Goal: Task Accomplishment & Management: Manage account settings

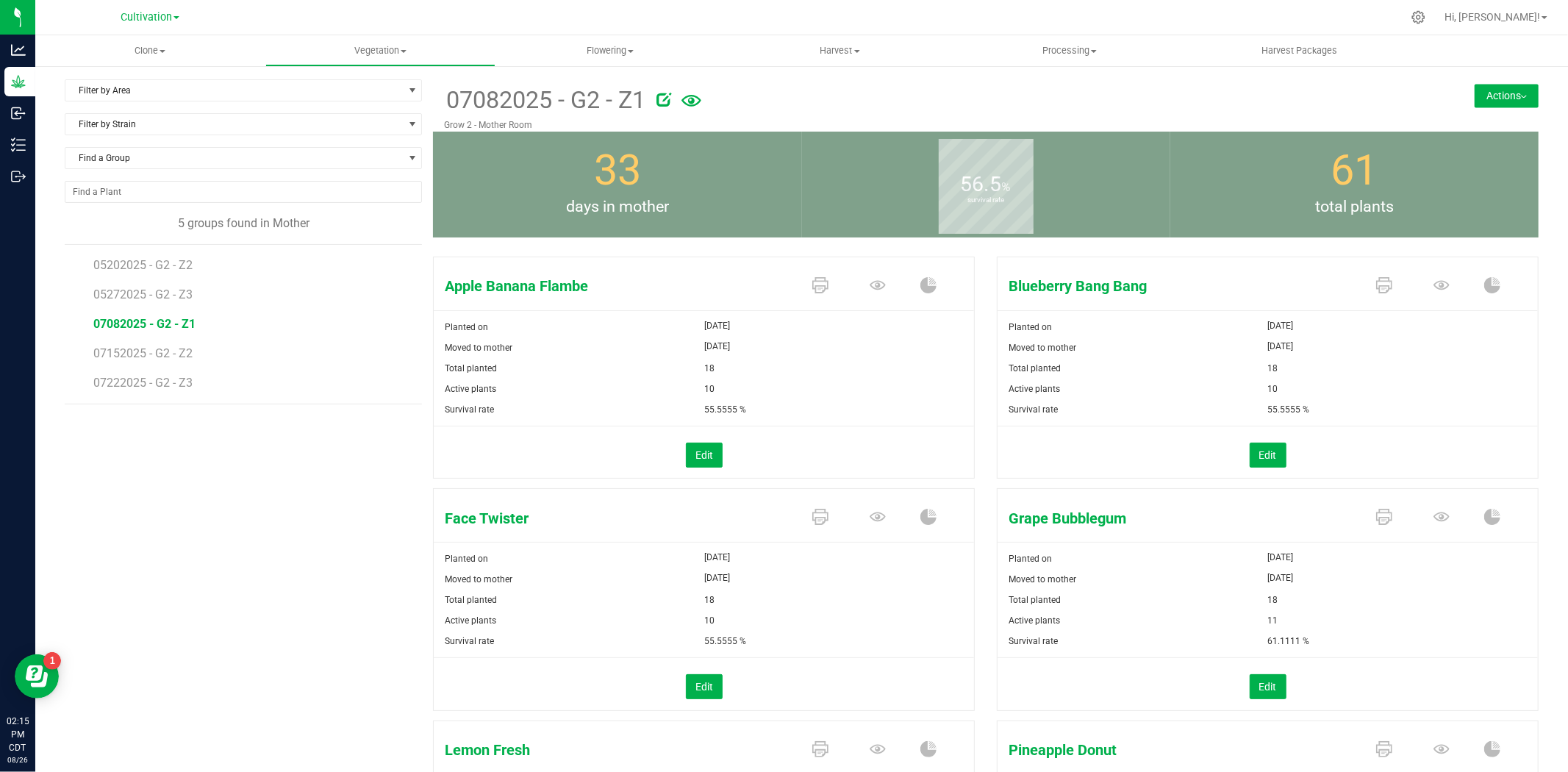
click at [130, 9] on link "Cultivation" at bounding box center [150, 16] width 59 height 14
click at [108, 89] on link "Manufacturing" at bounding box center [150, 91] width 215 height 20
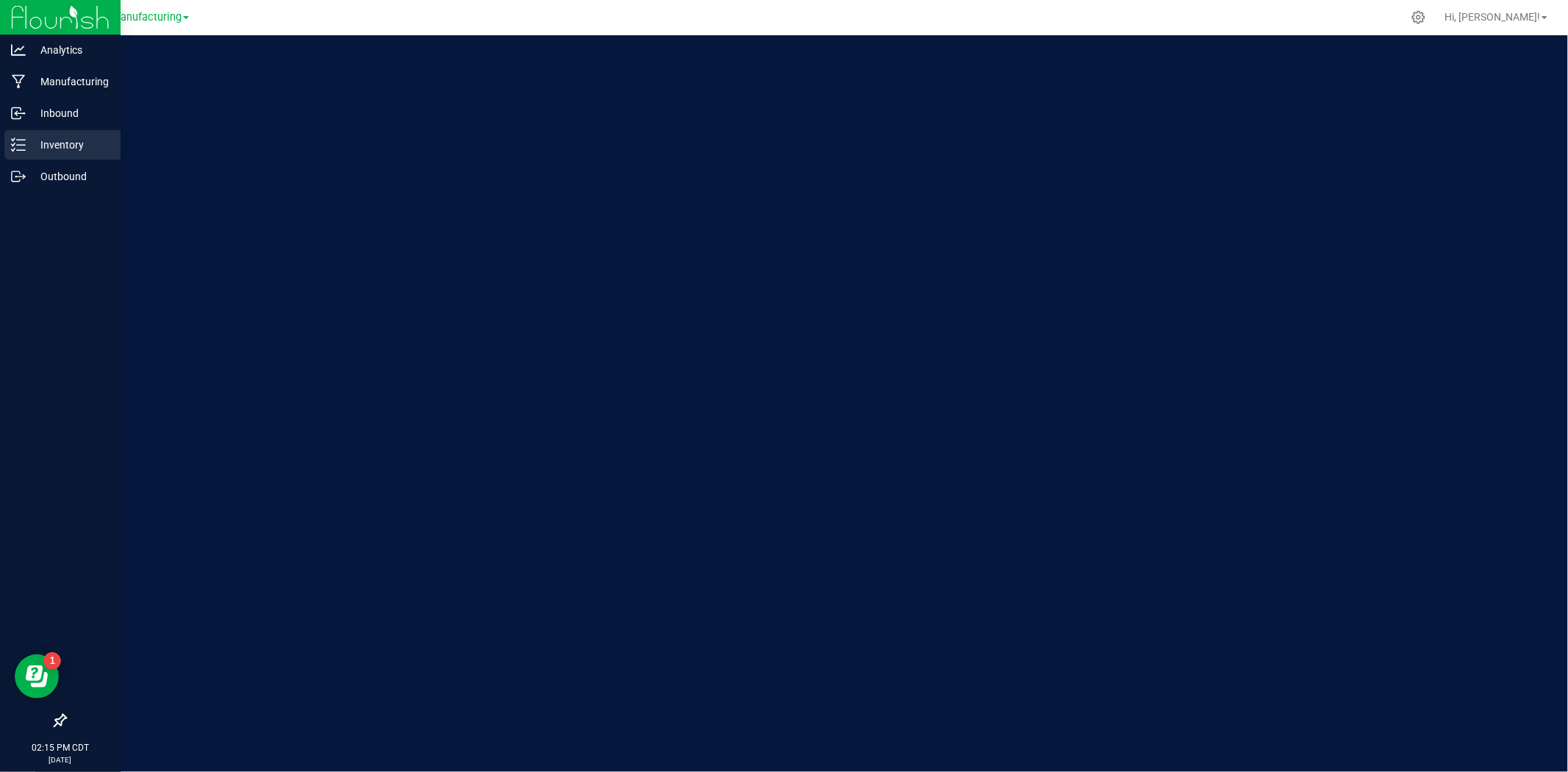
click at [43, 149] on p "Inventory" at bounding box center [69, 145] width 88 height 18
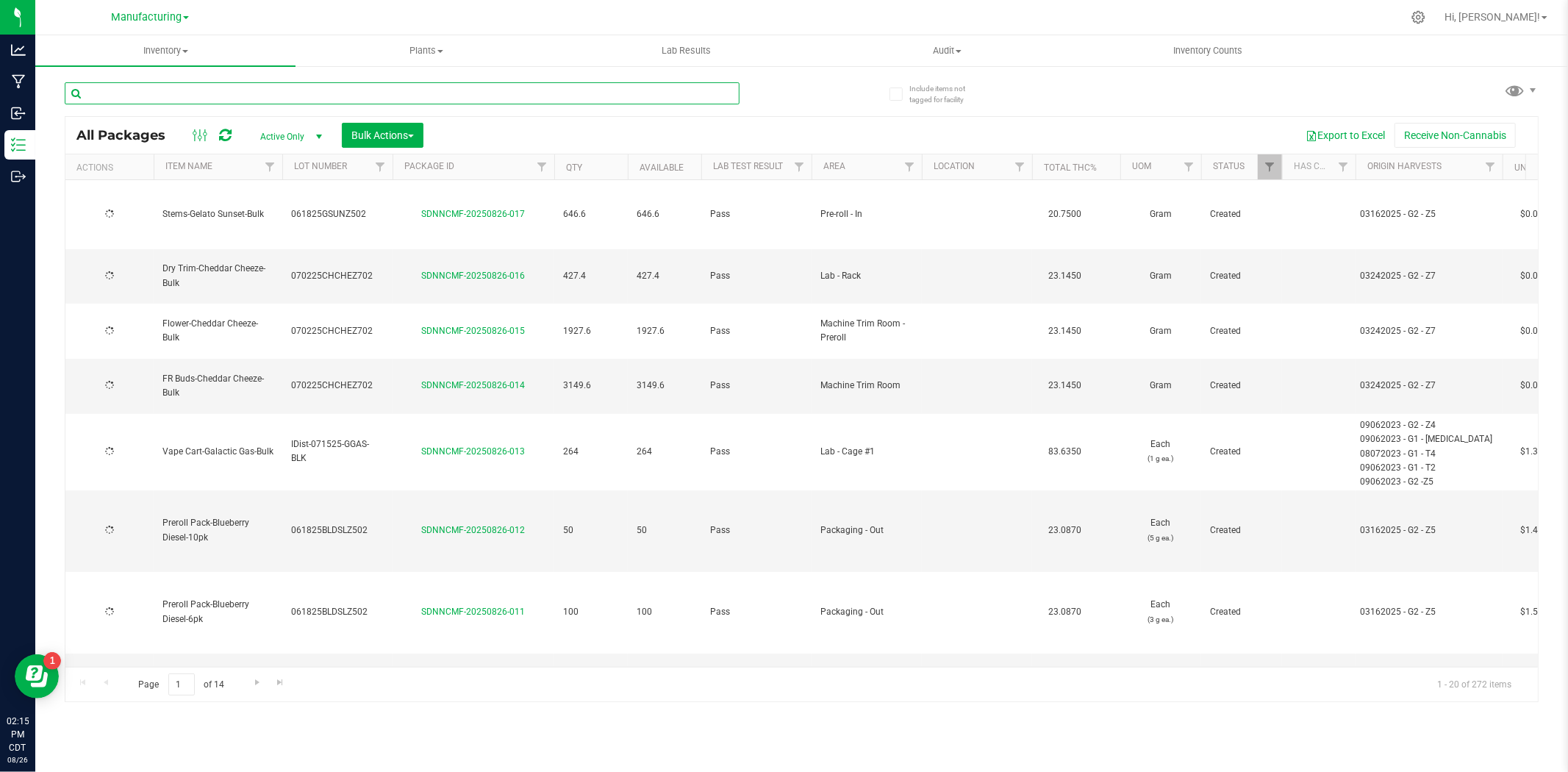
click at [228, 93] on input "text" at bounding box center [401, 93] width 675 height 22
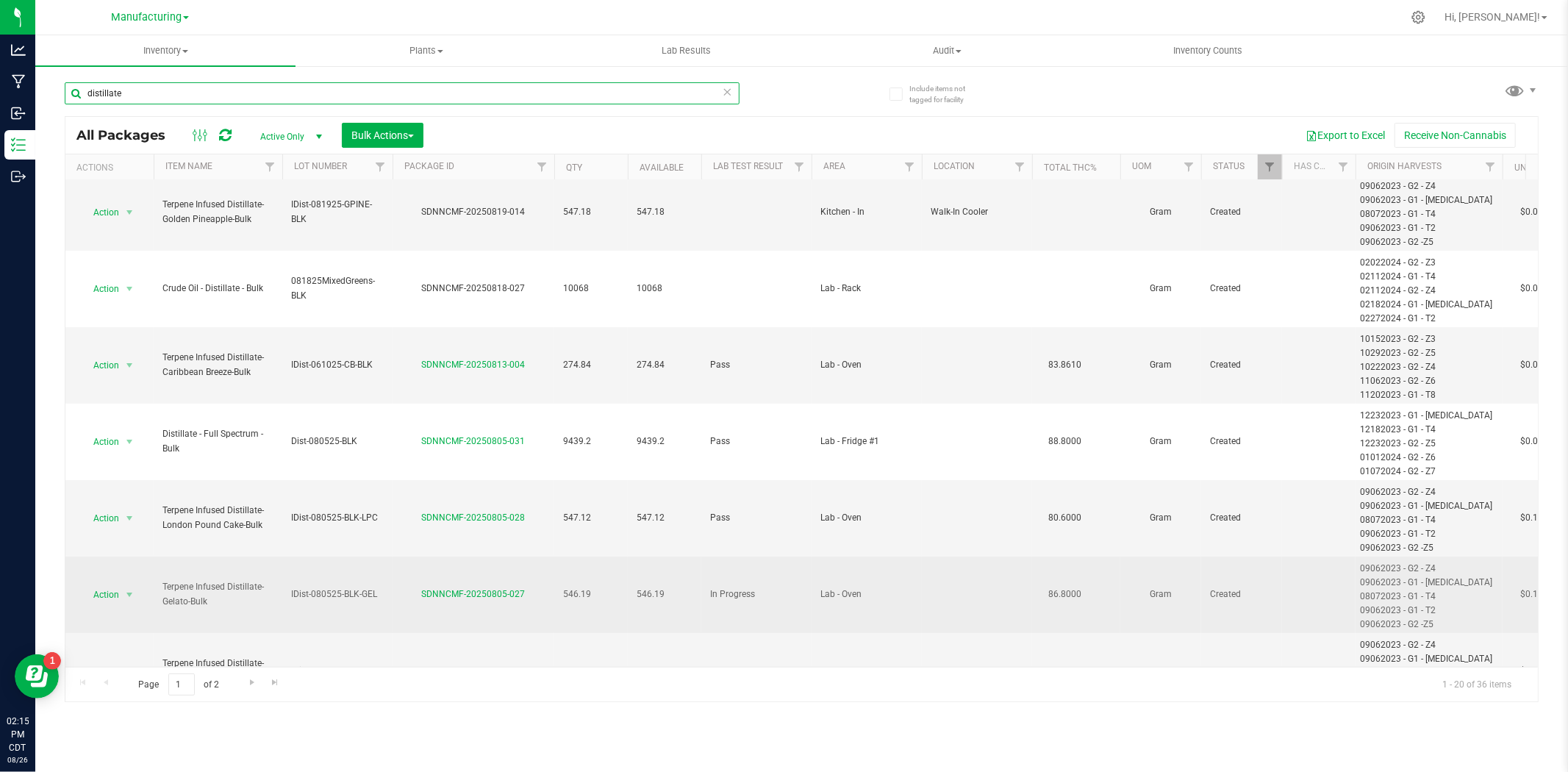
scroll to position [163, 0]
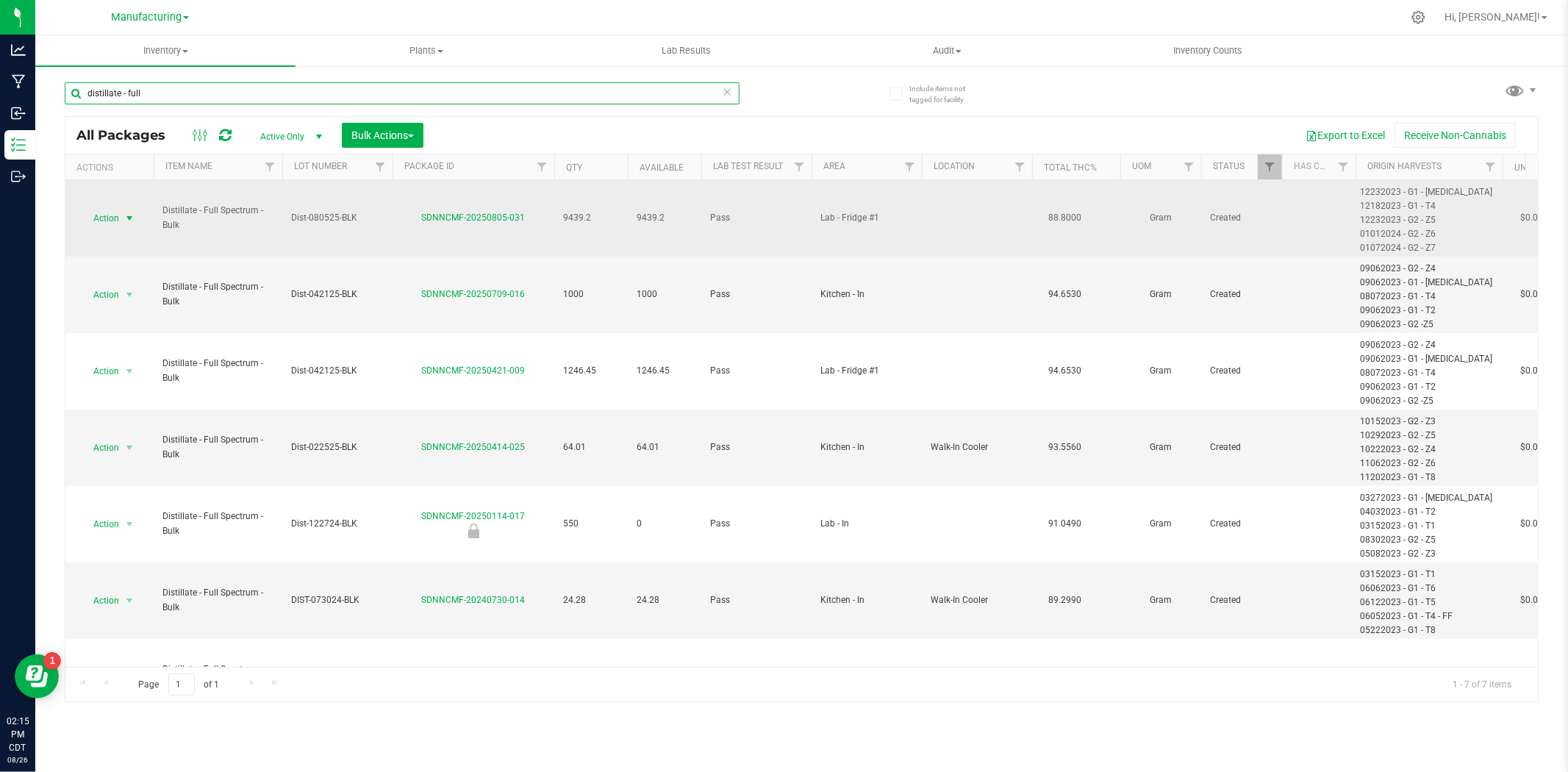
type input "distillate - full"
click at [134, 217] on span "select" at bounding box center [130, 218] width 12 height 12
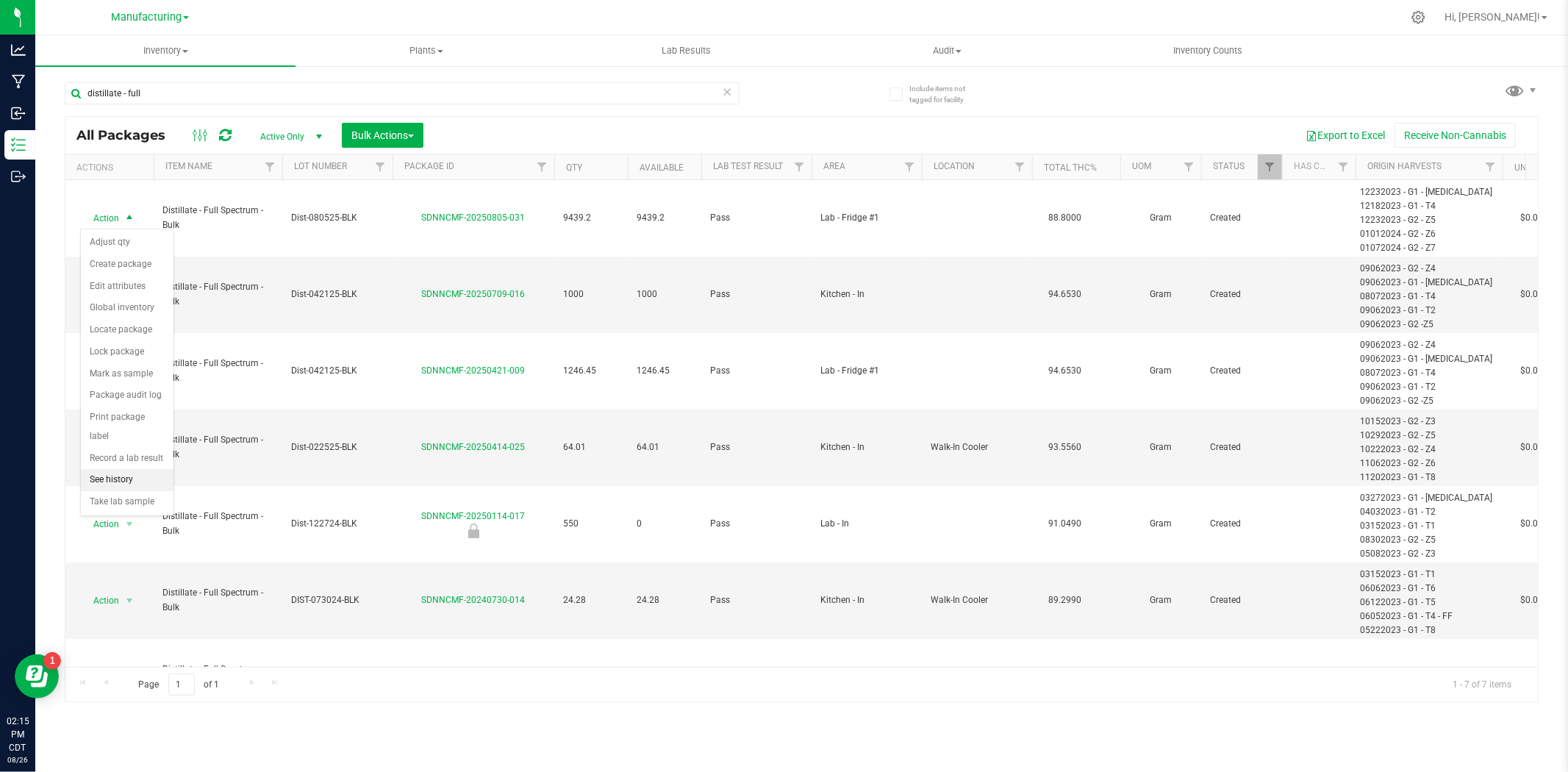
click at [119, 477] on li "See history" at bounding box center [127, 480] width 93 height 22
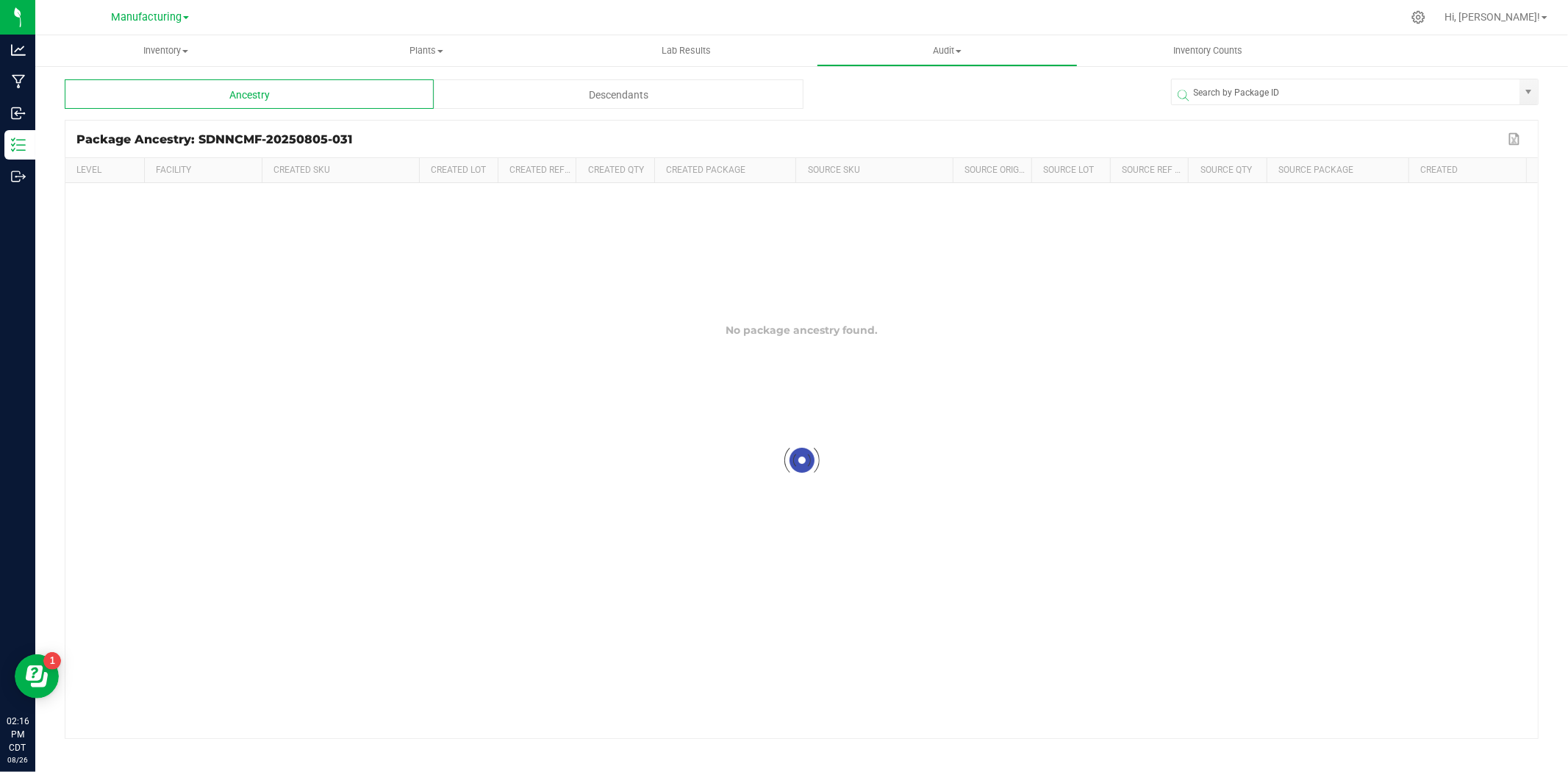
click at [559, 91] on div "Descendants" at bounding box center [618, 94] width 369 height 29
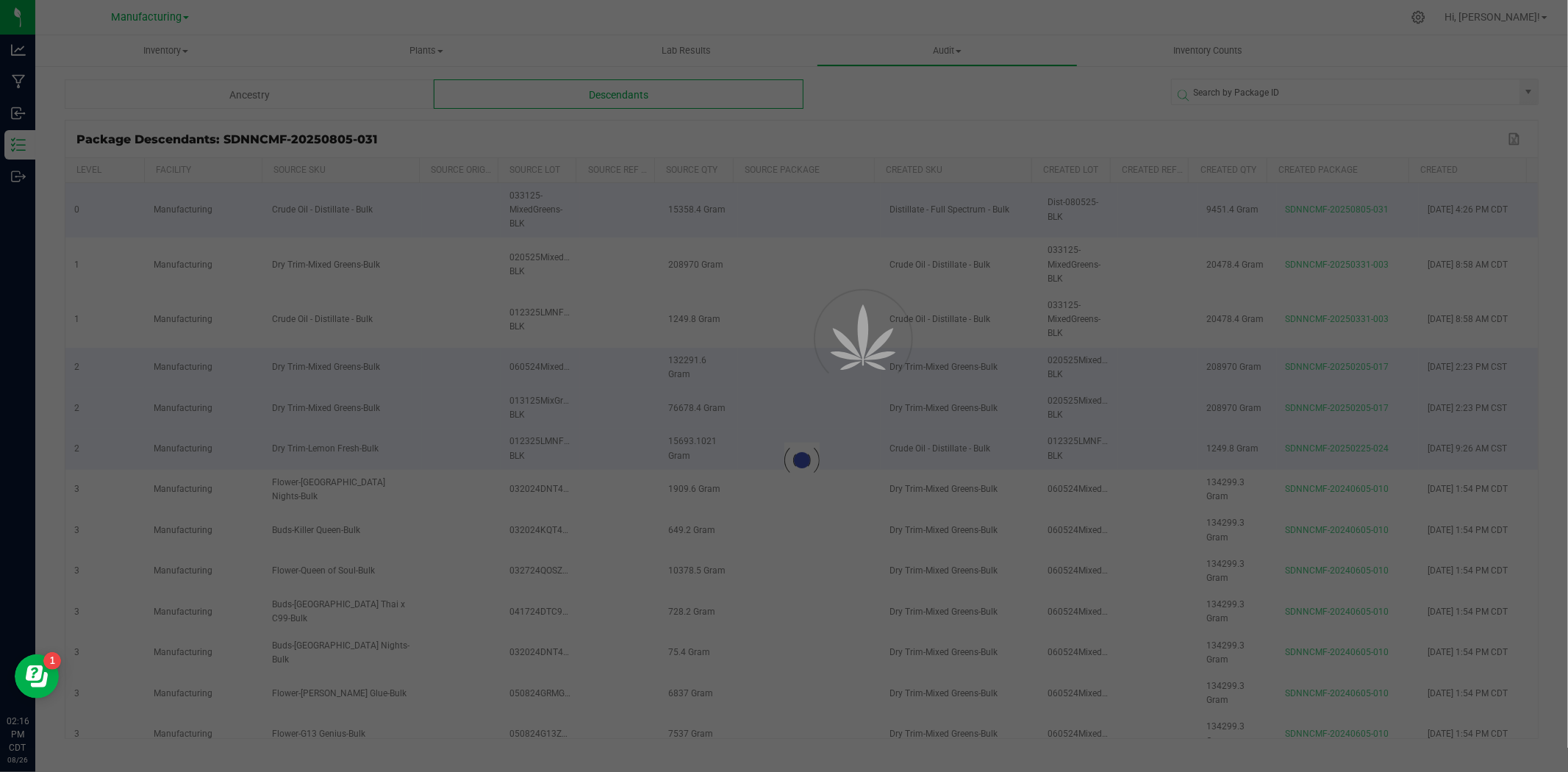
click at [630, 97] on div at bounding box center [784, 386] width 1568 height 772
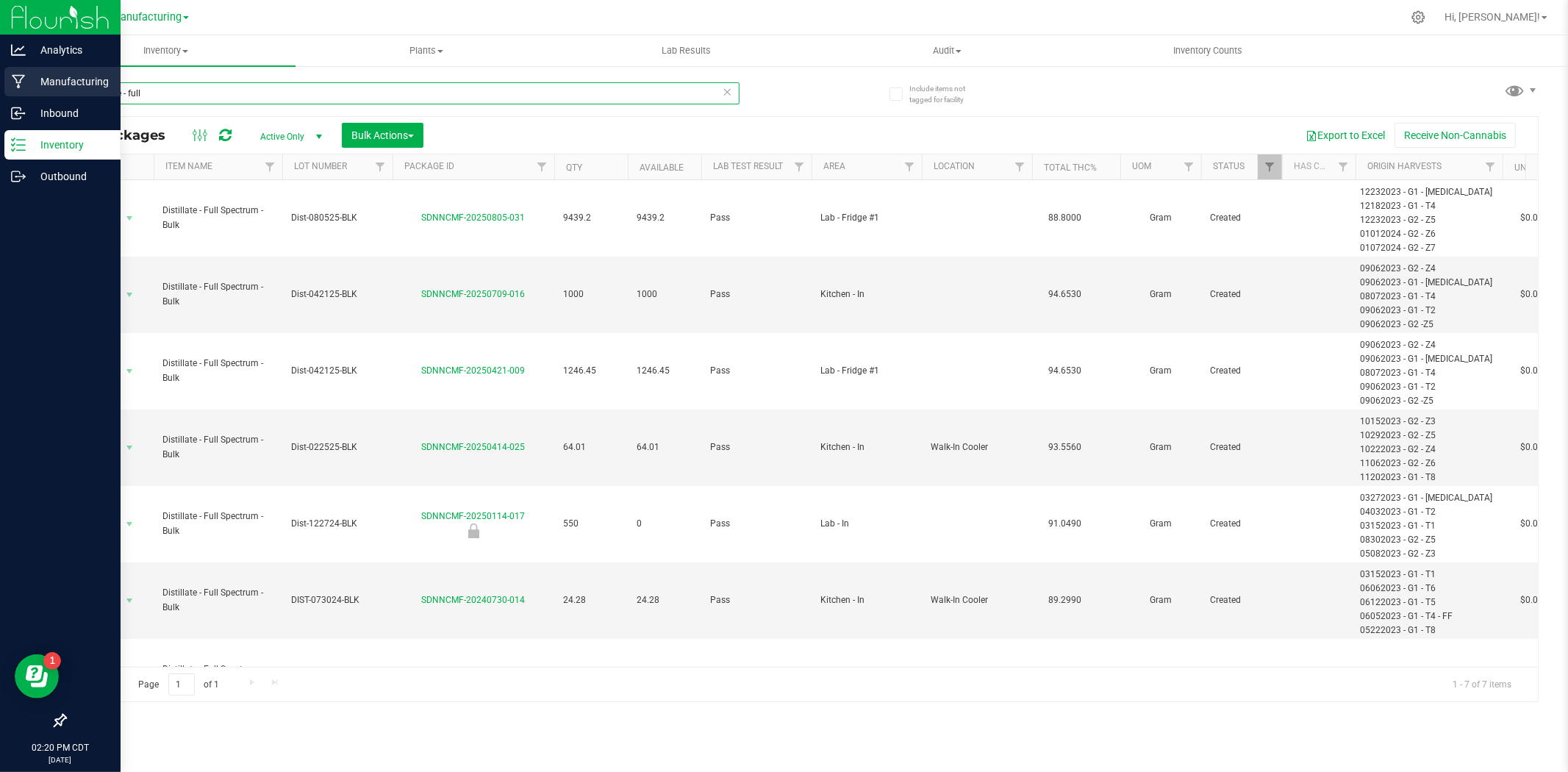
drag, startPoint x: 161, startPoint y: 89, endPoint x: 20, endPoint y: 96, distance: 141.2
click at [20, 96] on div "Analytics Manufacturing Inbound Inventory Outbound 02:20 PM CDT 08/26/2025 08/2…" at bounding box center [784, 386] width 1568 height 772
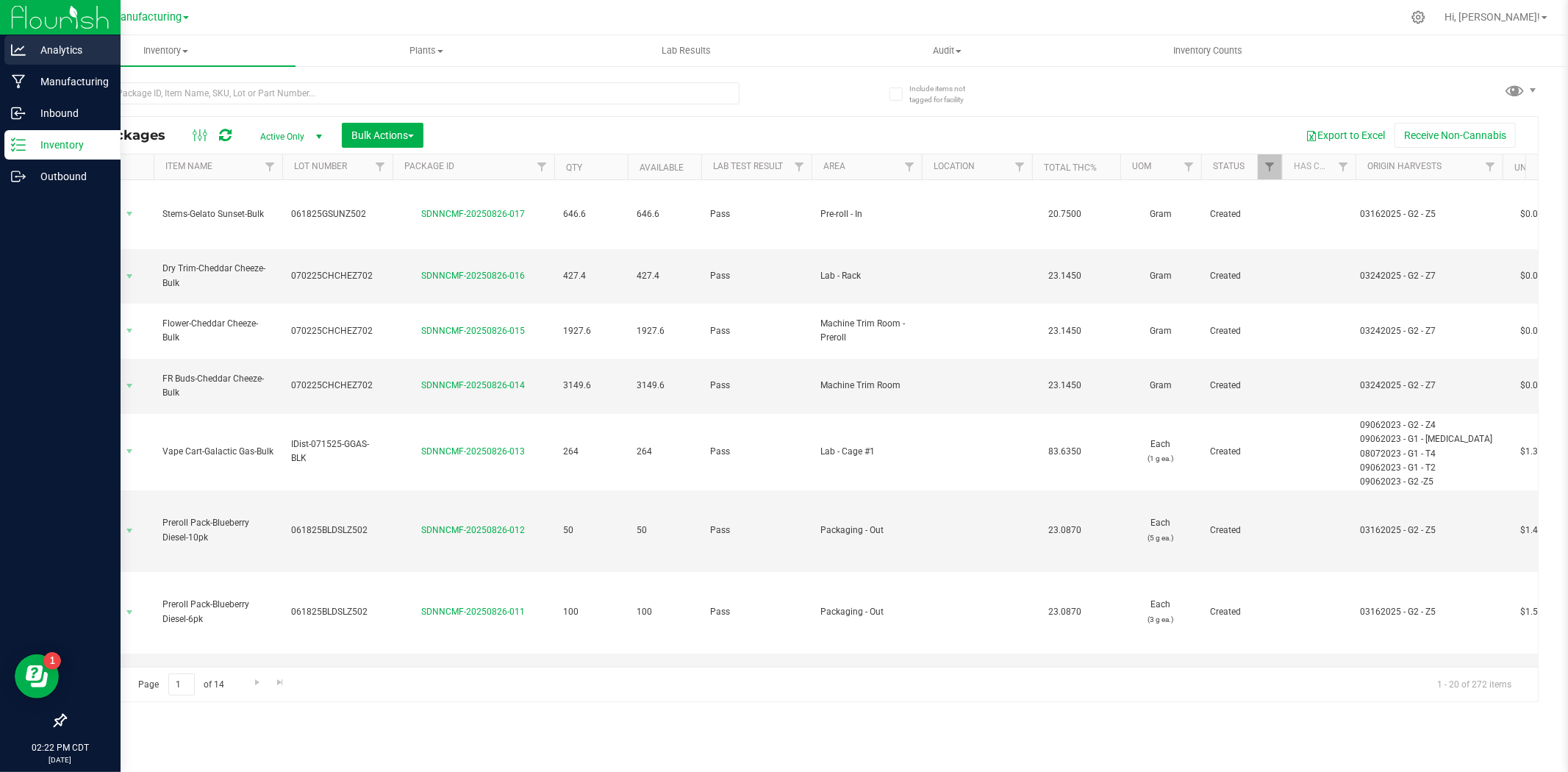
click at [24, 48] on icon at bounding box center [18, 50] width 15 height 15
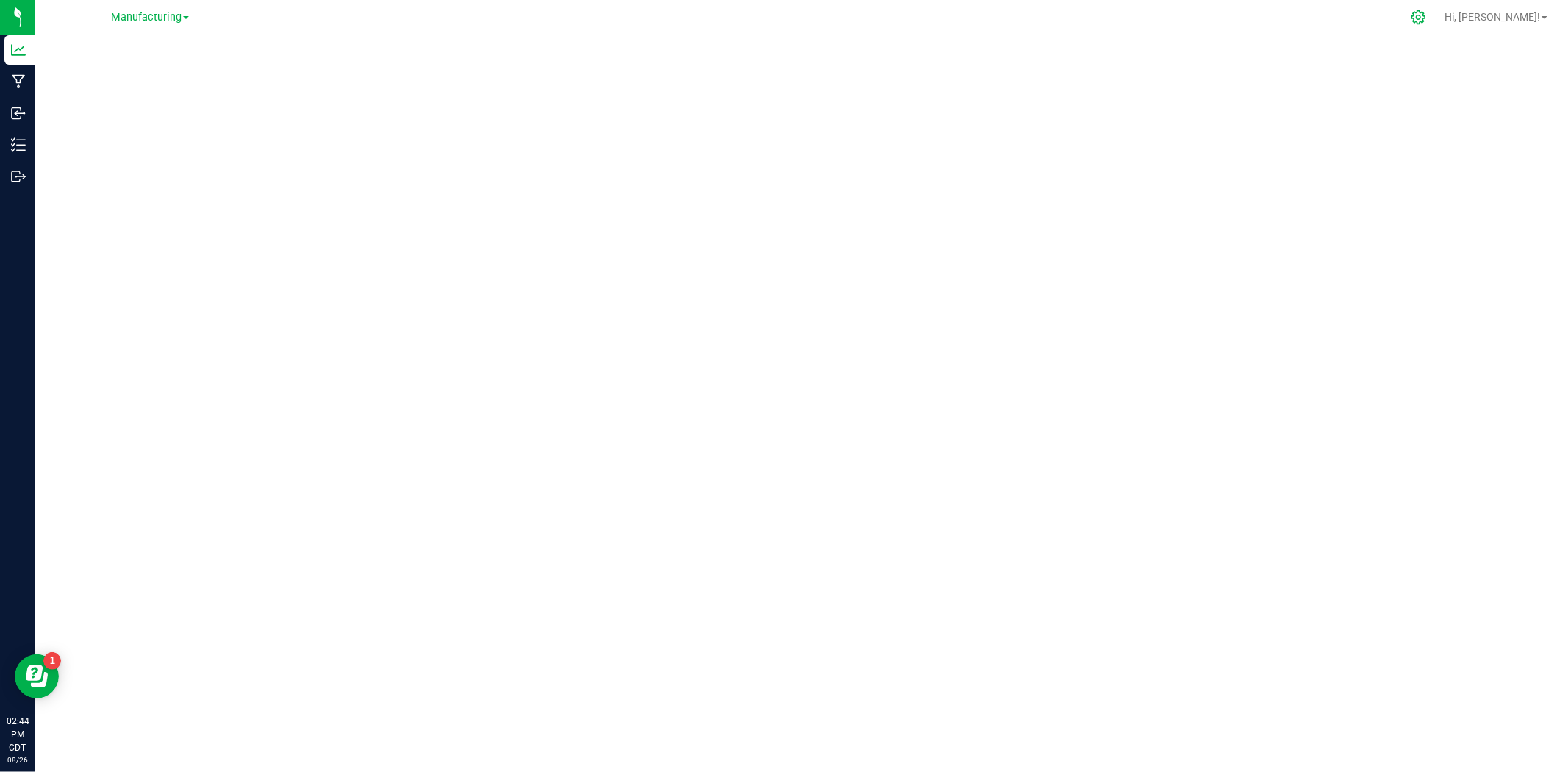
click at [1429, 13] on div at bounding box center [1418, 17] width 21 height 15
click at [1426, 22] on icon at bounding box center [1418, 17] width 15 height 15
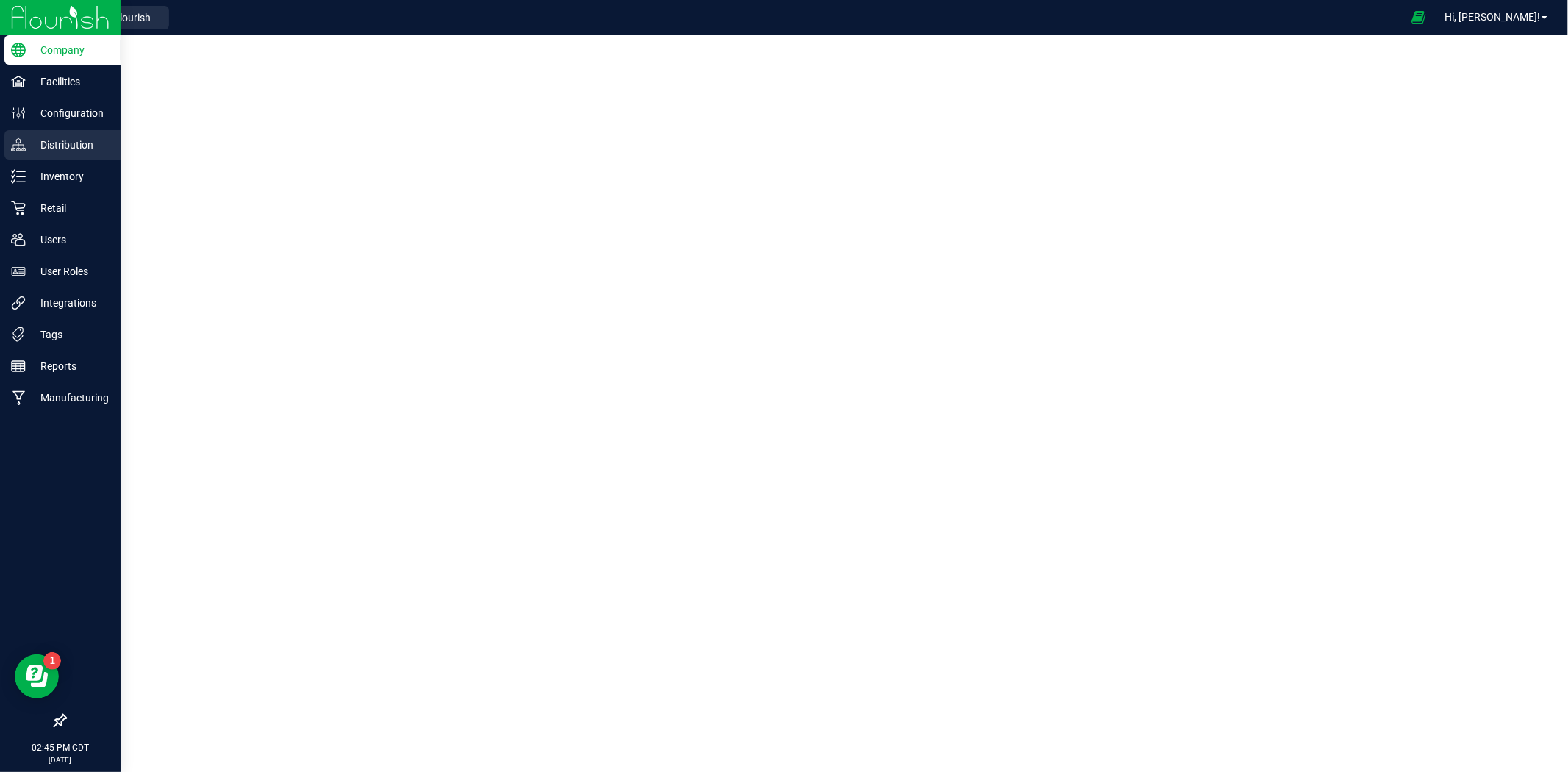
click at [64, 144] on p "Distribution" at bounding box center [69, 145] width 88 height 18
click at [53, 137] on p "Distribution" at bounding box center [69, 145] width 88 height 18
click at [76, 71] on div "Facilities" at bounding box center [62, 81] width 116 height 29
click at [76, 132] on div "Distribution" at bounding box center [62, 145] width 116 height 29
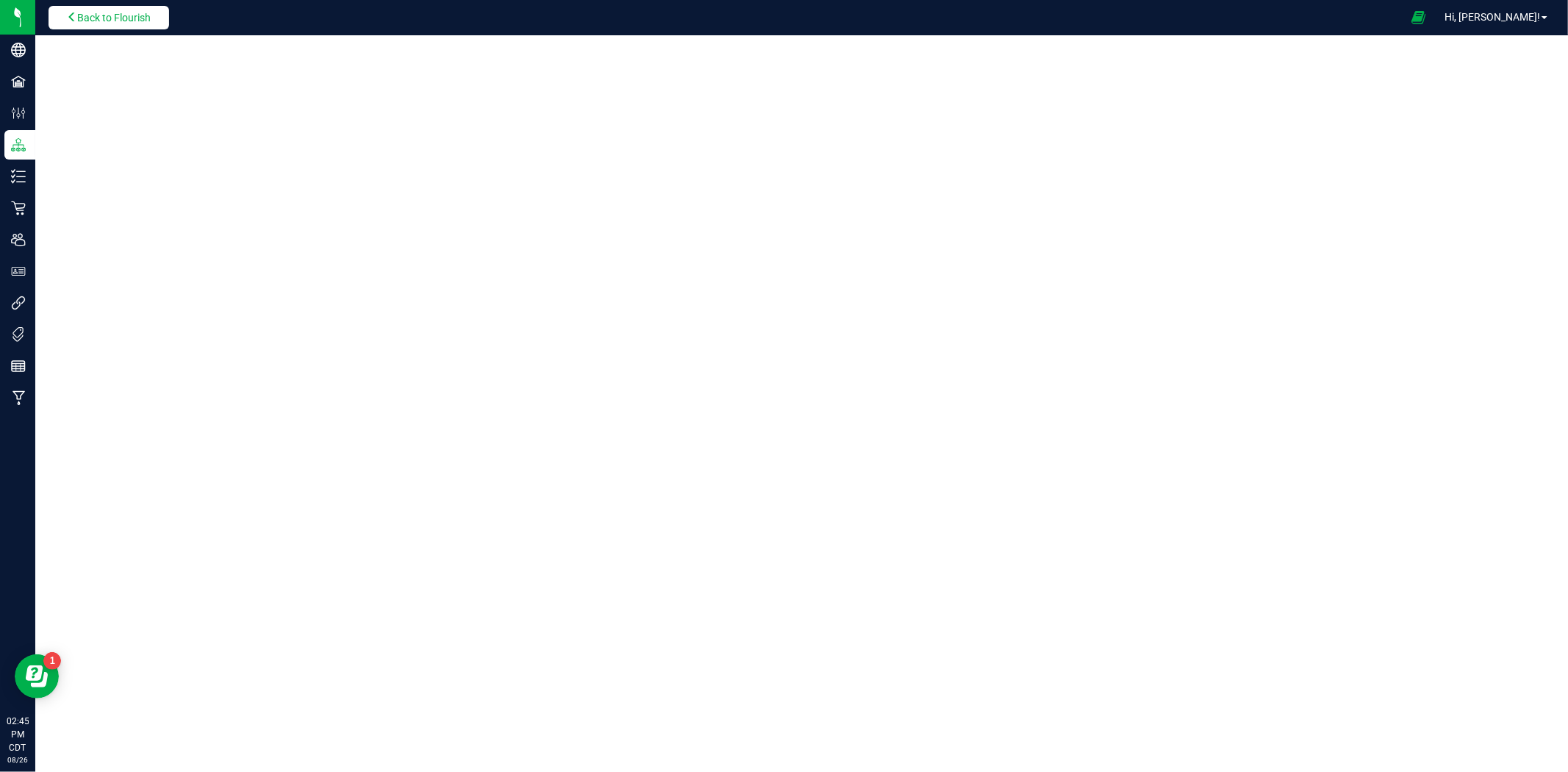
click at [140, 16] on span "Back to Flourish" at bounding box center [114, 18] width 74 height 12
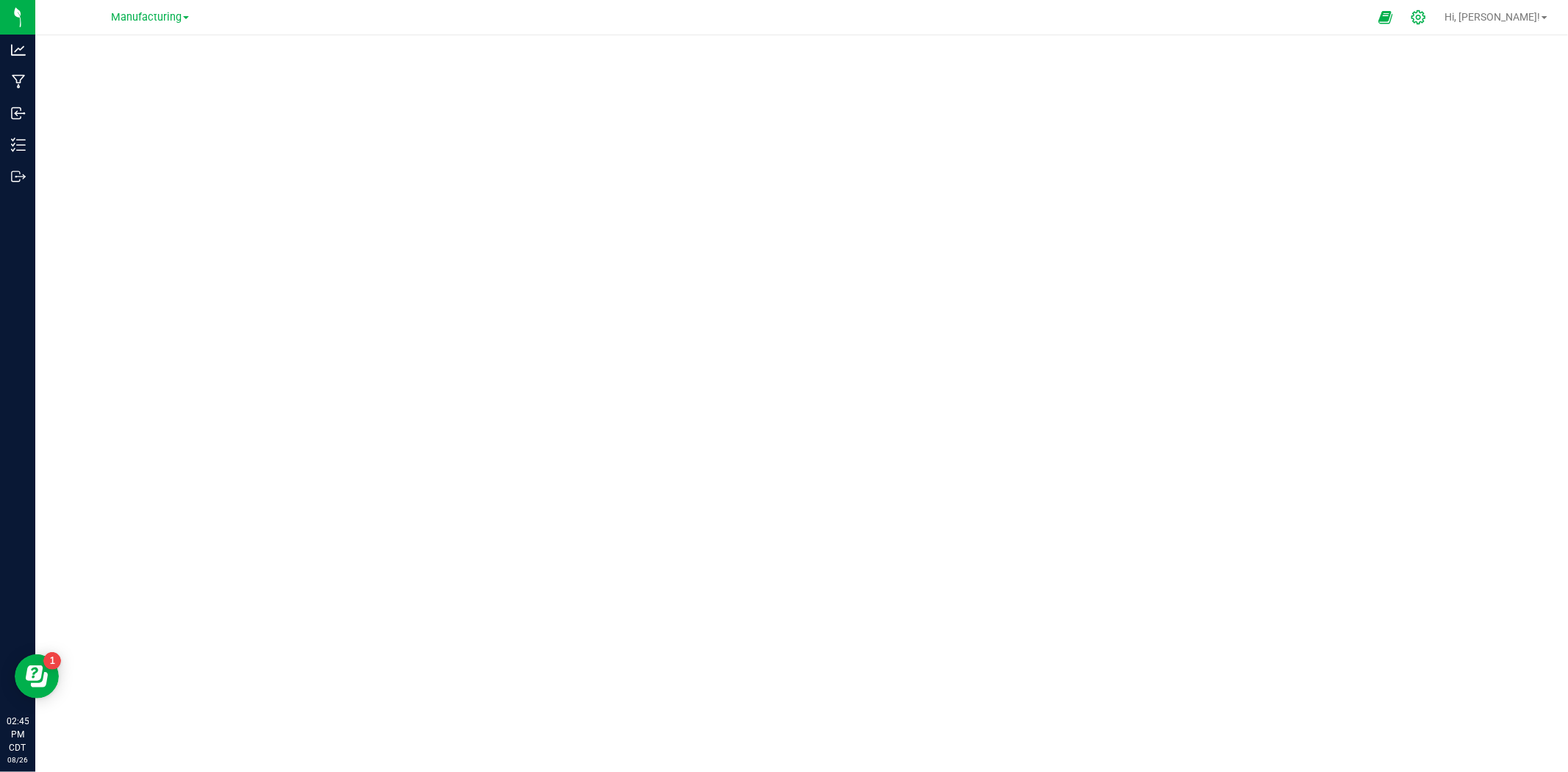
click at [1426, 17] on icon at bounding box center [1418, 17] width 15 height 15
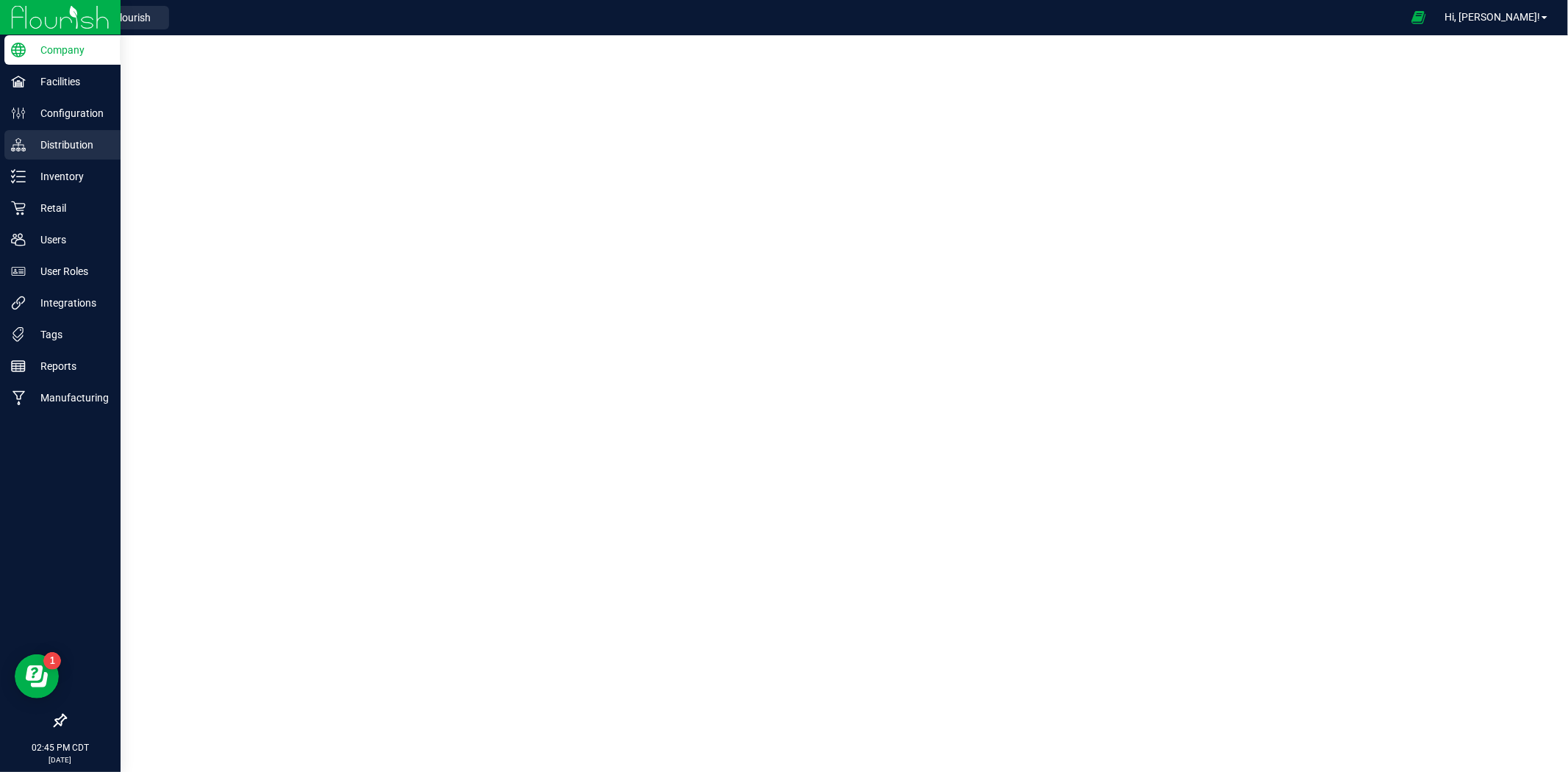
click at [64, 142] on p "Distribution" at bounding box center [69, 145] width 88 height 18
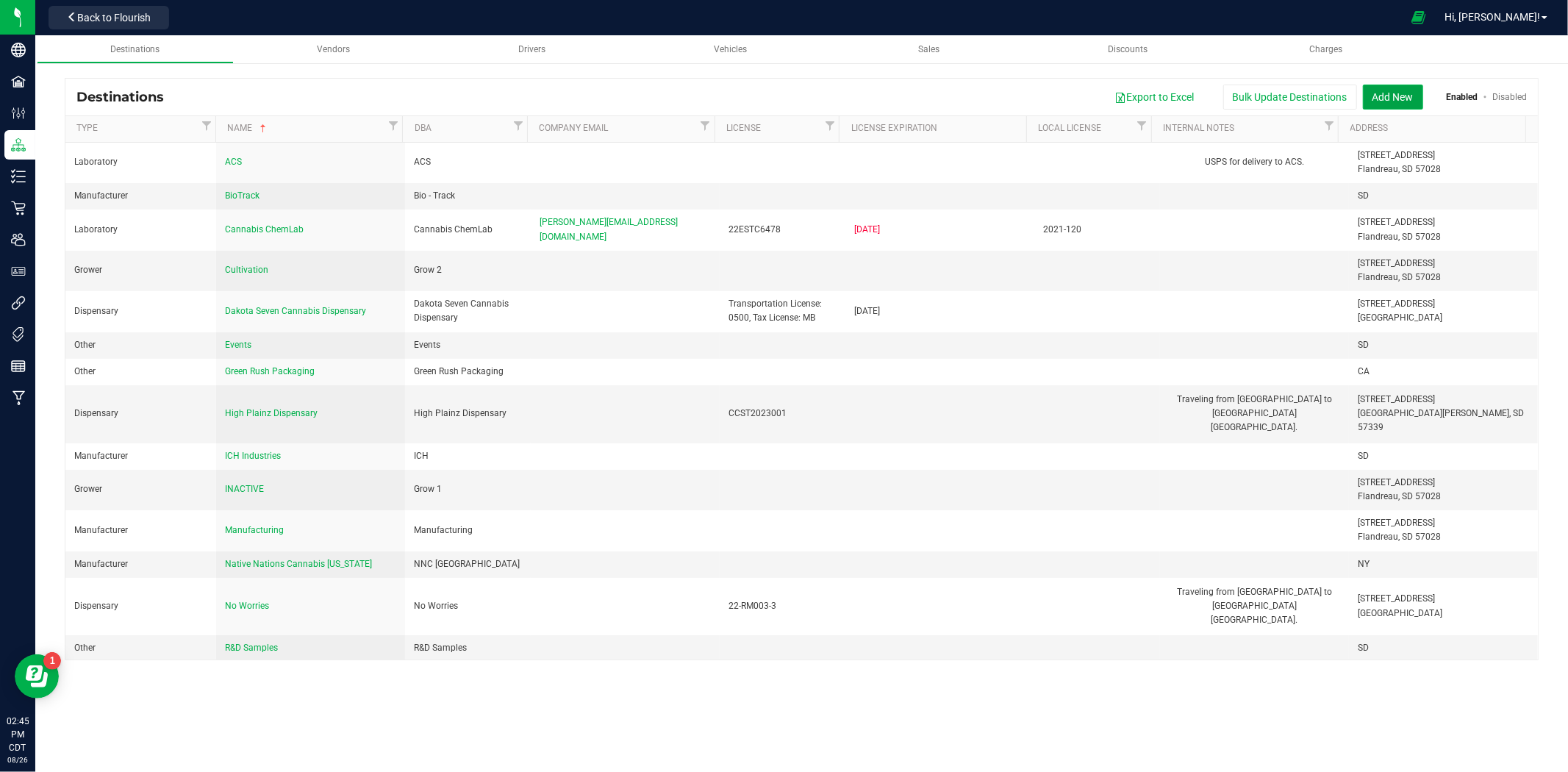
click at [1392, 89] on button "Add New" at bounding box center [1393, 97] width 60 height 25
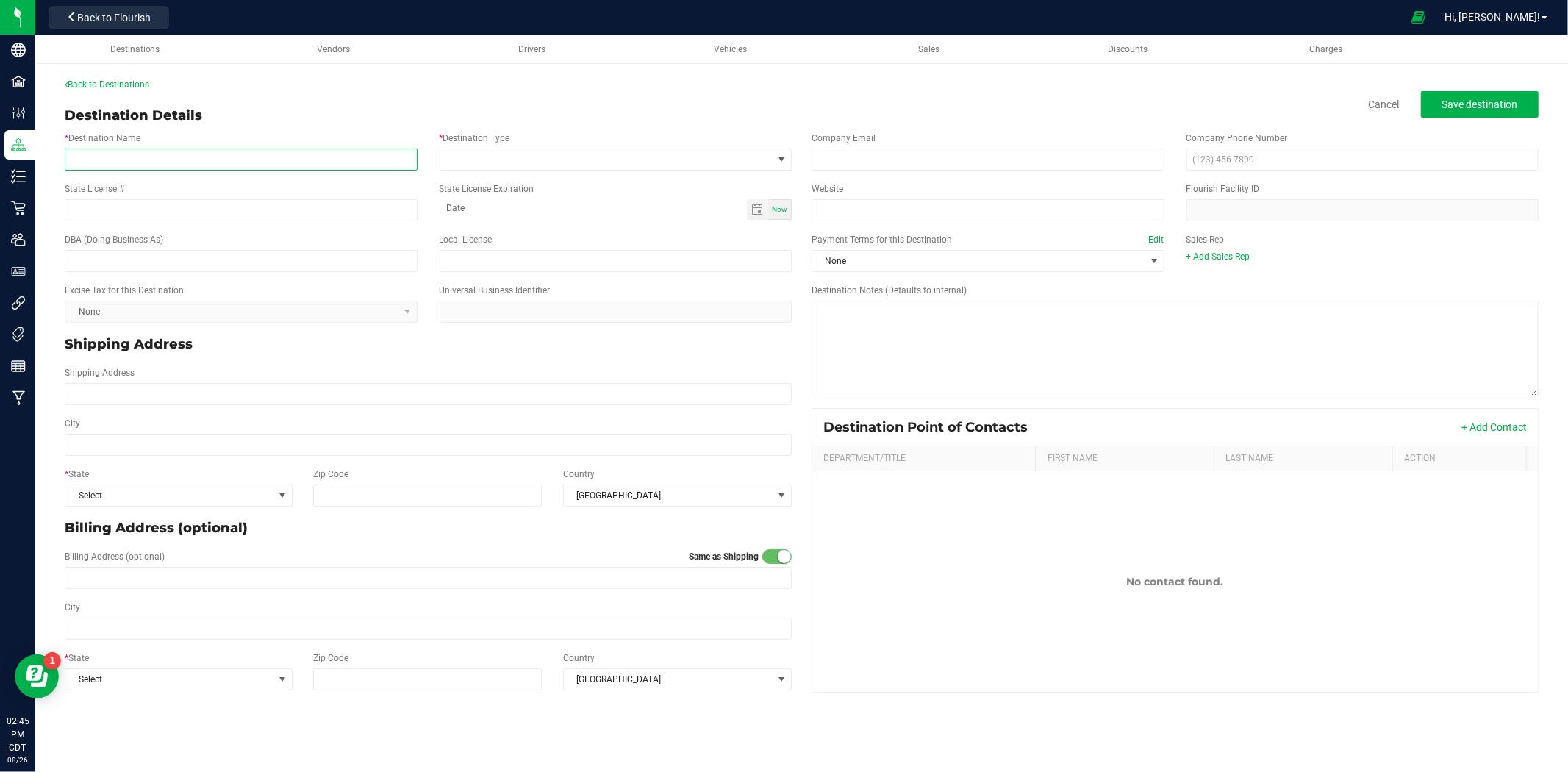
click at [217, 161] on input "* Destination Name" at bounding box center [241, 160] width 353 height 22
type input "Flowhub"
click at [267, 95] on div "Back to Destinations Destination Details Cancel Save destination * Destination …" at bounding box center [801, 388] width 1474 height 621
click at [454, 160] on span at bounding box center [607, 159] width 333 height 21
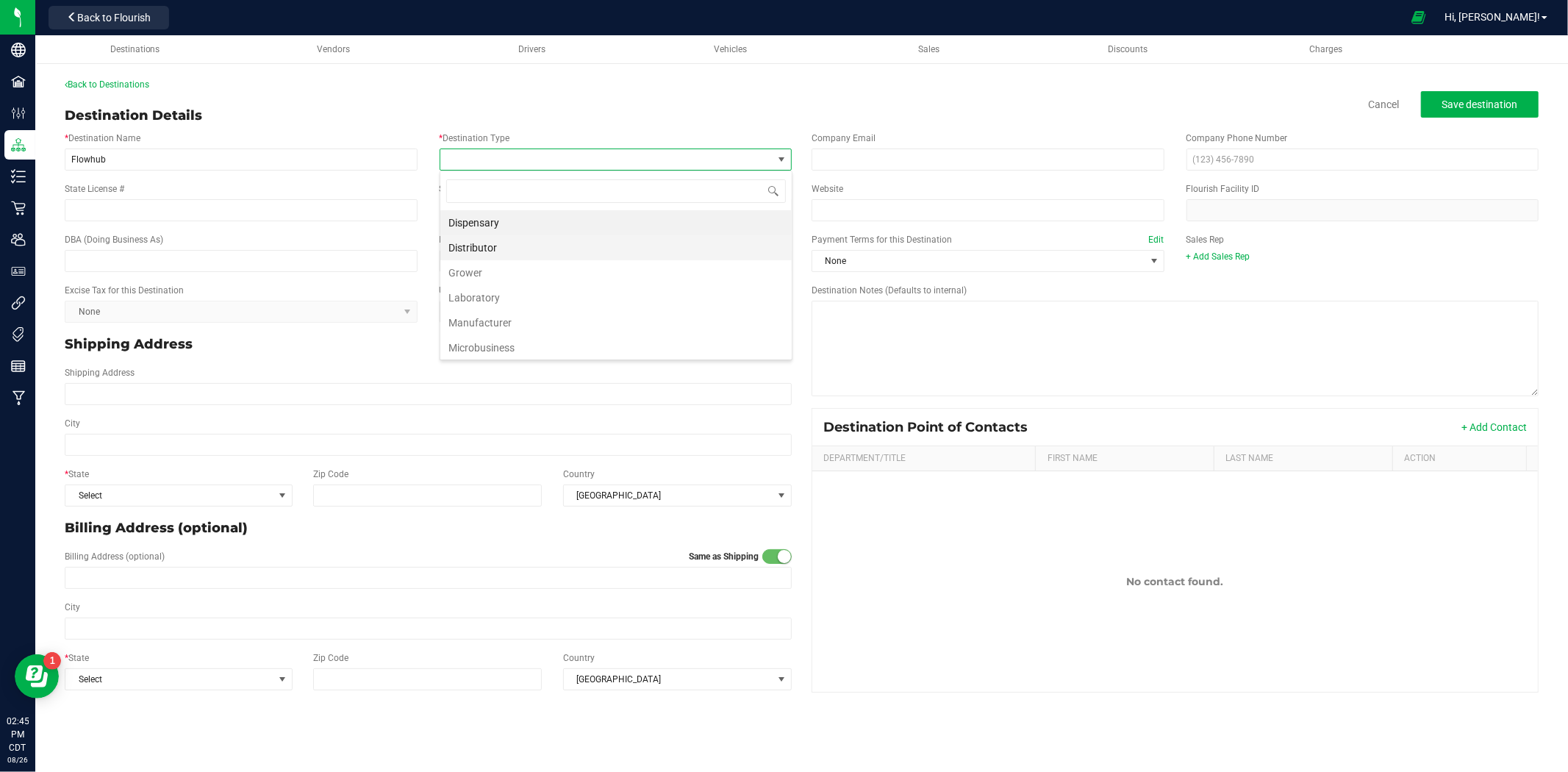
click at [483, 250] on li "Distributor" at bounding box center [616, 248] width 351 height 25
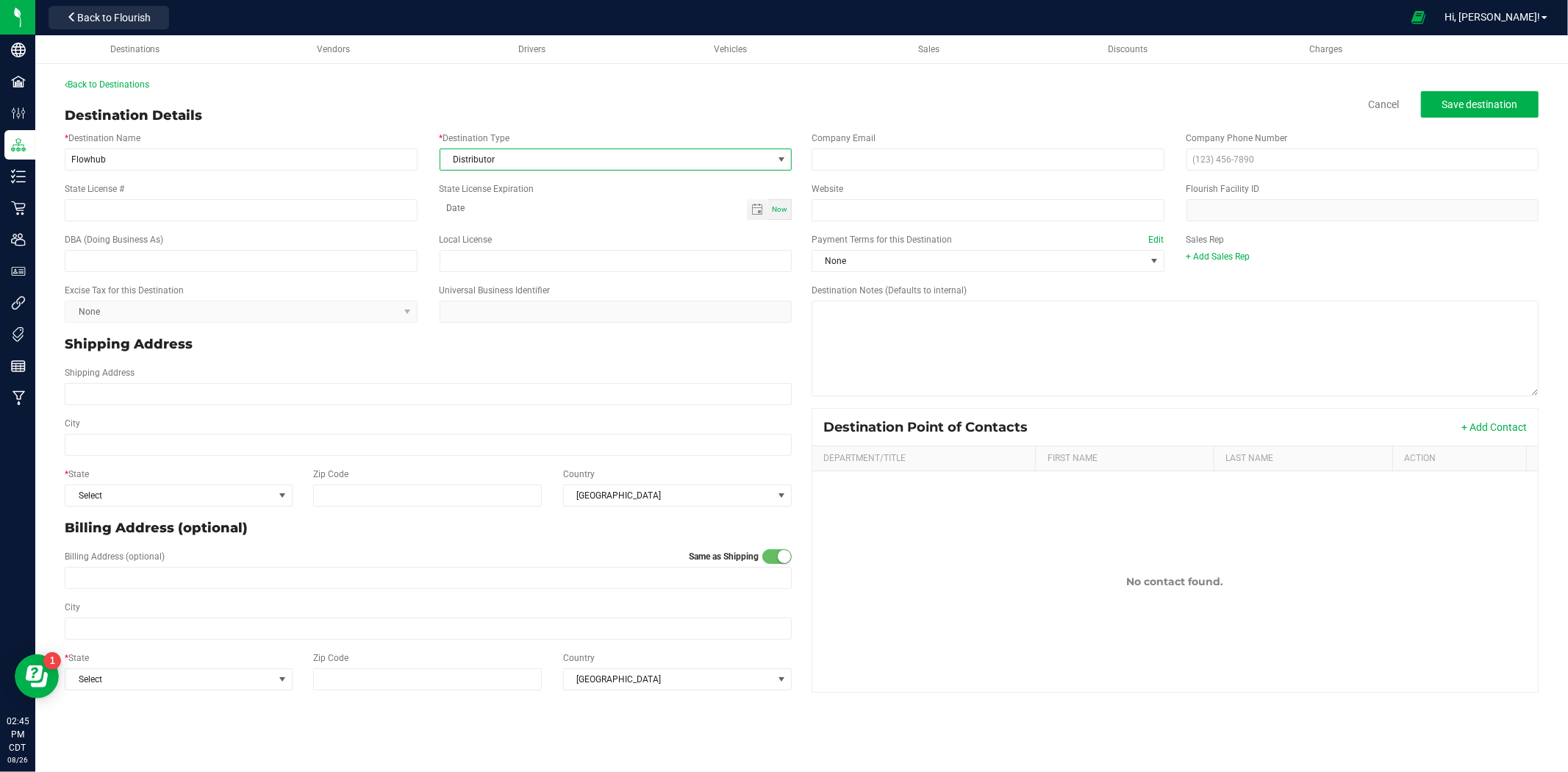
click at [493, 151] on span "Distributor" at bounding box center [607, 159] width 333 height 21
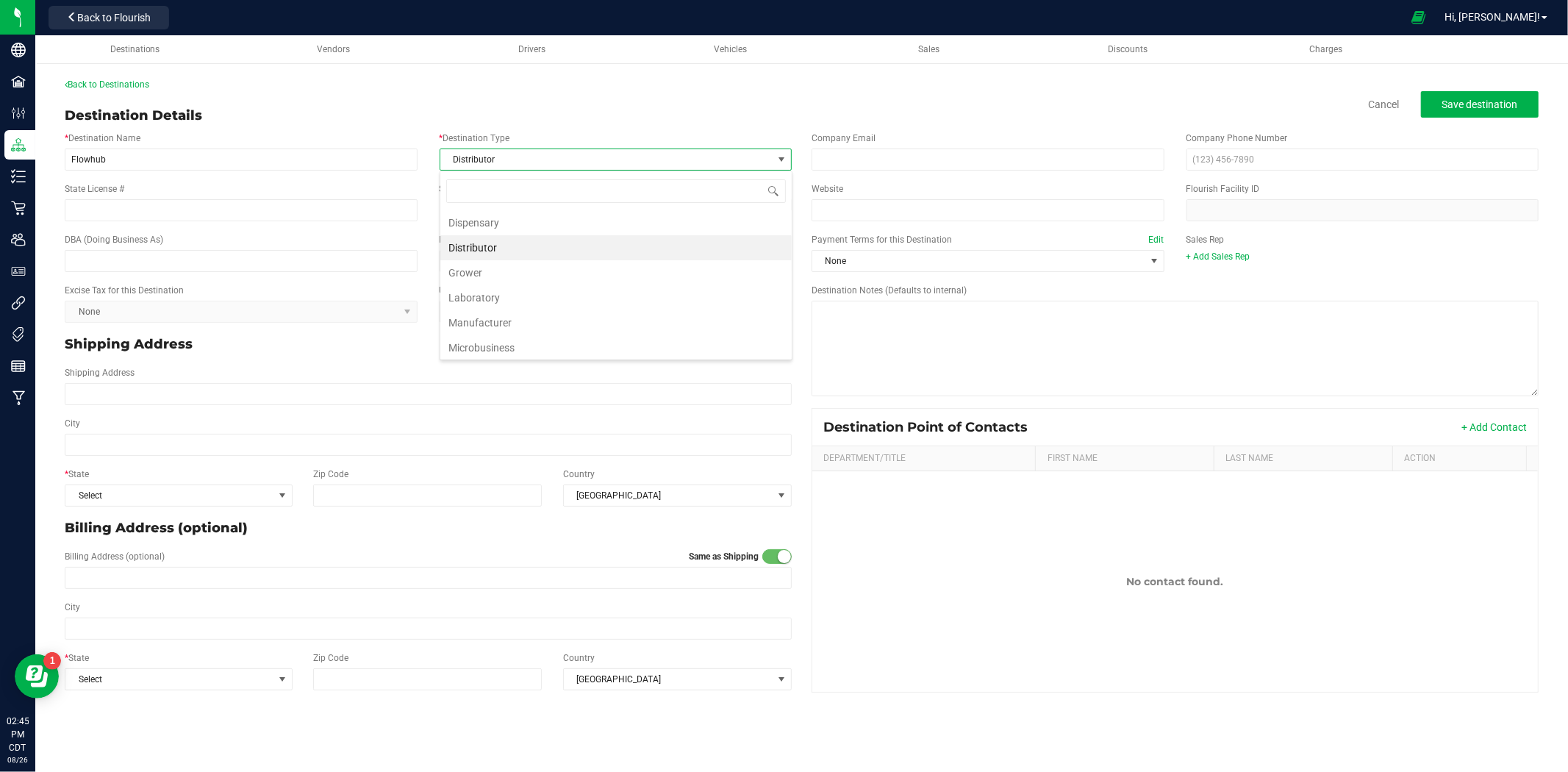
scroll to position [22, 351]
click at [472, 218] on li "Dispensary" at bounding box center [616, 222] width 351 height 25
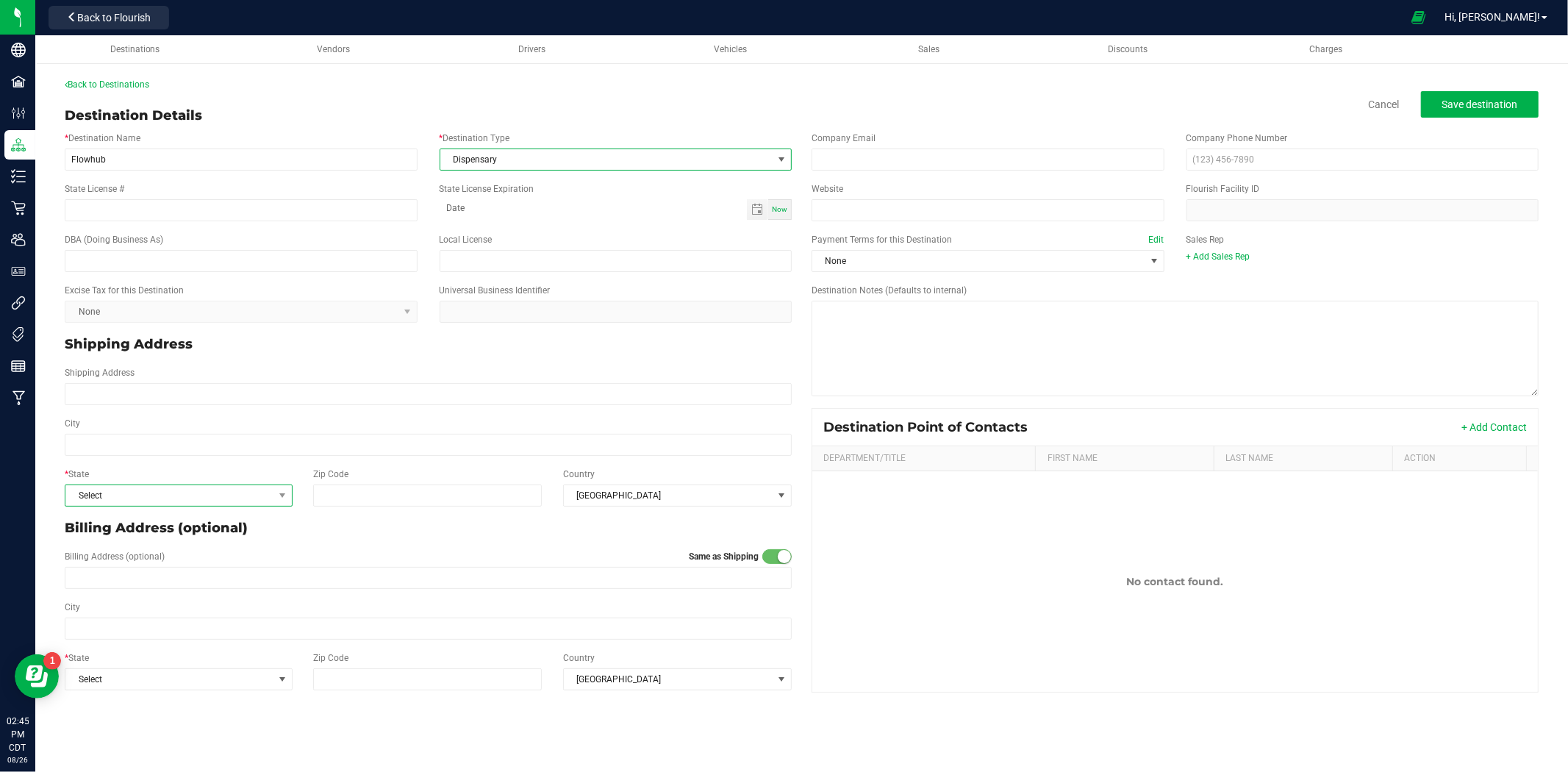
click at [150, 496] on span "Select" at bounding box center [169, 495] width 208 height 21
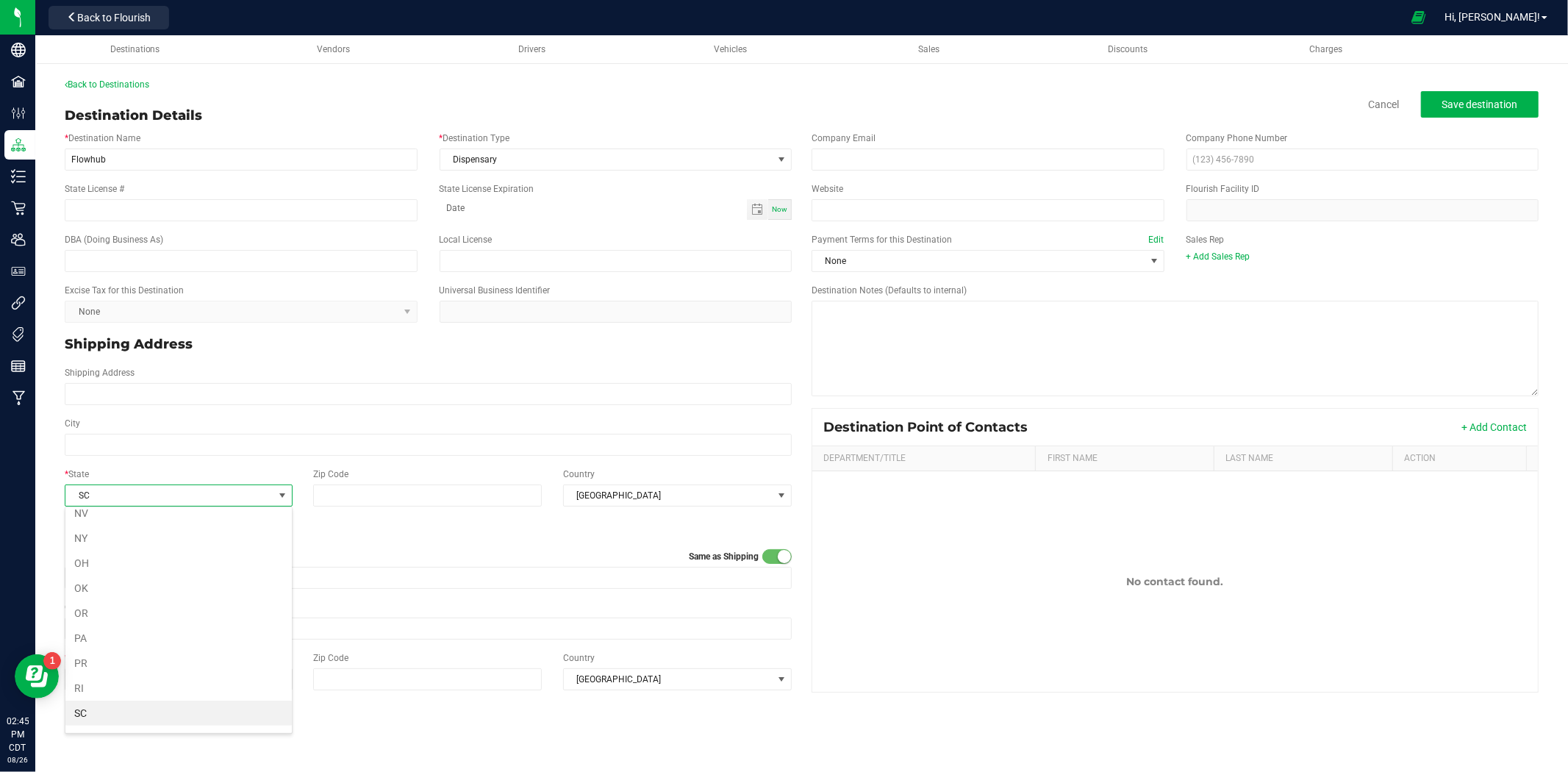
scroll to position [861, 0]
click at [85, 718] on li "SD" at bounding box center [178, 713] width 227 height 25
click at [1513, 99] on span "Save destination" at bounding box center [1480, 105] width 76 height 12
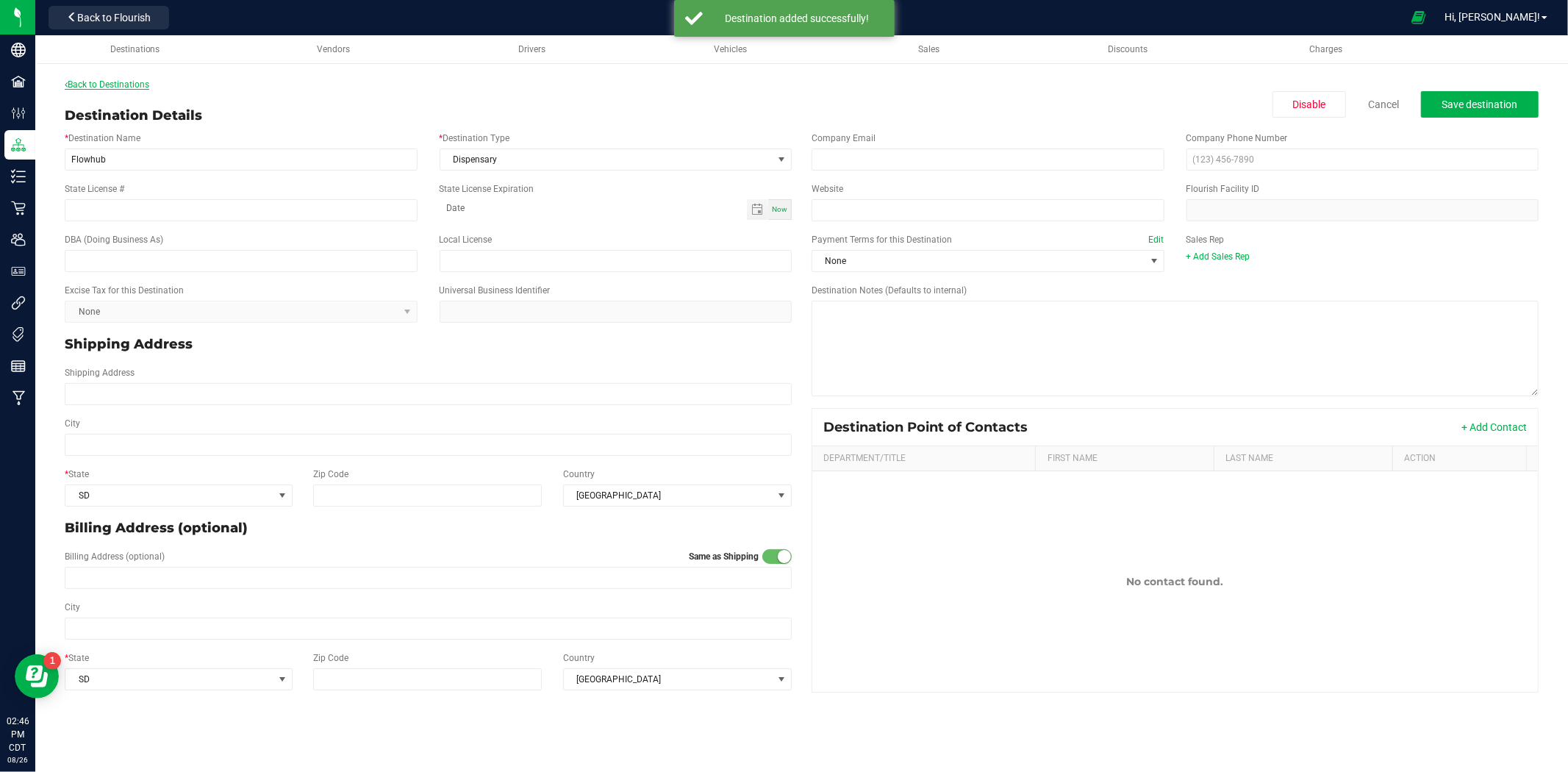
click at [119, 82] on link "Back to Destinations" at bounding box center [106, 84] width 84 height 10
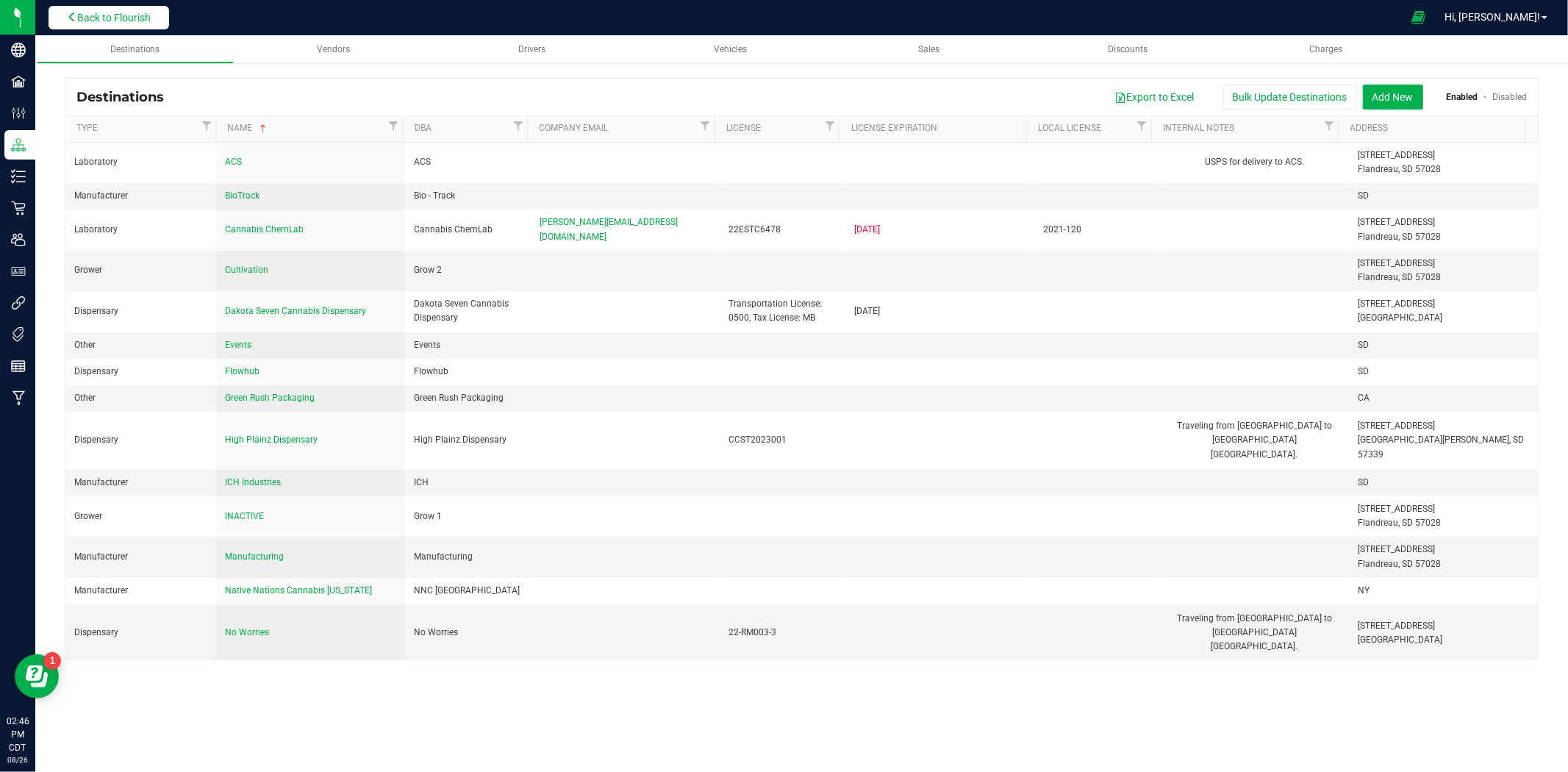
click at [106, 9] on button "Back to Flourish" at bounding box center [109, 18] width 120 height 23
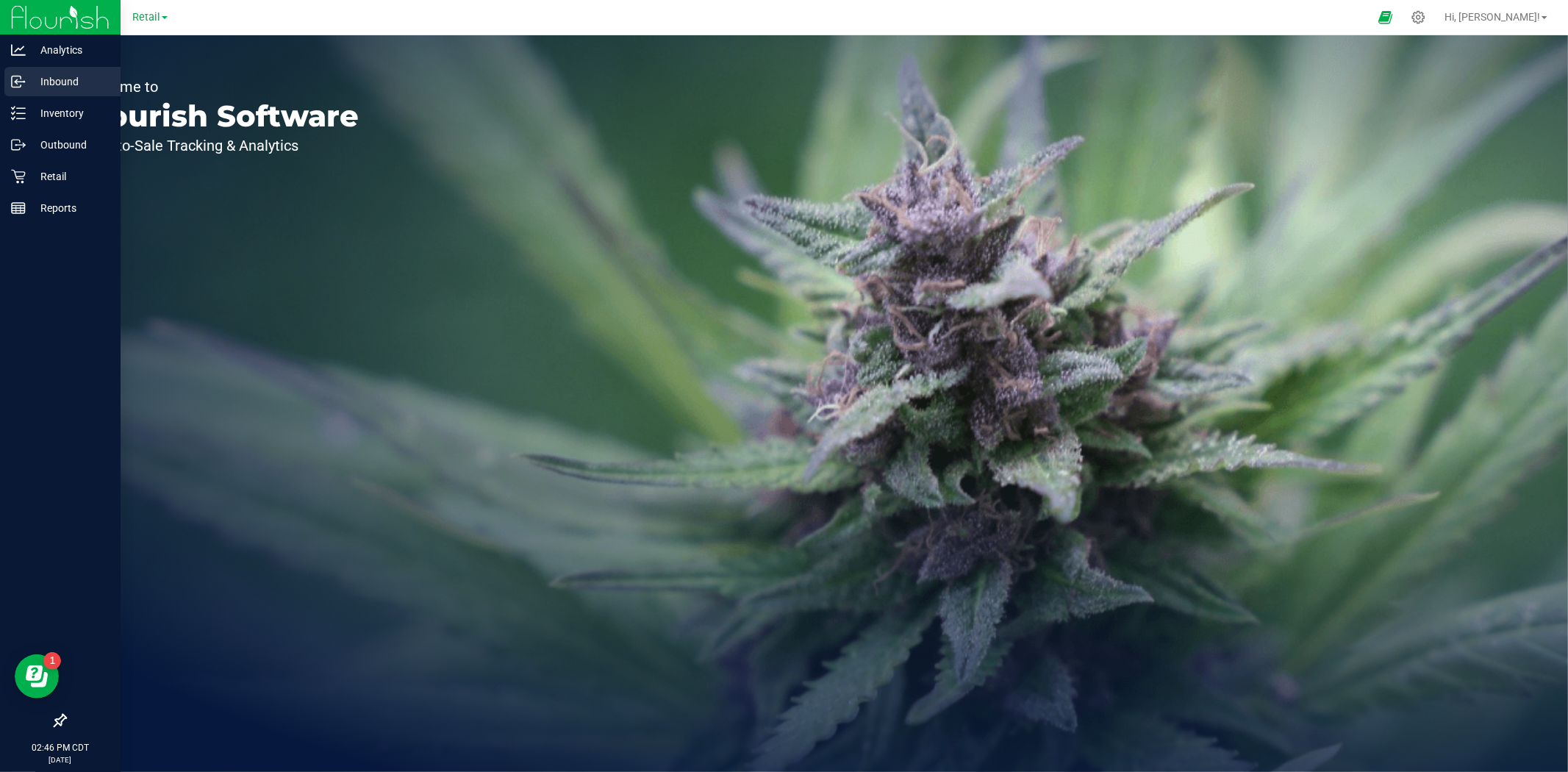
click at [70, 93] on div "Inbound" at bounding box center [62, 81] width 116 height 29
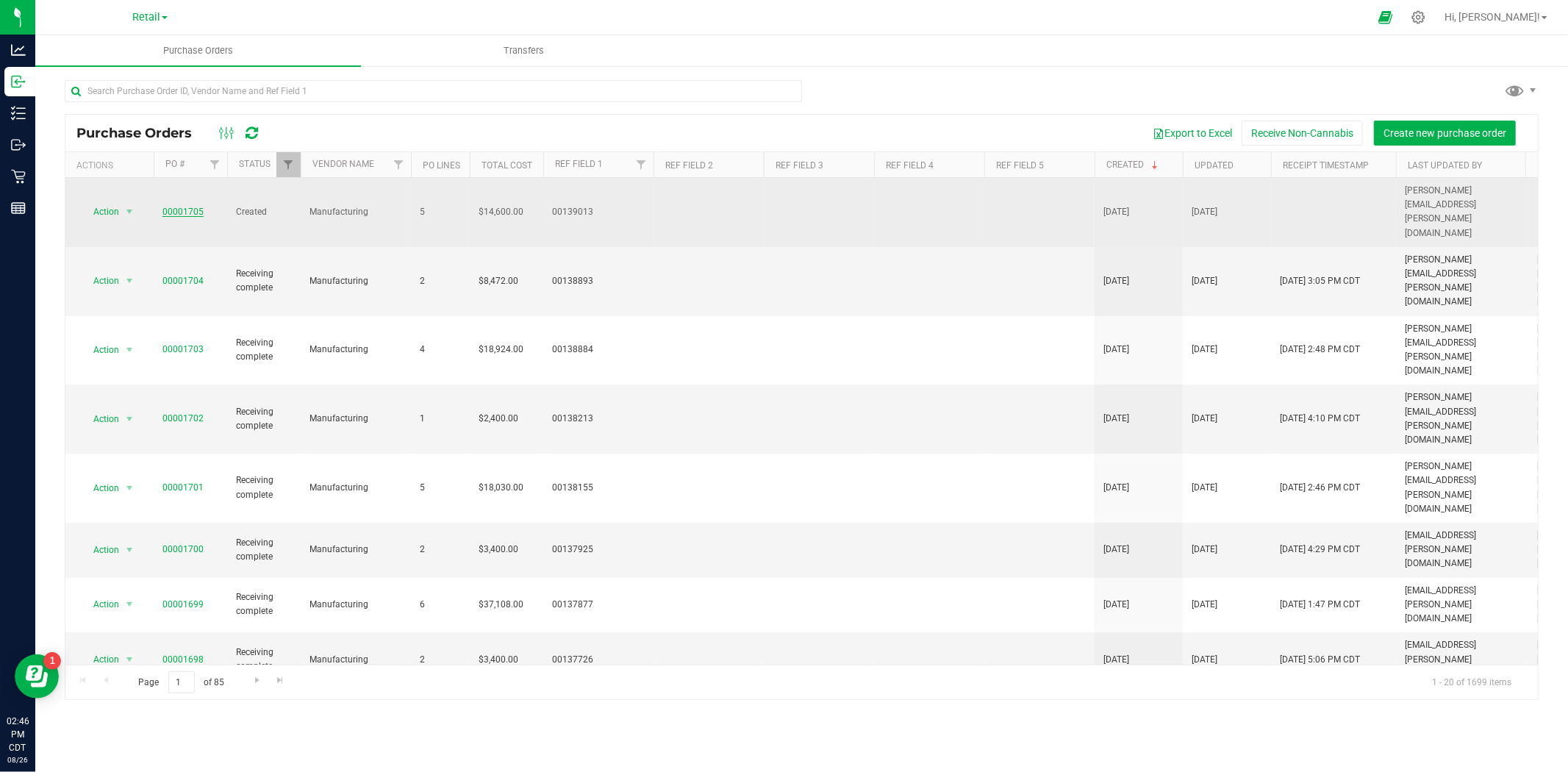
click at [190, 207] on link "00001705" at bounding box center [182, 212] width 41 height 10
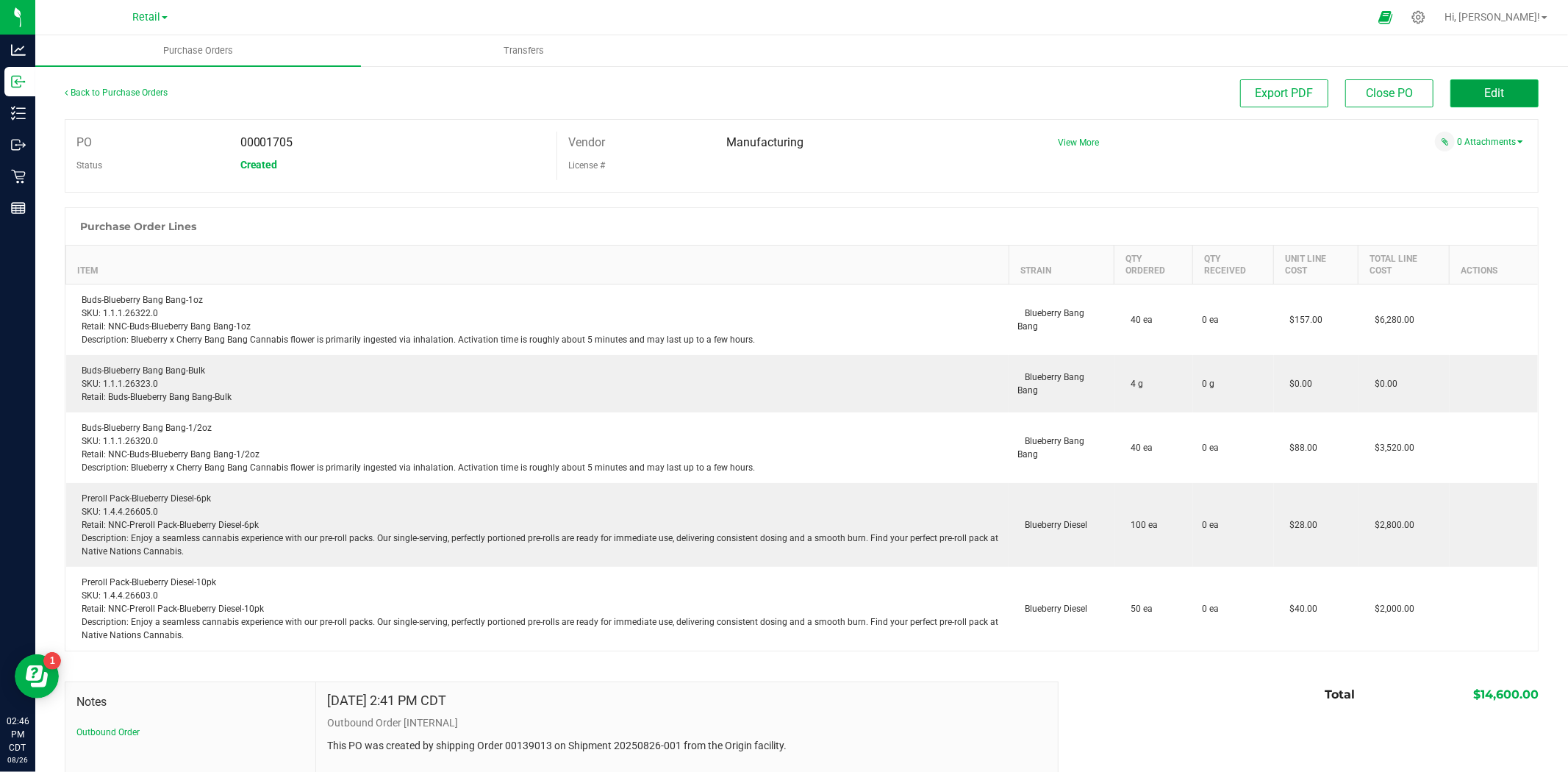
click at [1462, 93] on button "Edit" at bounding box center [1494, 93] width 88 height 28
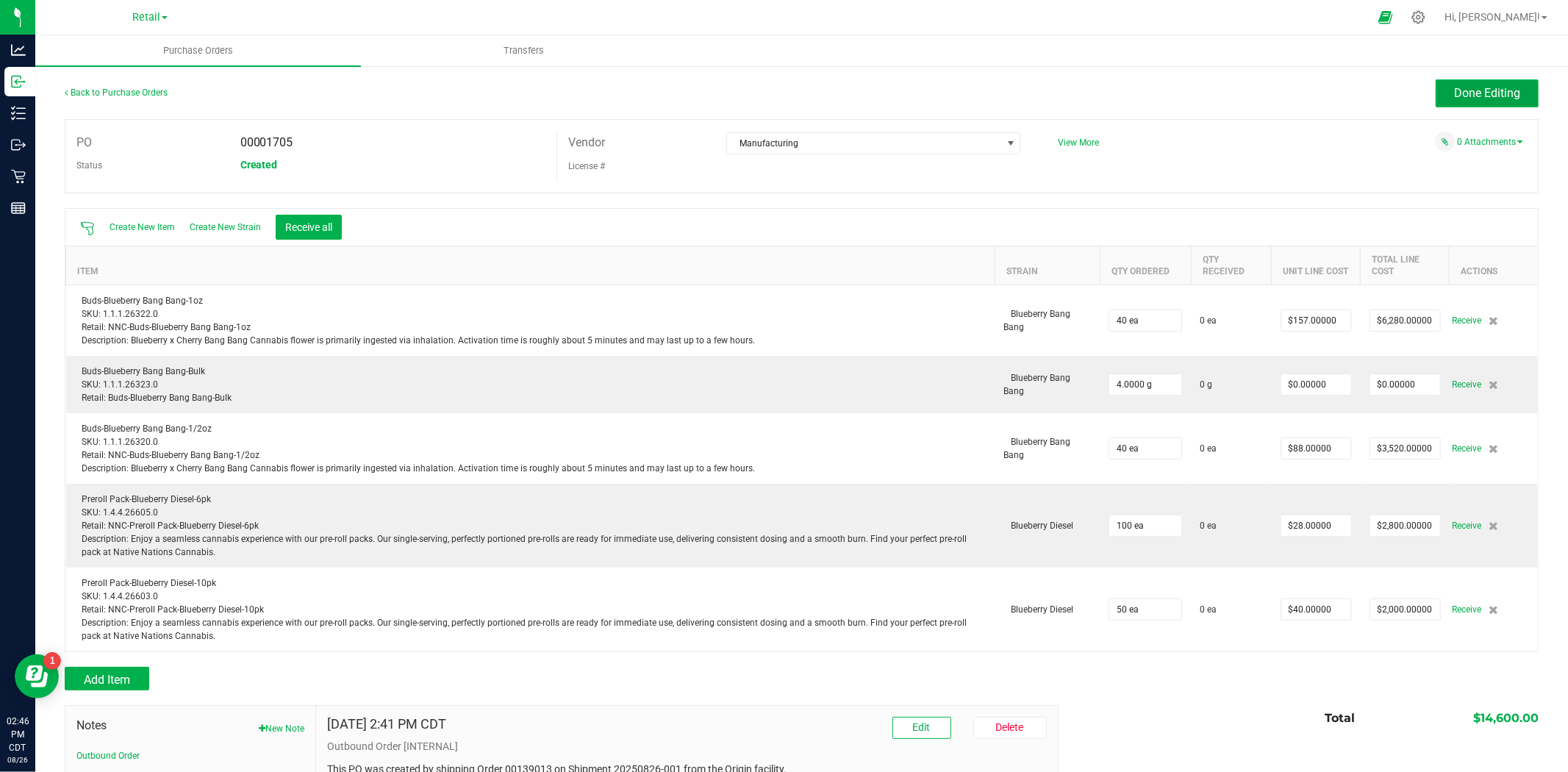
click at [1468, 95] on span "Done Editing" at bounding box center [1487, 93] width 66 height 14
click at [147, 15] on span "Retail" at bounding box center [146, 18] width 28 height 13
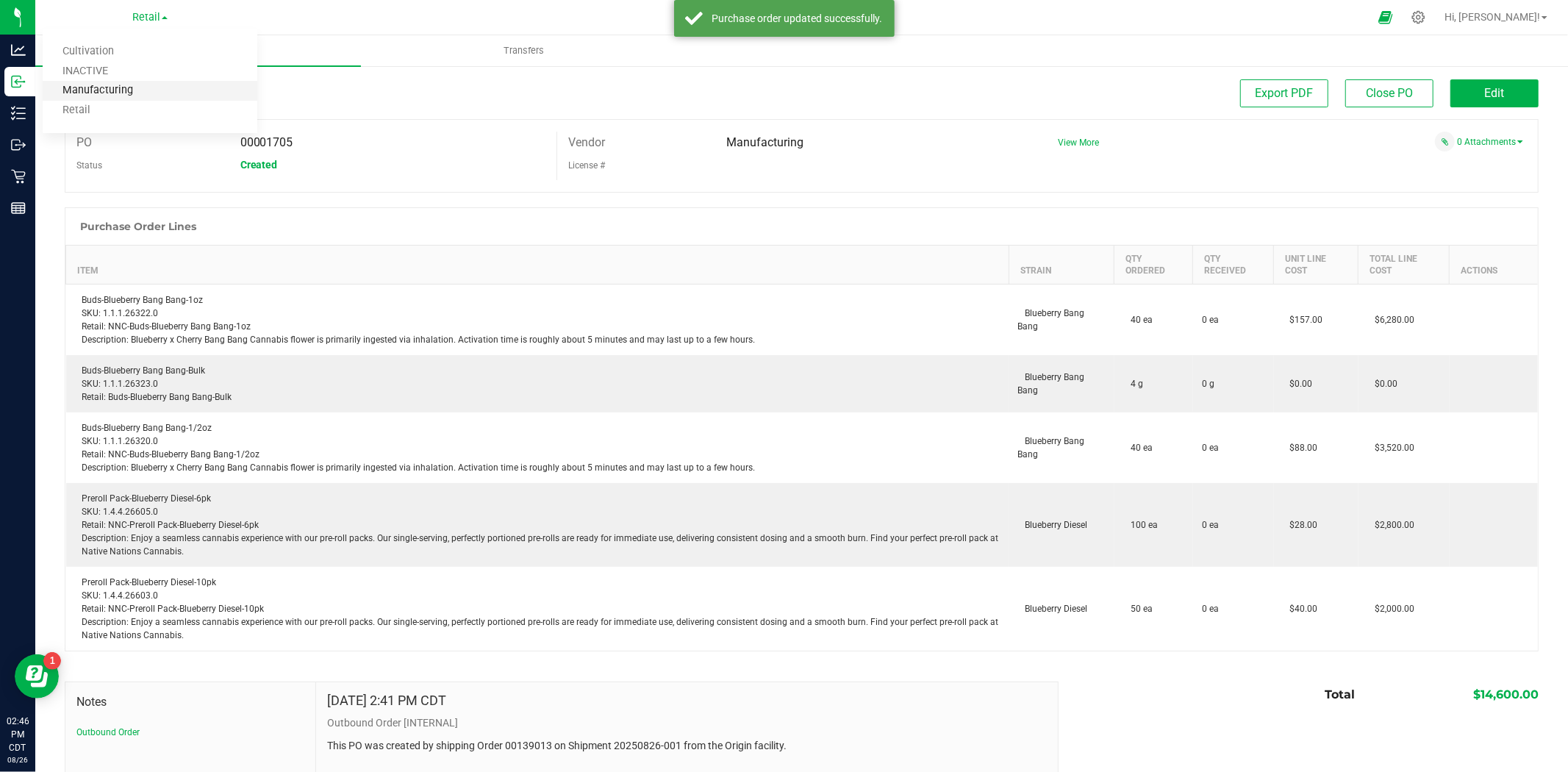
click at [110, 90] on link "Manufacturing" at bounding box center [150, 91] width 215 height 20
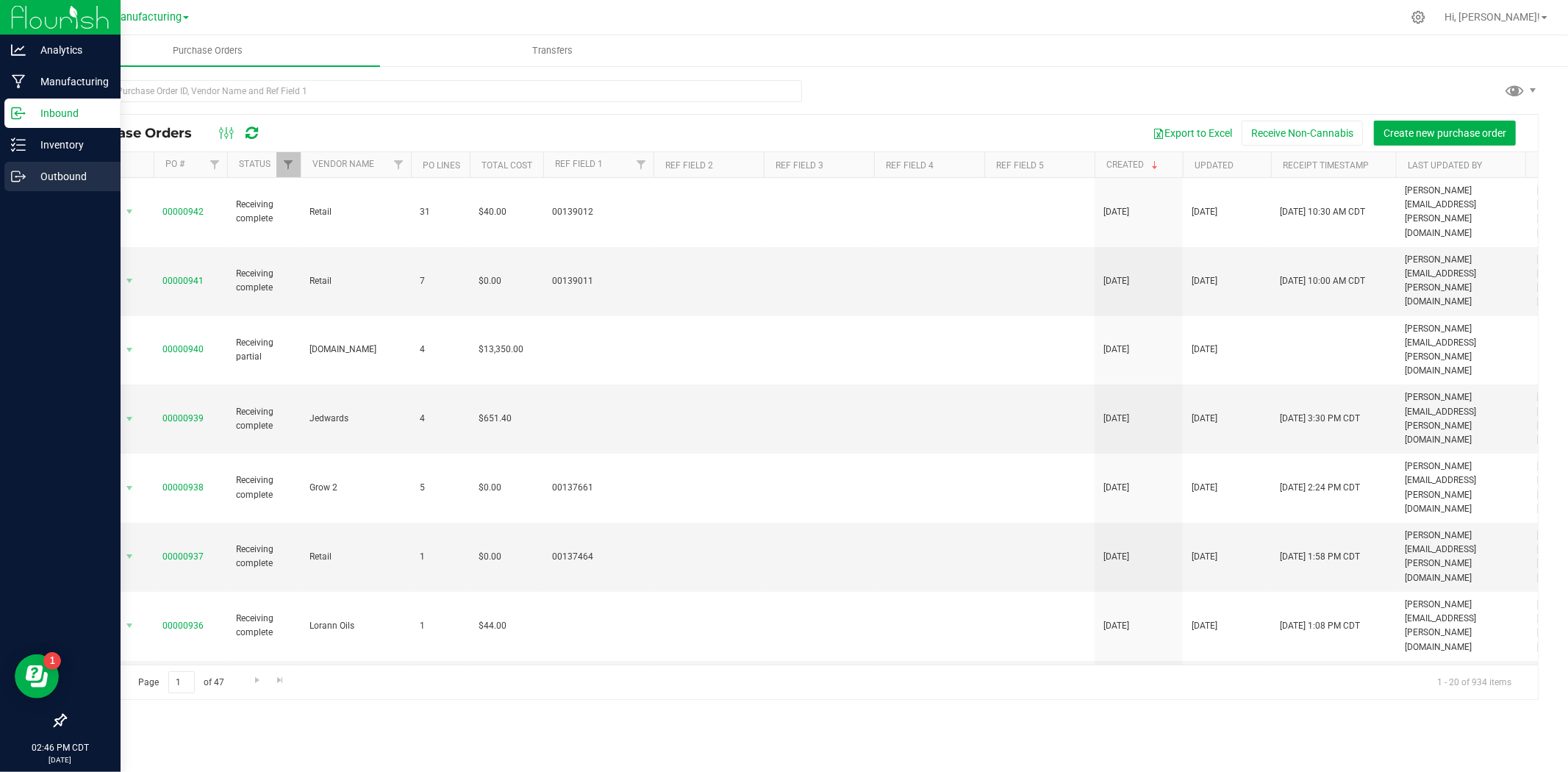
click at [70, 175] on p "Outbound" at bounding box center [69, 176] width 88 height 18
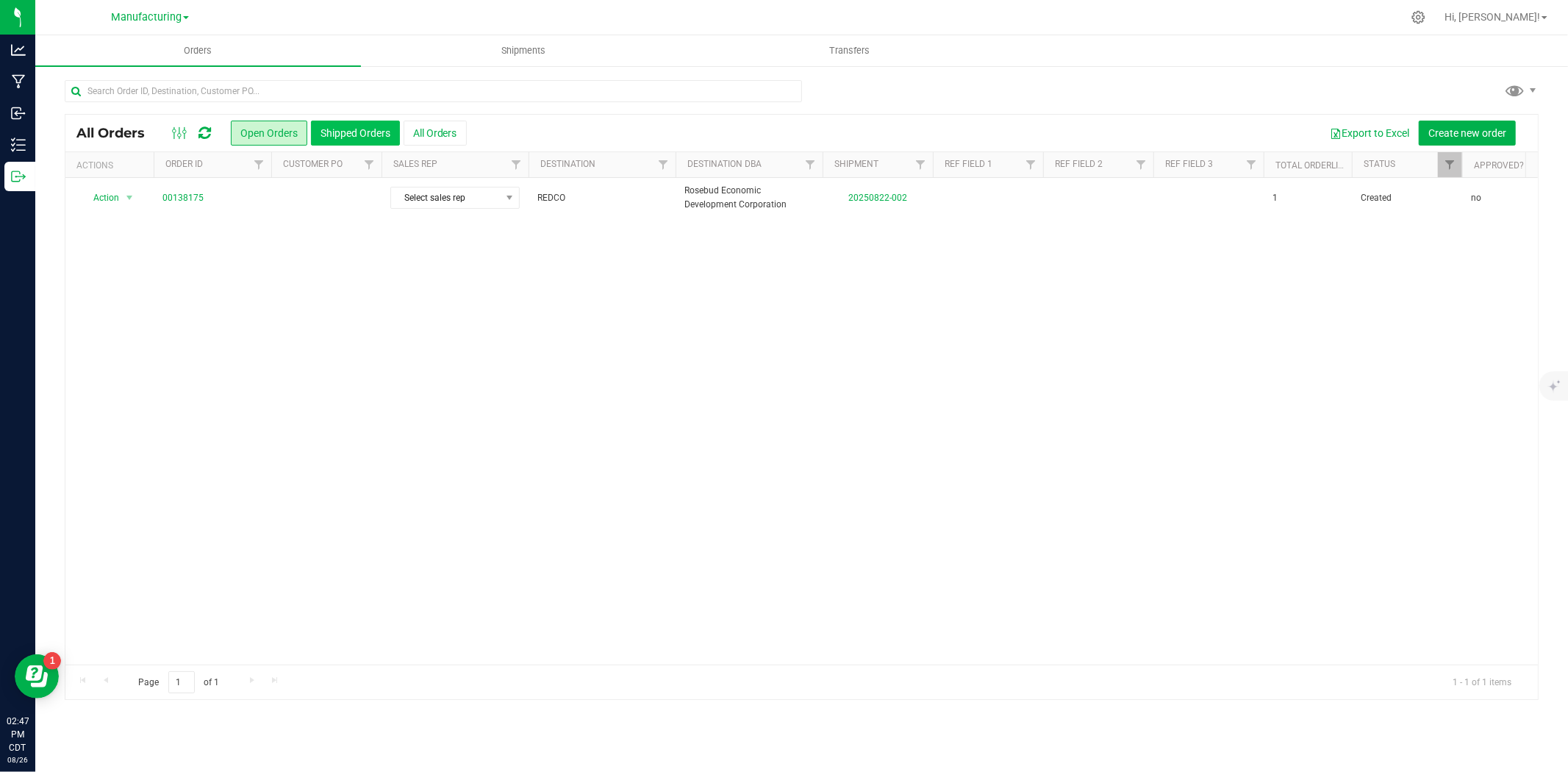
click at [338, 125] on button "Shipped Orders" at bounding box center [355, 133] width 89 height 25
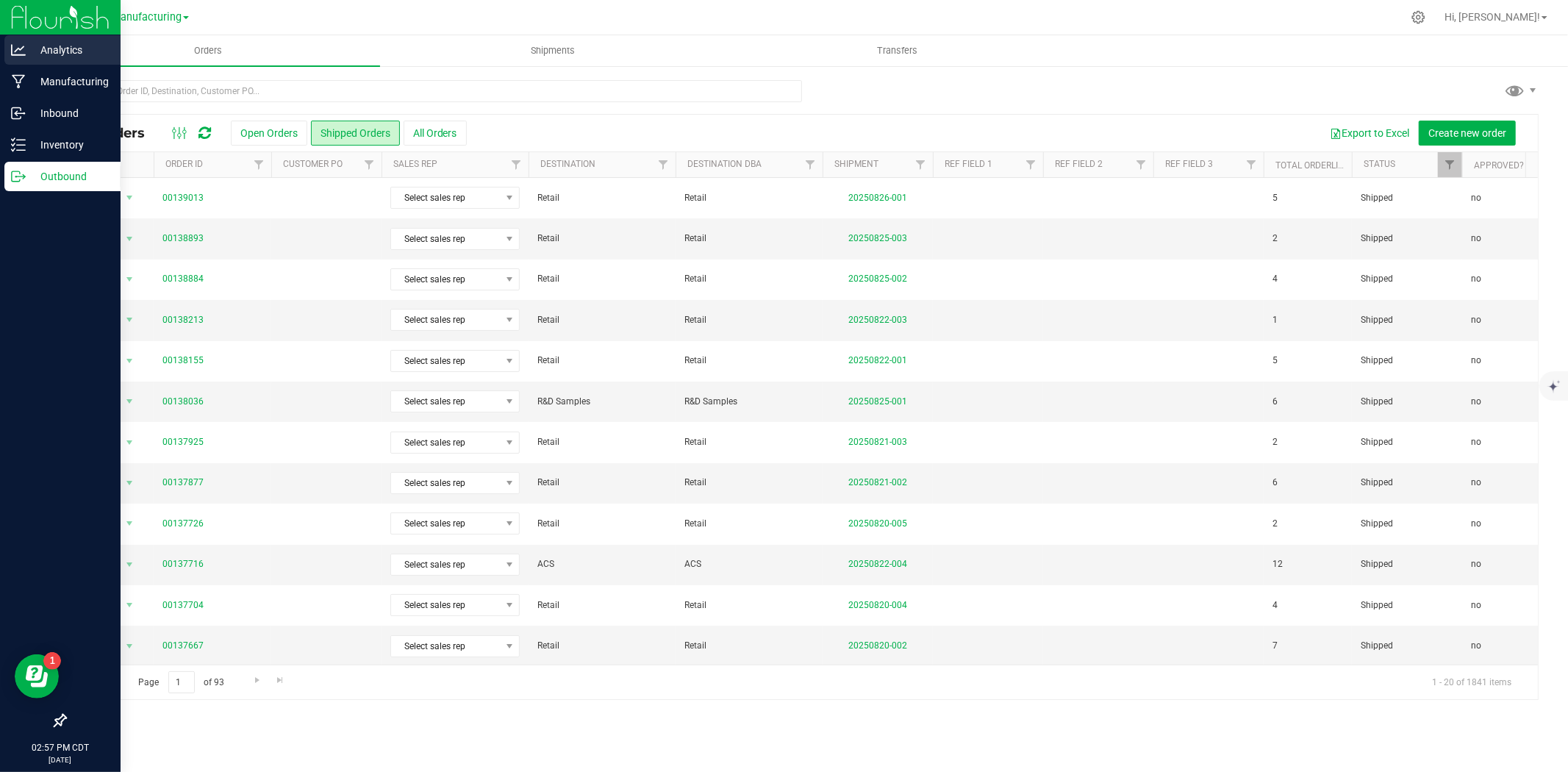
click at [20, 52] on icon at bounding box center [18, 50] width 15 height 15
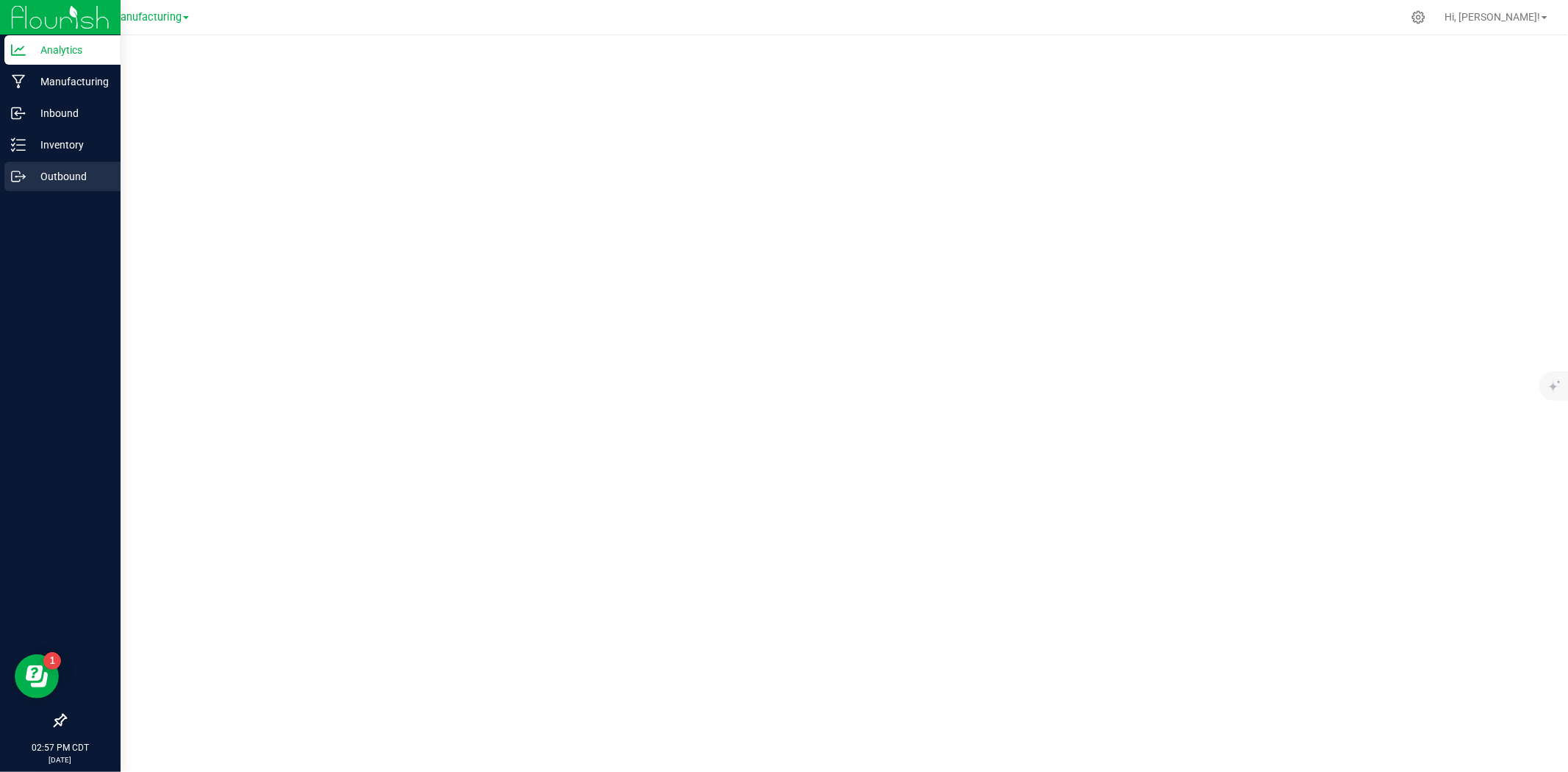
click at [28, 173] on p "Outbound" at bounding box center [69, 176] width 88 height 18
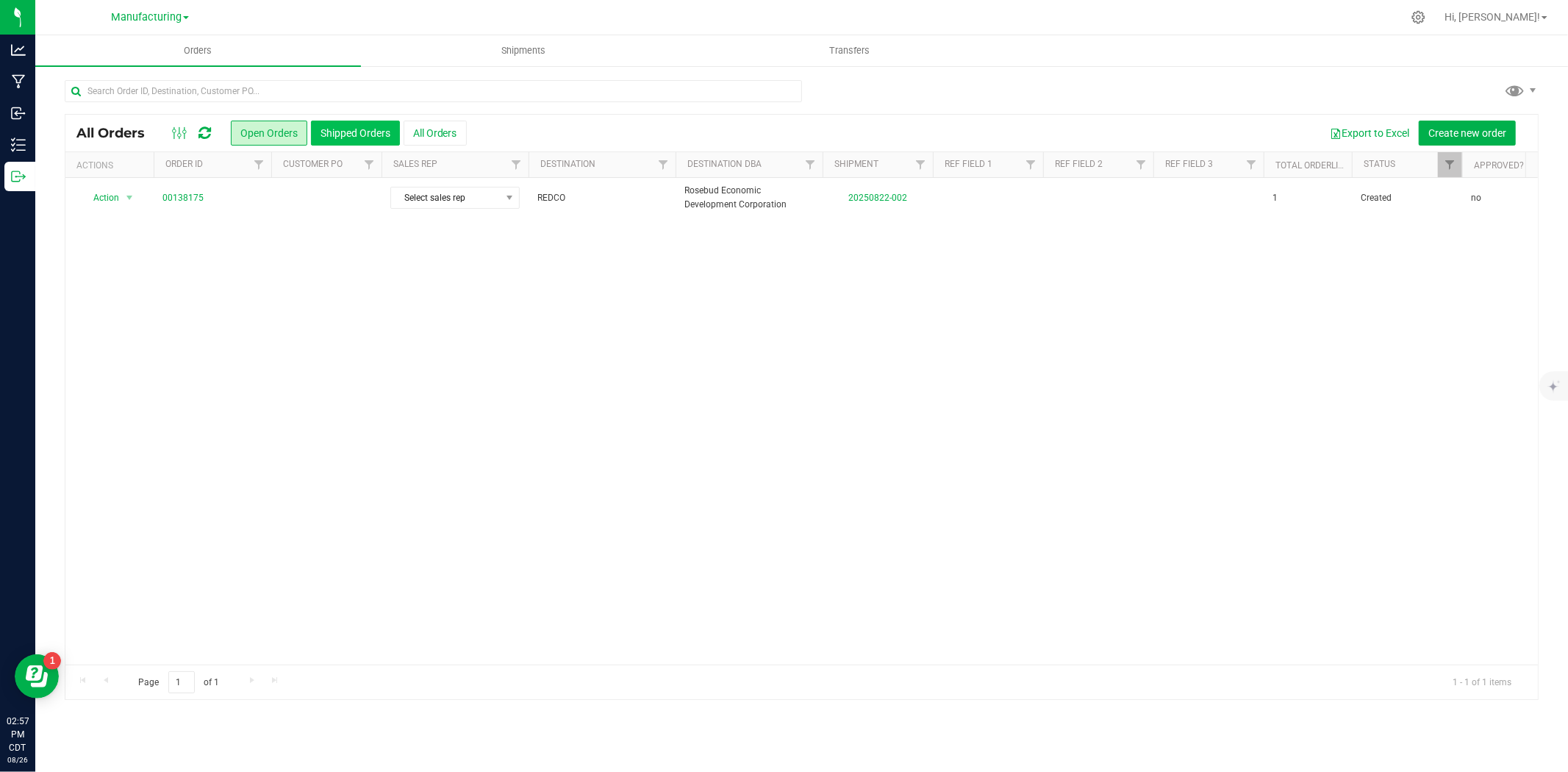
click at [355, 130] on button "Shipped Orders" at bounding box center [355, 133] width 89 height 25
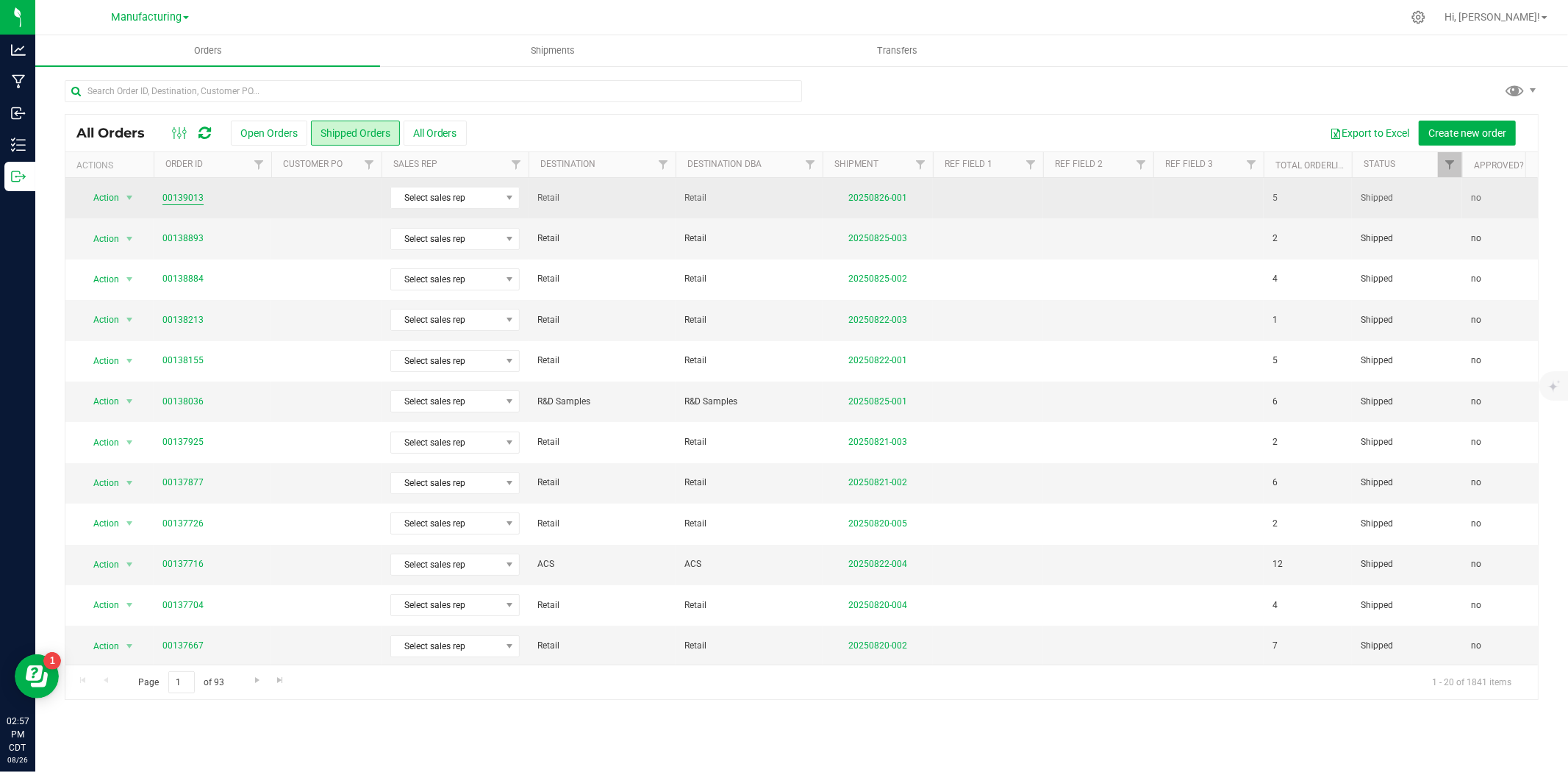
click at [197, 197] on link "00139013" at bounding box center [182, 198] width 41 height 14
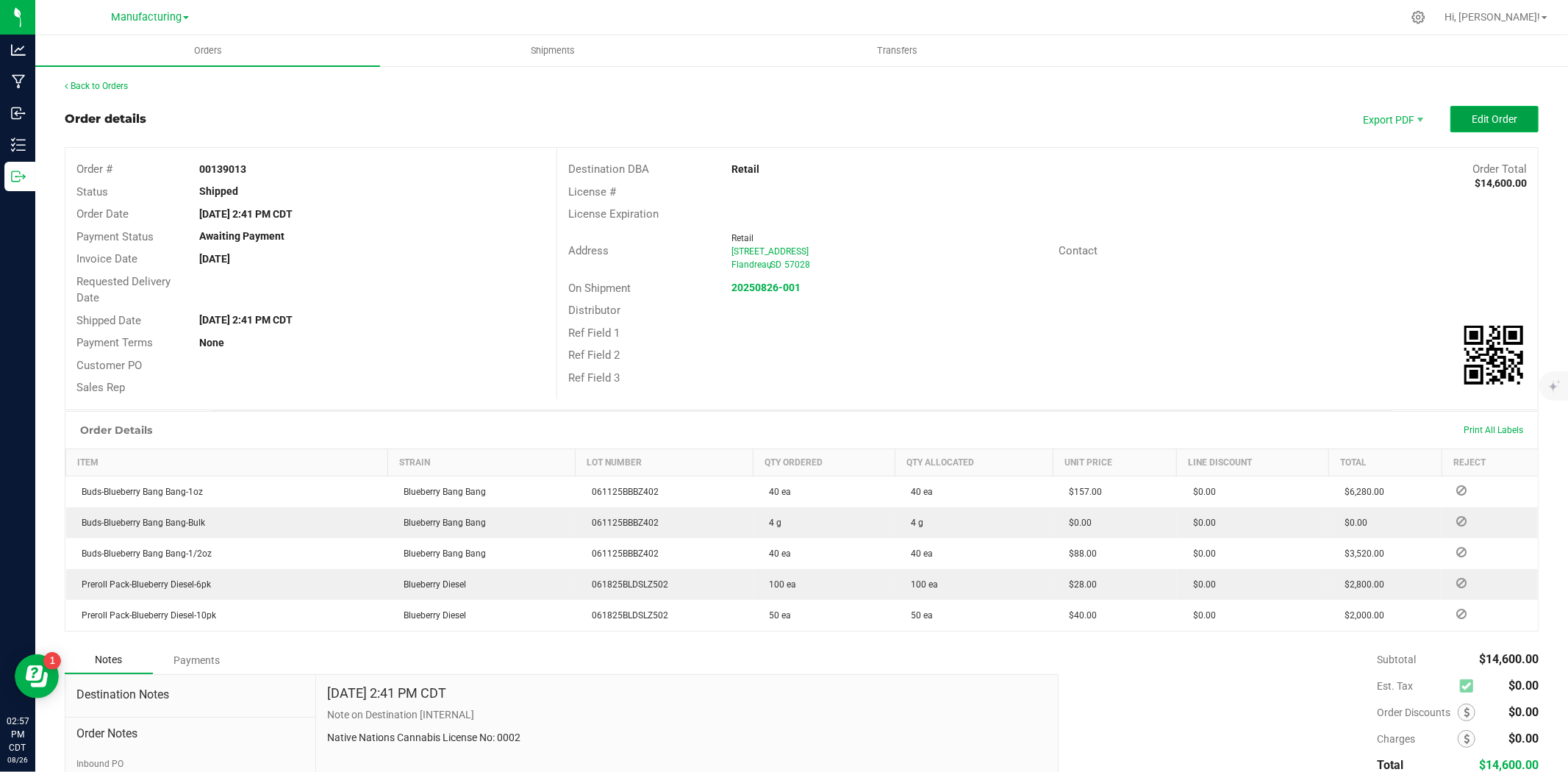
click at [1472, 115] on span "Edit Order" at bounding box center [1494, 119] width 46 height 12
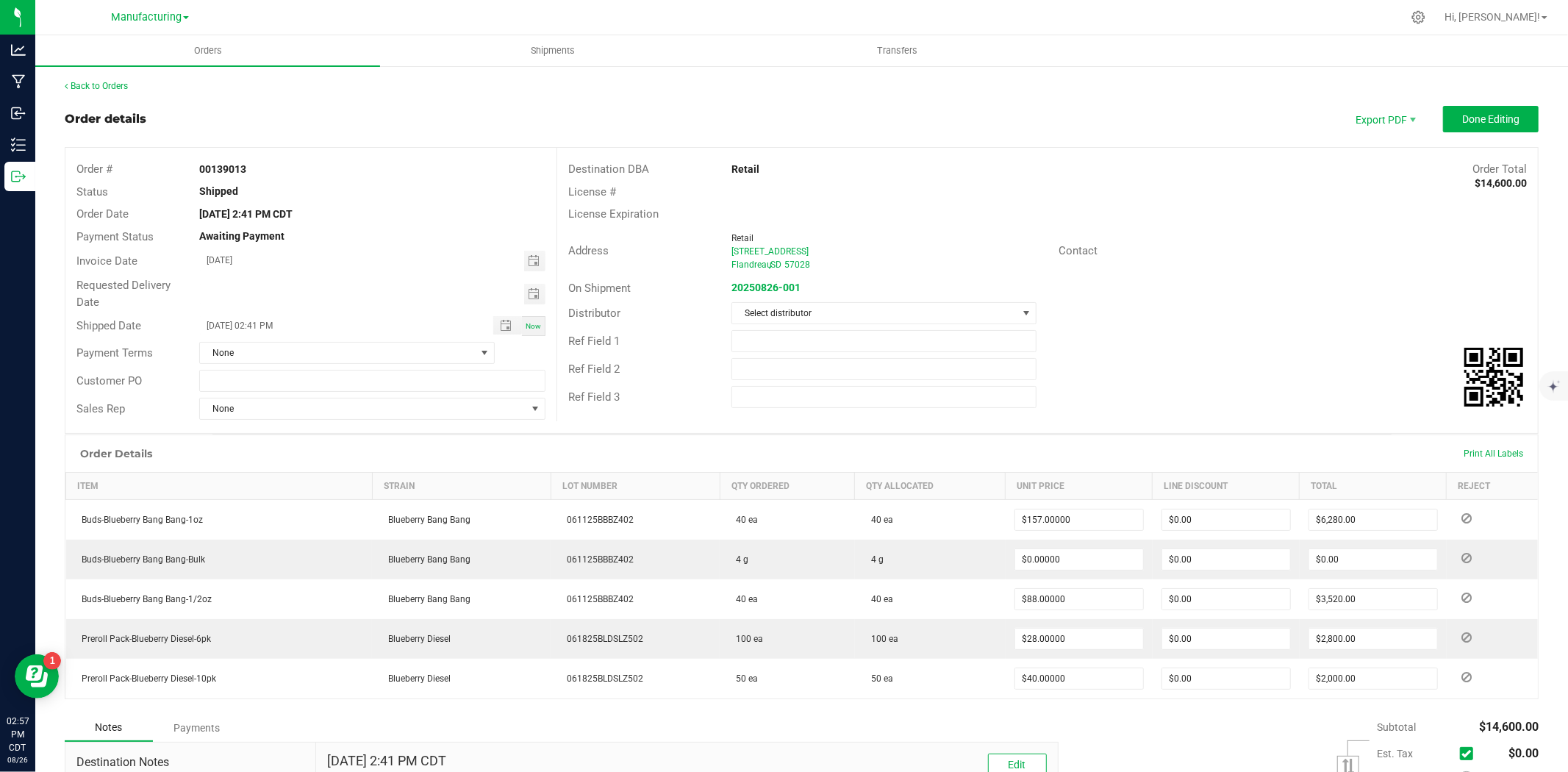
scroll to position [82, 0]
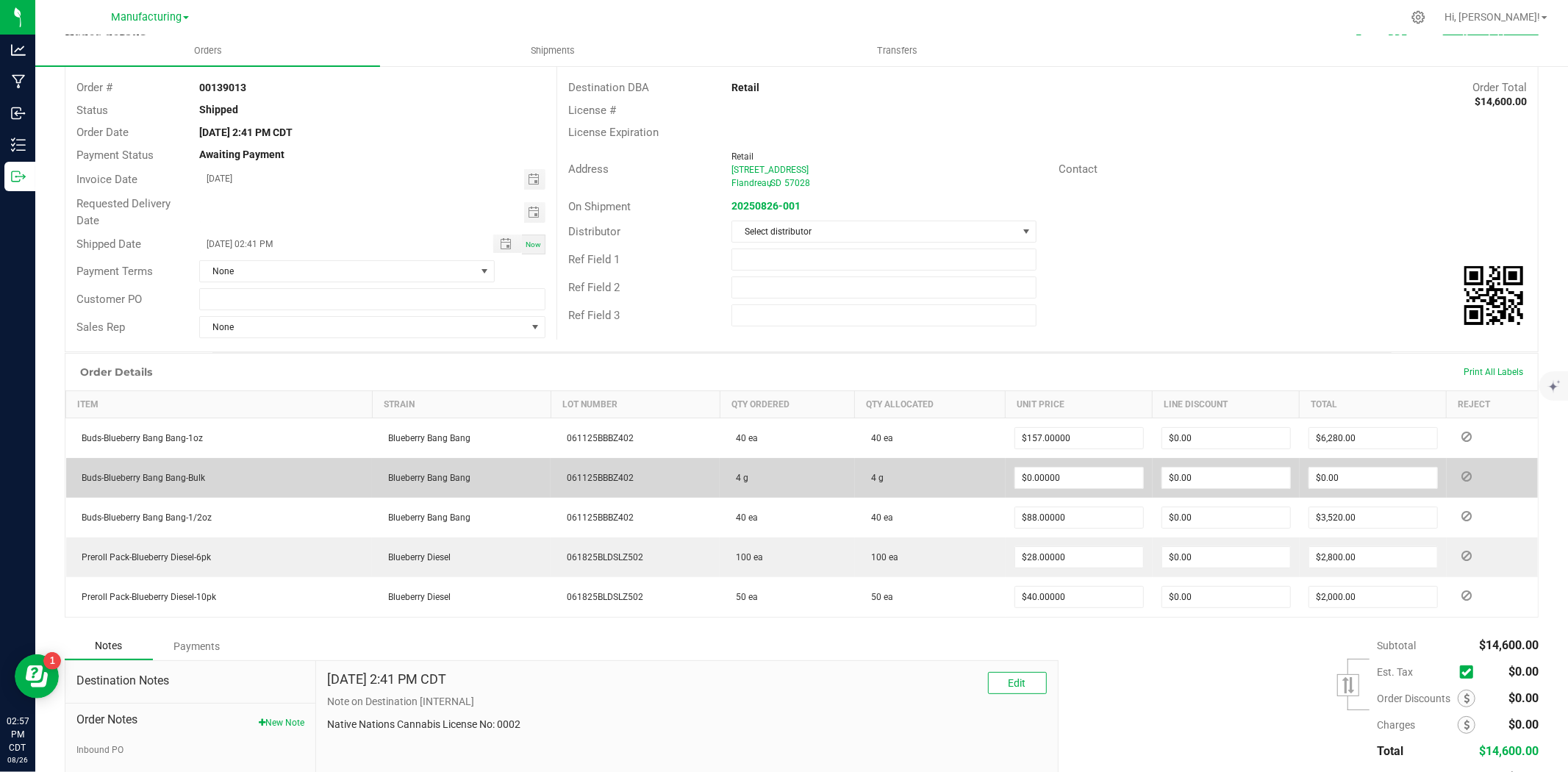
click at [1462, 478] on icon at bounding box center [1467, 476] width 10 height 9
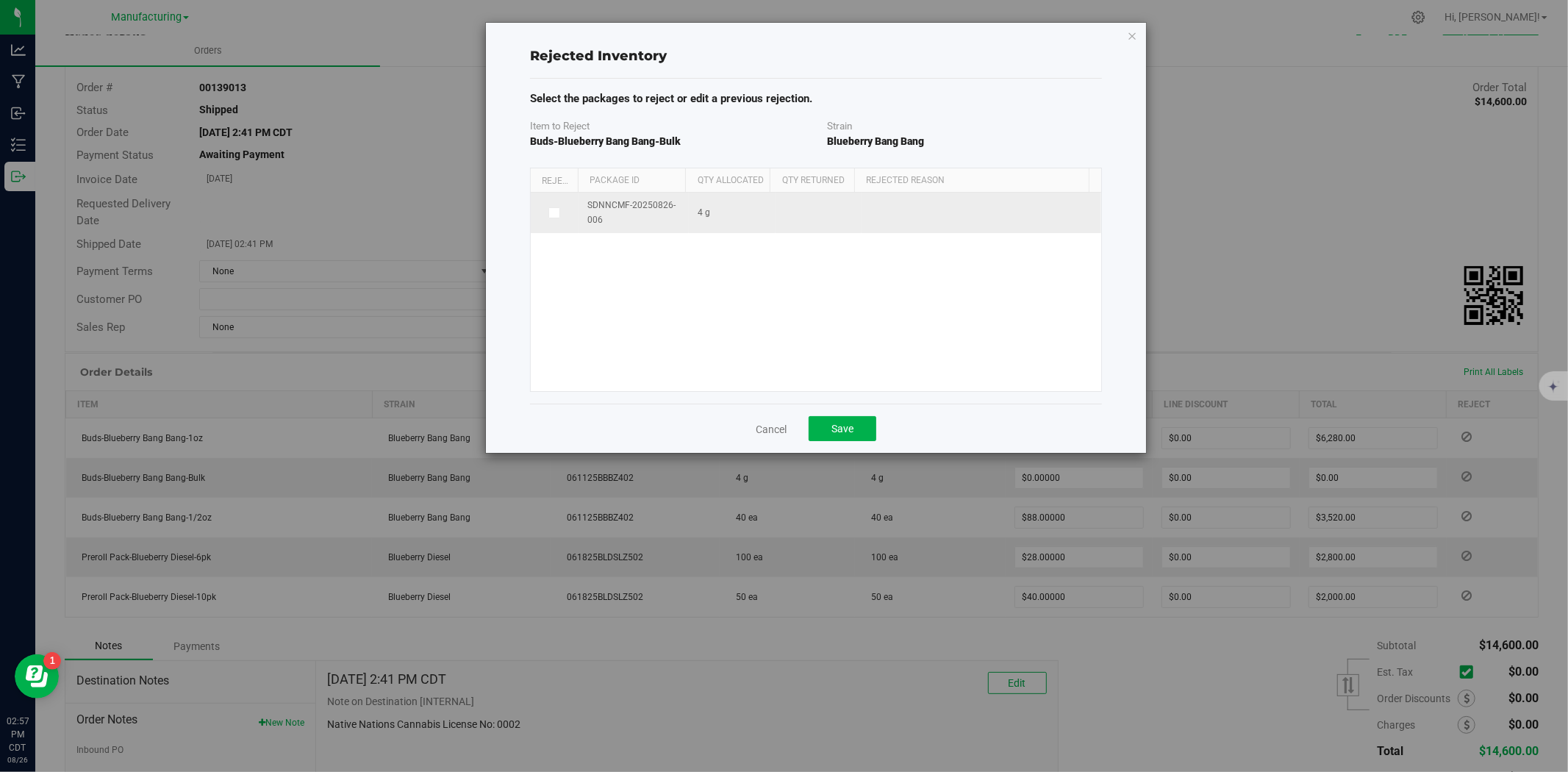
click at [553, 212] on icon at bounding box center [554, 212] width 8 height 0
click at [0, 0] on input "checkbox" at bounding box center [0, 0] width 0 height 0
click at [896, 210] on span at bounding box center [973, 213] width 202 height 21
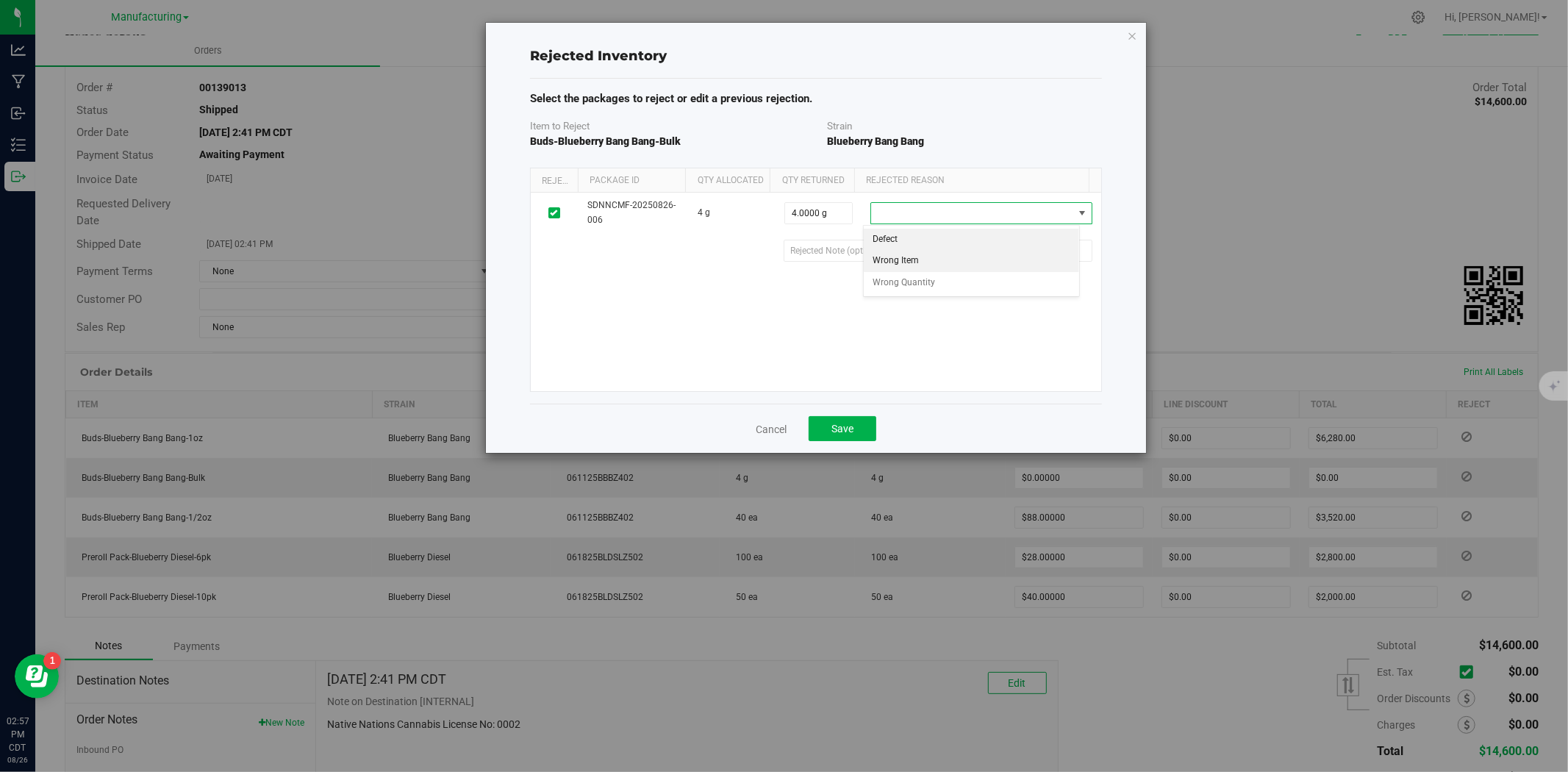
click at [914, 263] on li "Wrong Item" at bounding box center [972, 261] width 216 height 22
click at [853, 253] on 91ac5a53-b83c-4e63-8bf3-e7aeecdb20da "text" at bounding box center [937, 251] width 309 height 22
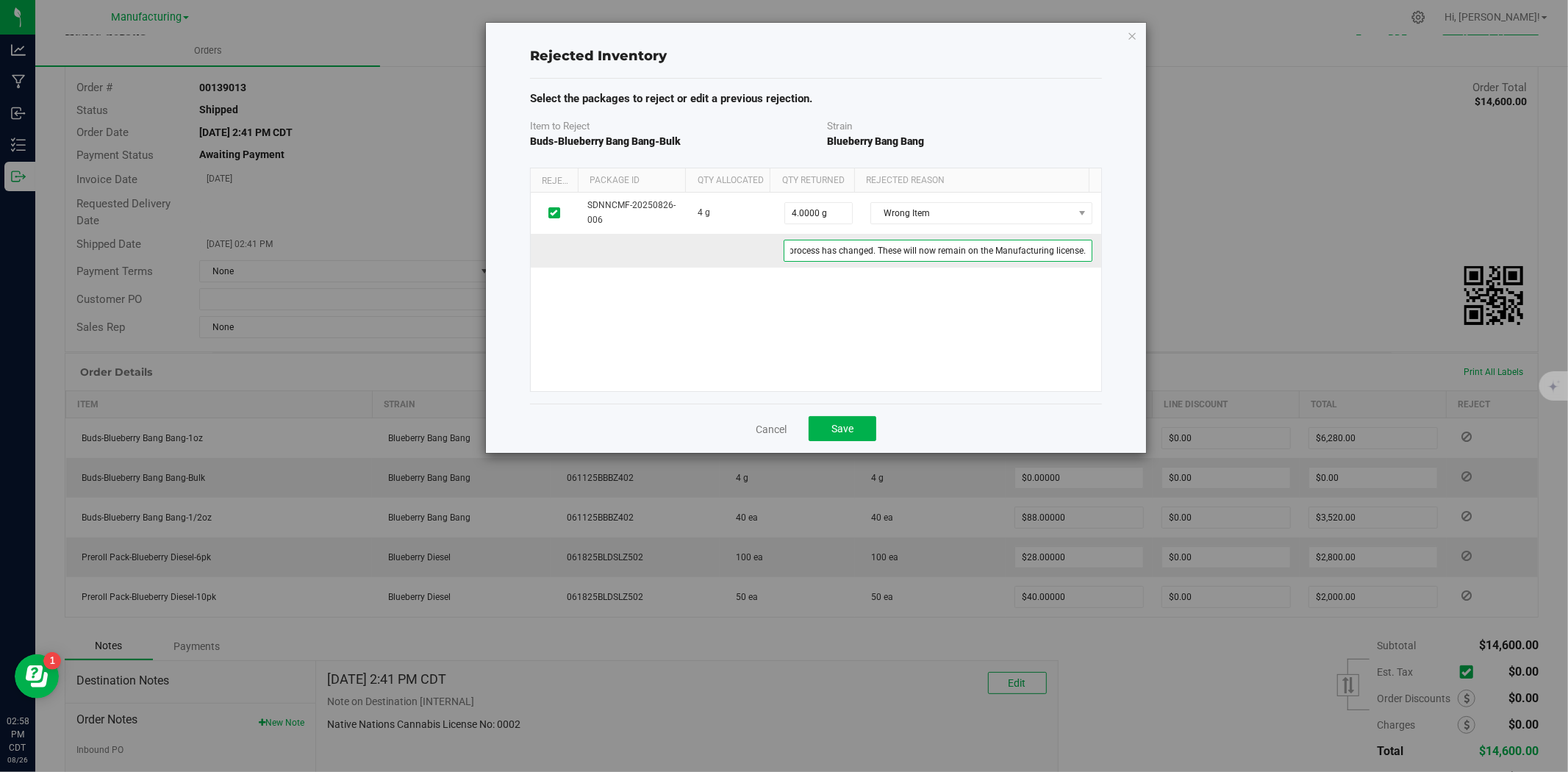
scroll to position [0, 34]
type 91ac5a53-b83c-4e63-8bf3-e7aeecdb20da "Display process has changed. These will now remain on the Manufacturing license."
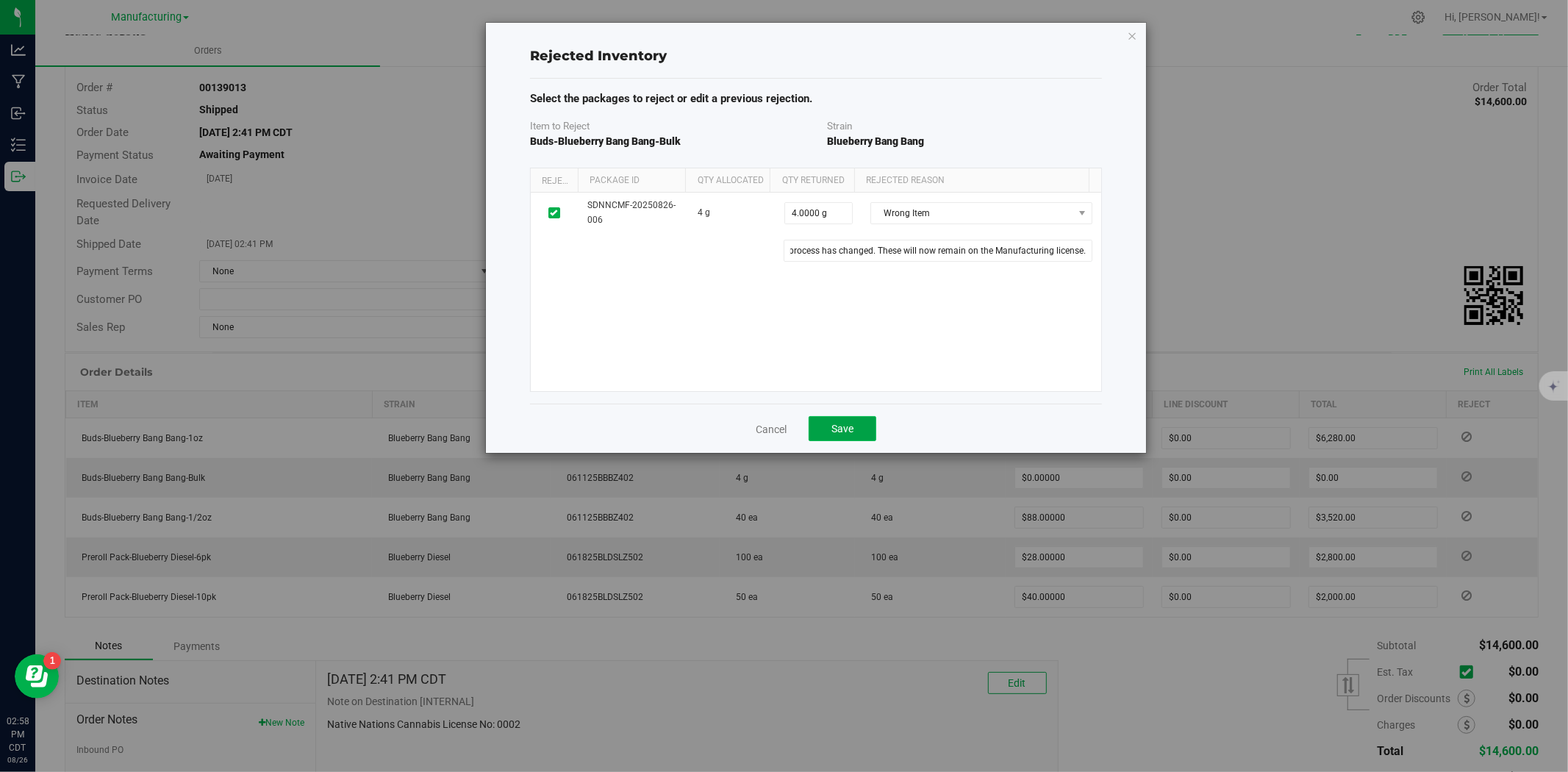
scroll to position [0, 0]
click at [848, 436] on button "Save" at bounding box center [842, 429] width 68 height 25
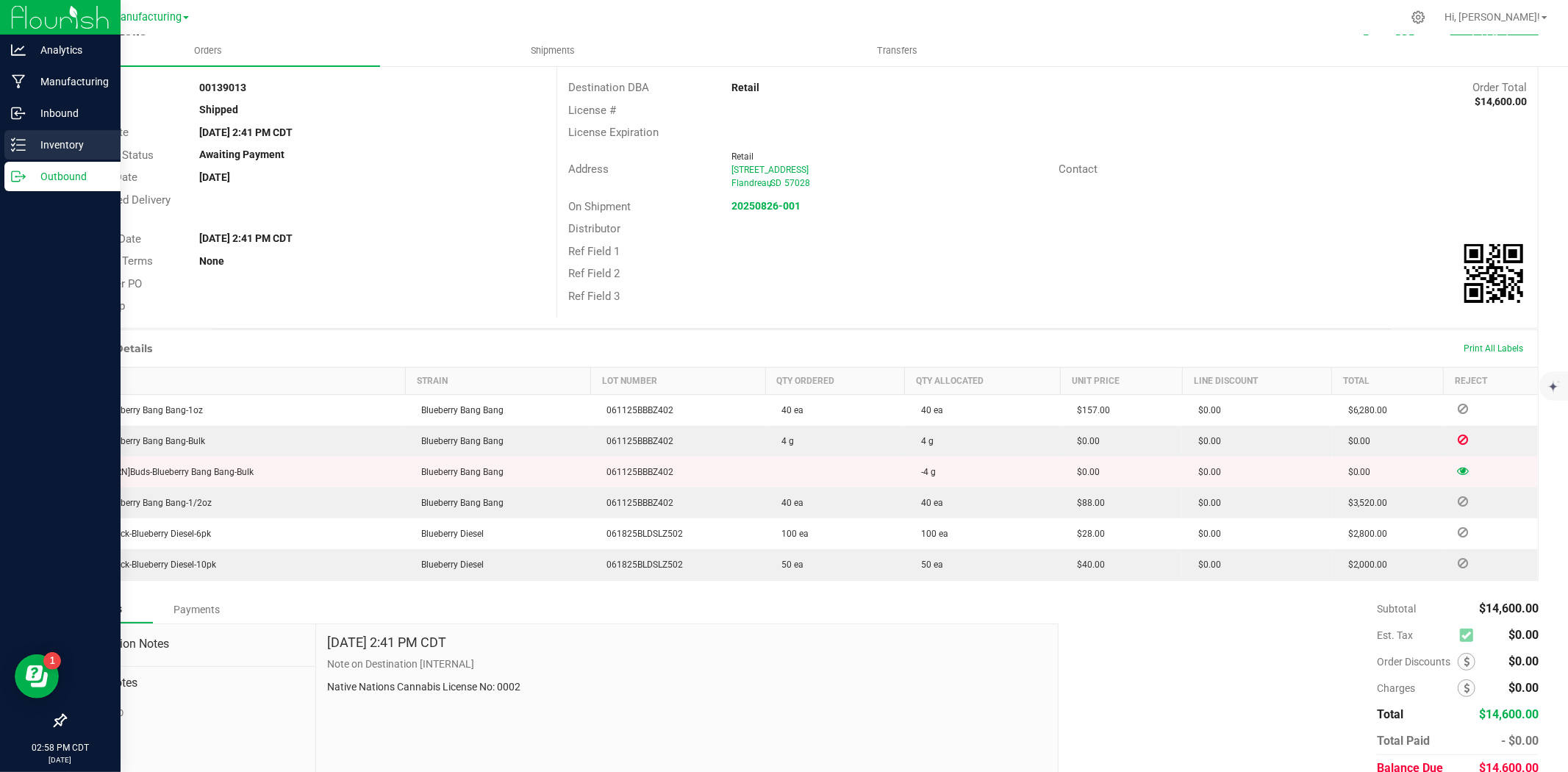
click at [71, 143] on p "Inventory" at bounding box center [69, 145] width 88 height 18
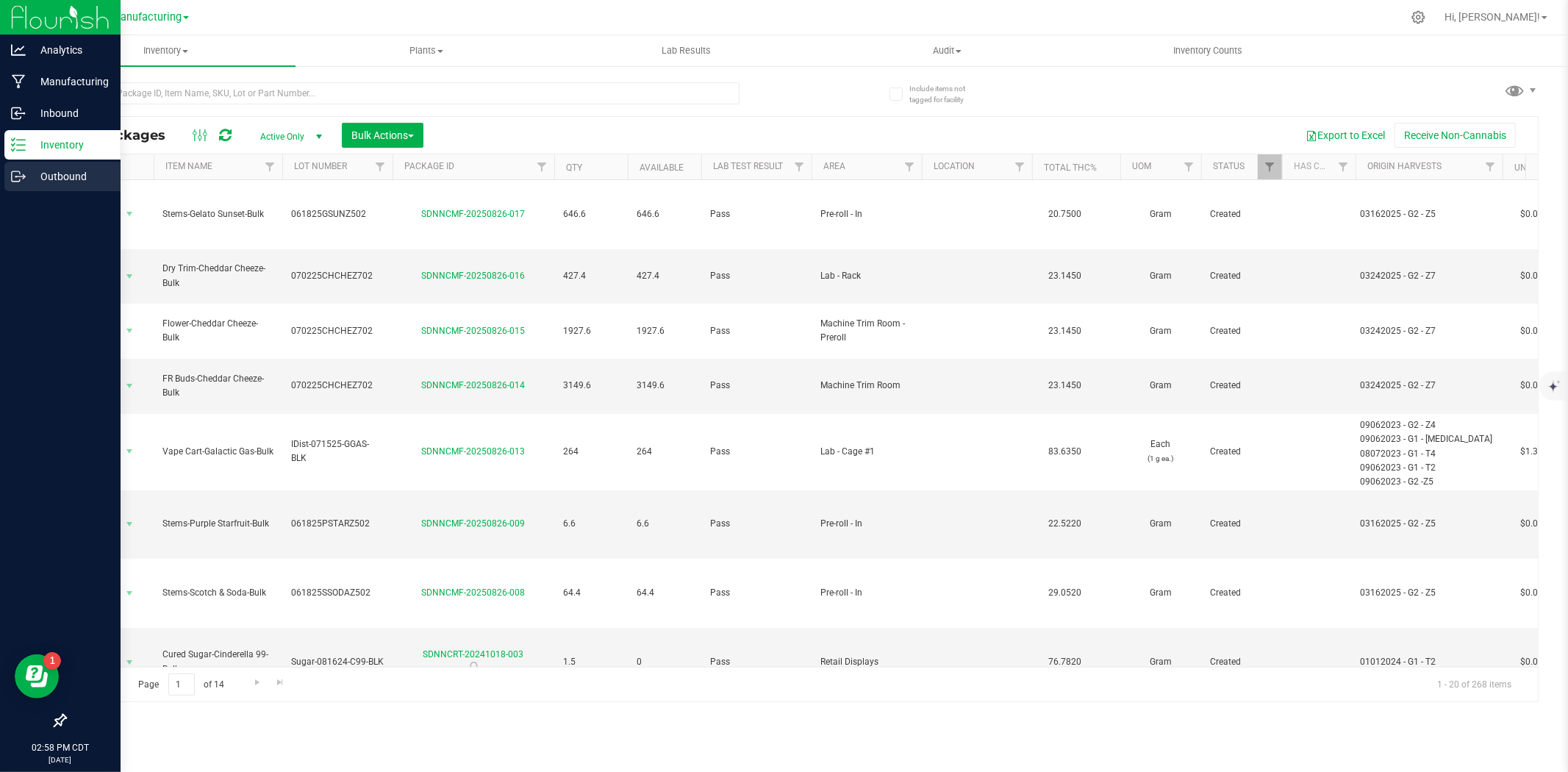
click at [12, 179] on icon at bounding box center [16, 176] width 8 height 10
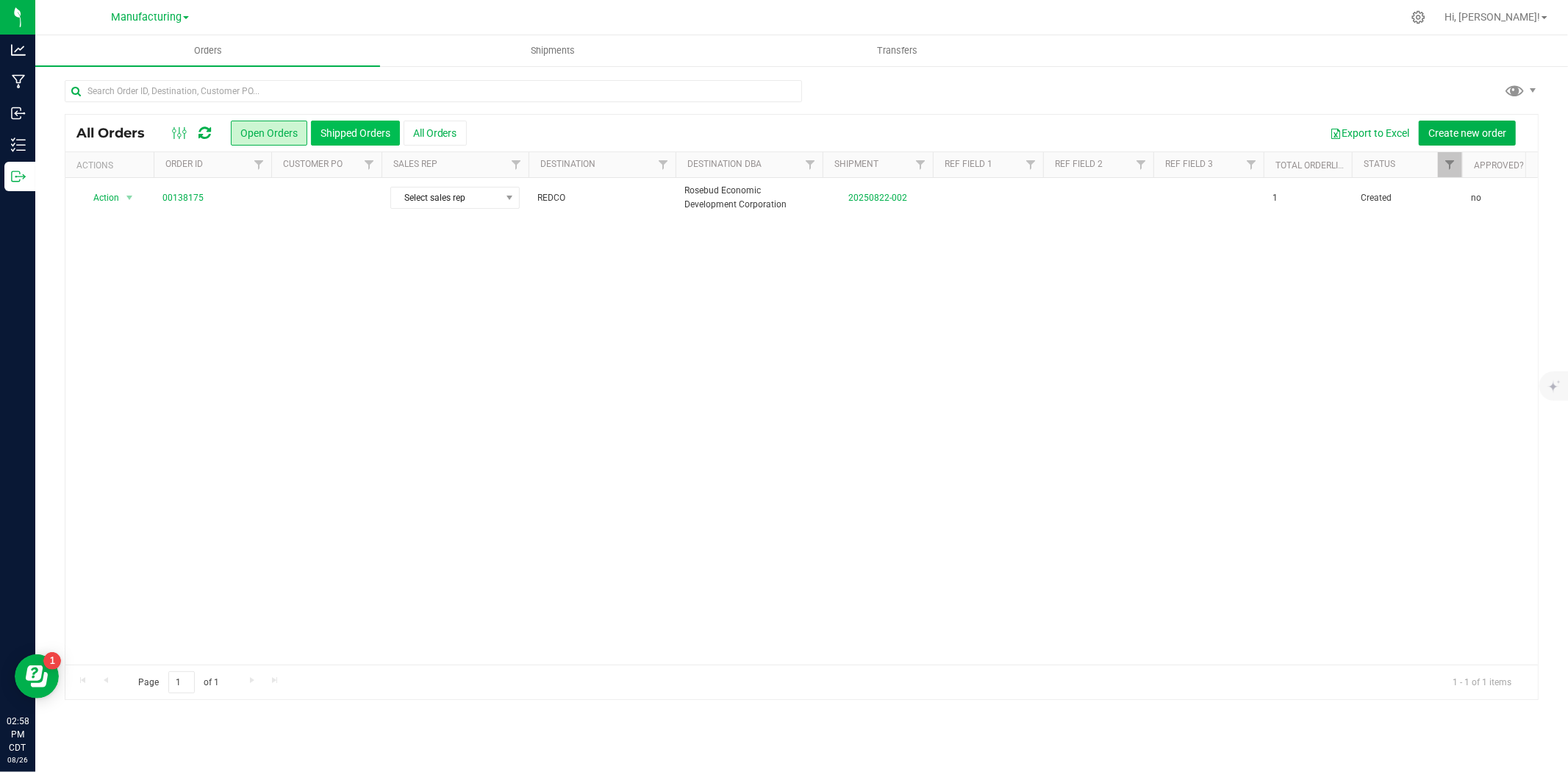
click at [351, 130] on button "Shipped Orders" at bounding box center [355, 133] width 89 height 25
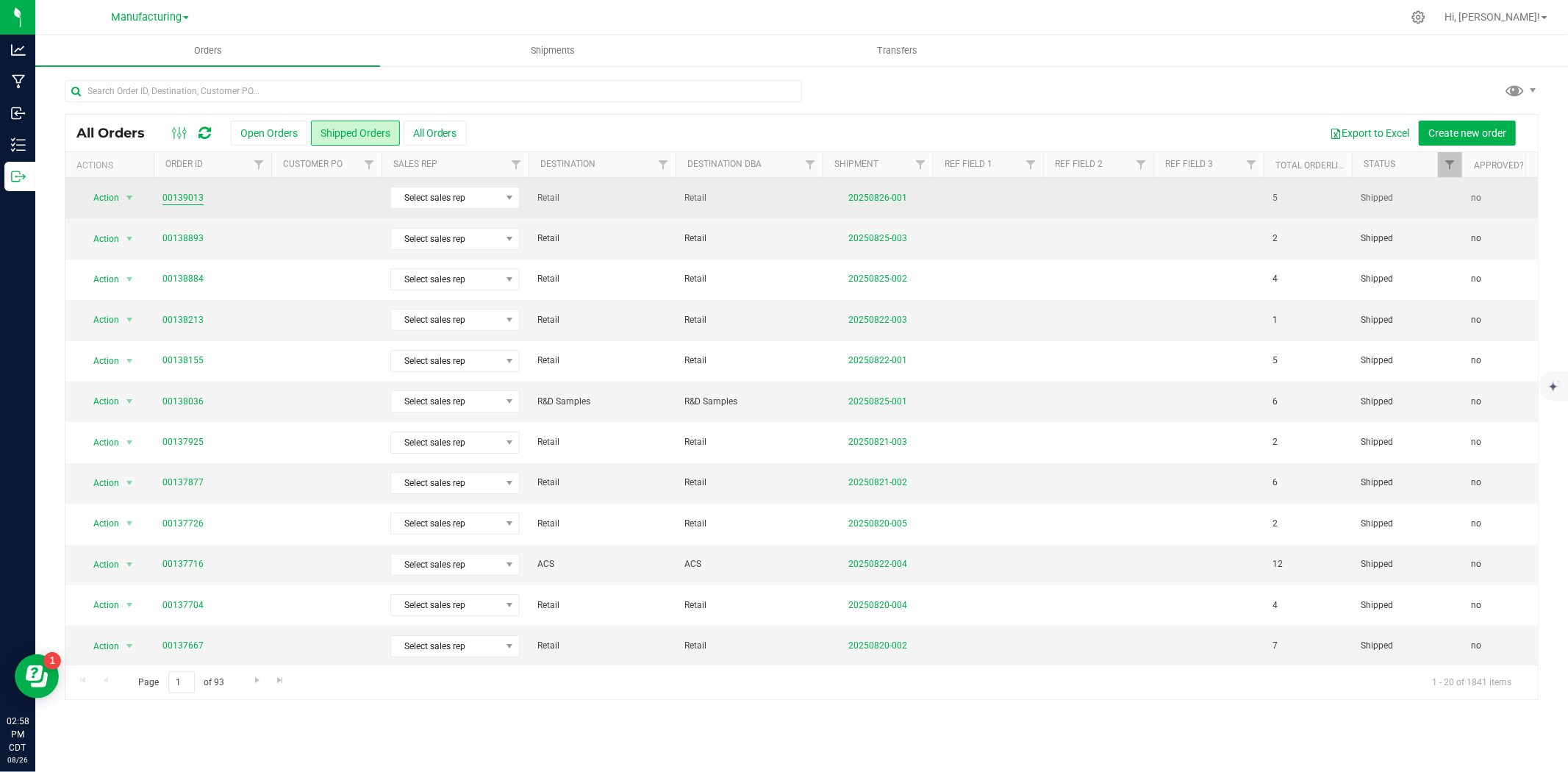
drag, startPoint x: 203, startPoint y: 221, endPoint x: 181, endPoint y: 195, distance: 34.1
click at [181, 195] on link "00139013" at bounding box center [182, 198] width 41 height 14
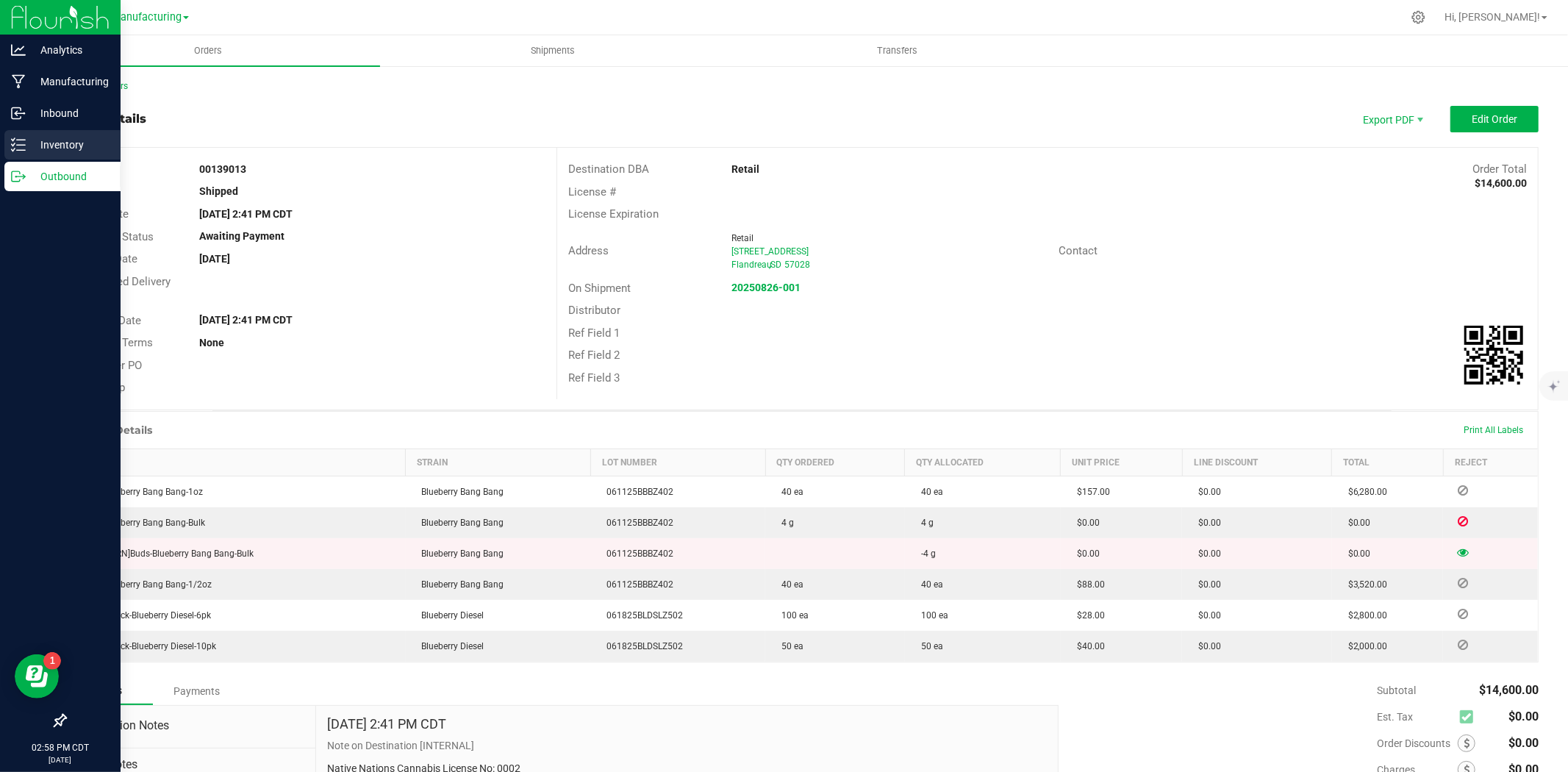
click at [28, 142] on p "Inventory" at bounding box center [69, 145] width 88 height 18
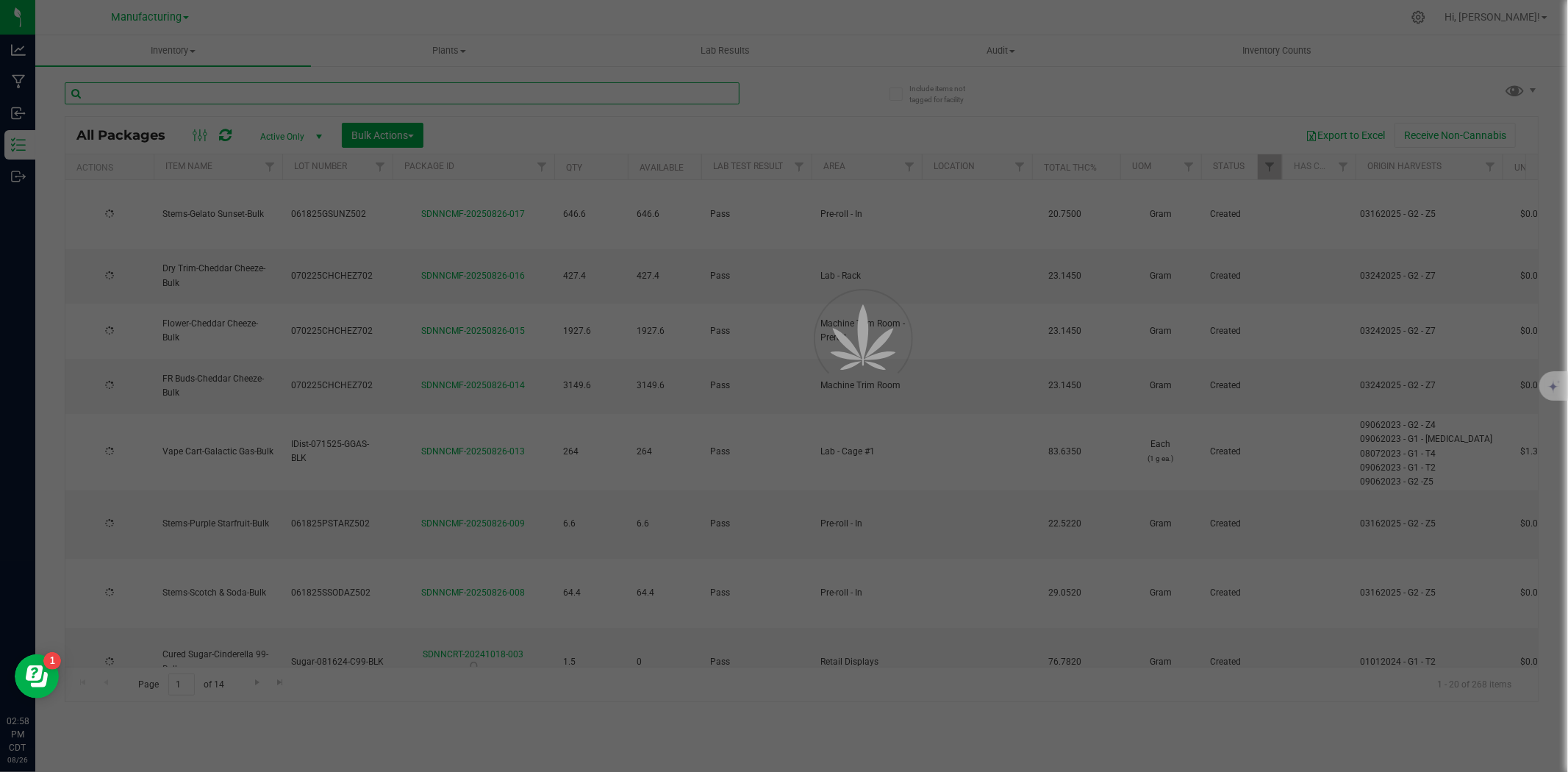
click at [283, 96] on input "text" at bounding box center [401, 93] width 675 height 22
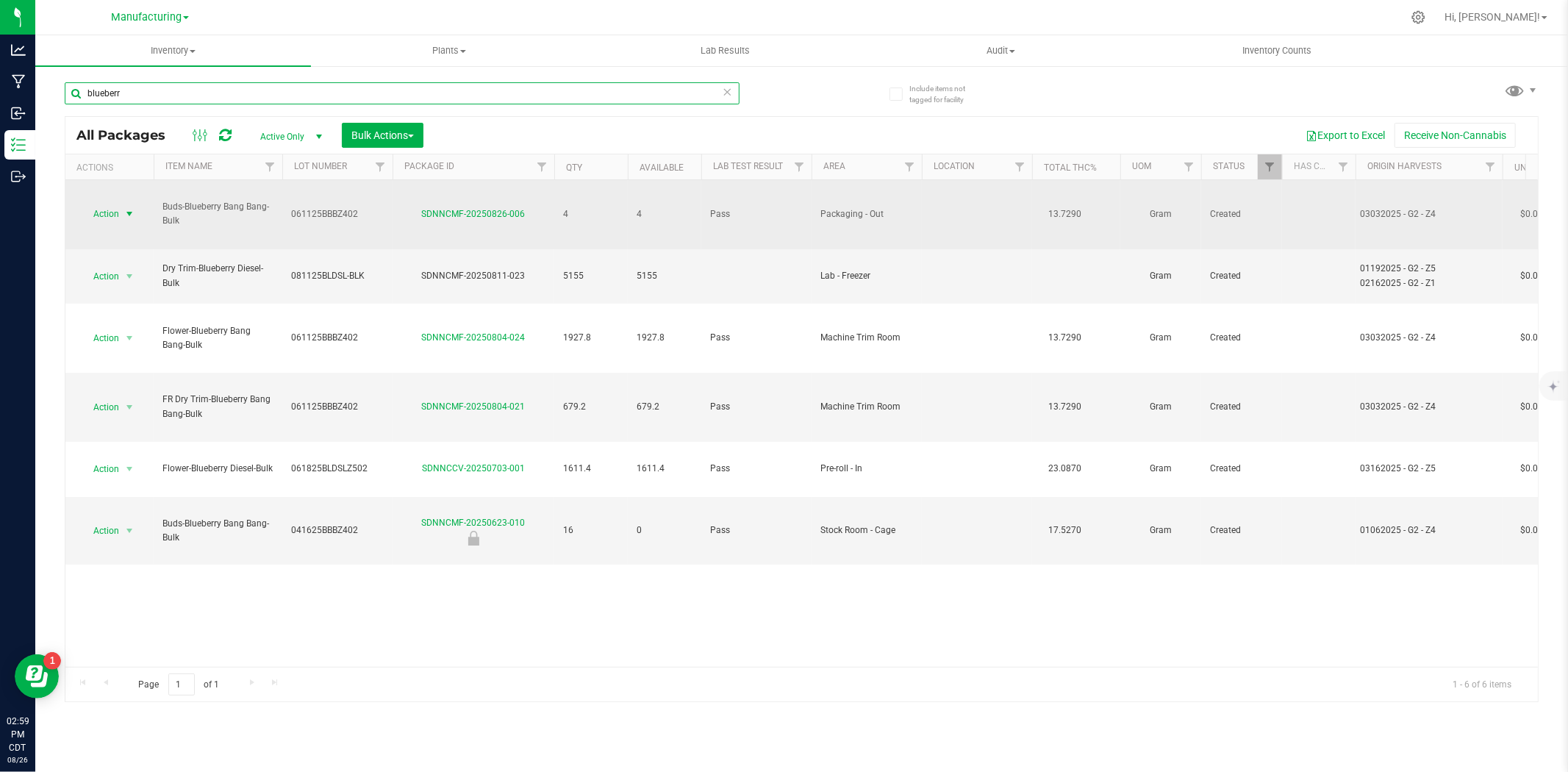
type input "blueberr"
click at [112, 204] on span "Action" at bounding box center [100, 214] width 39 height 21
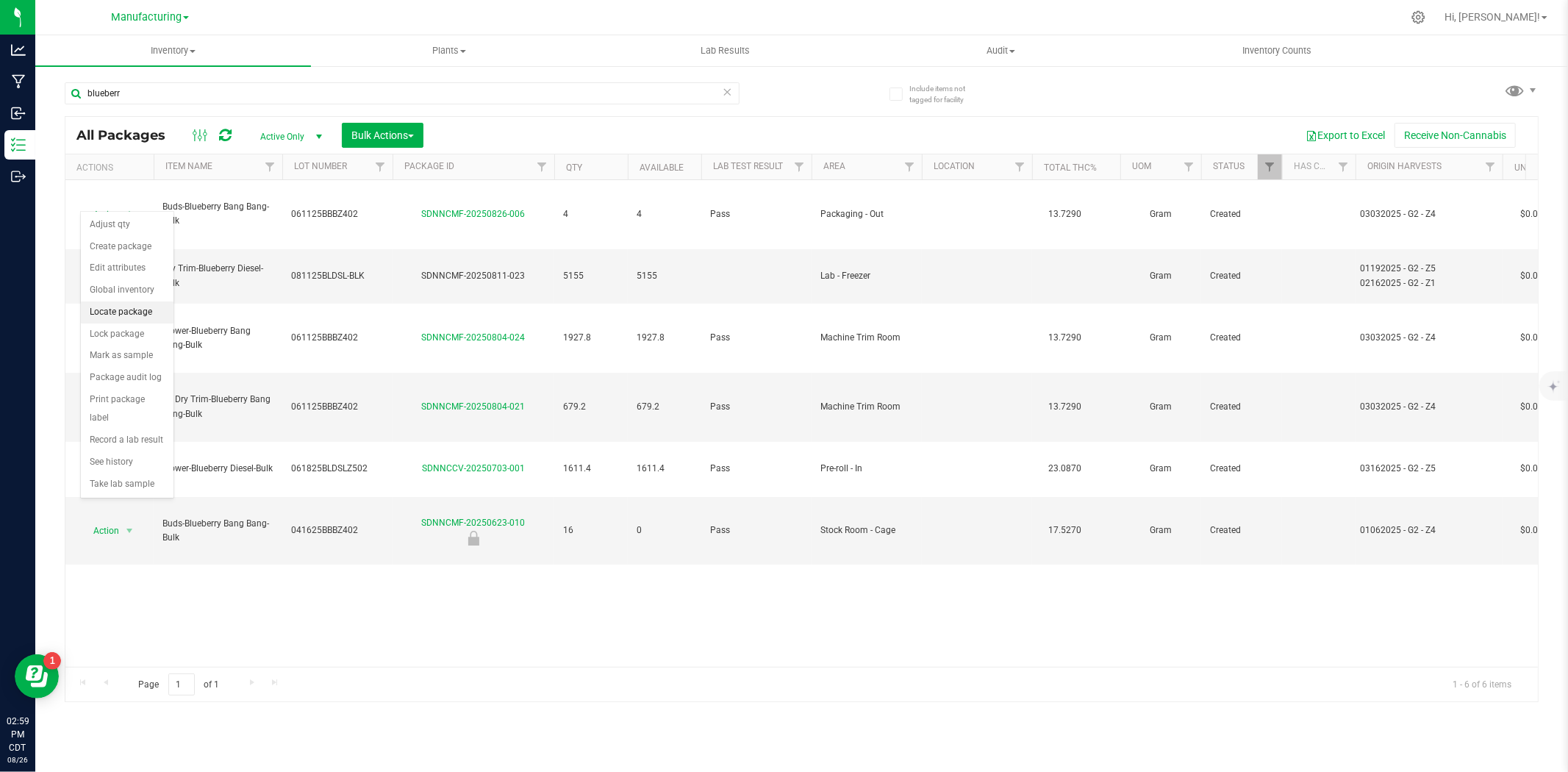
click at [127, 317] on li "Locate package" at bounding box center [127, 312] width 93 height 22
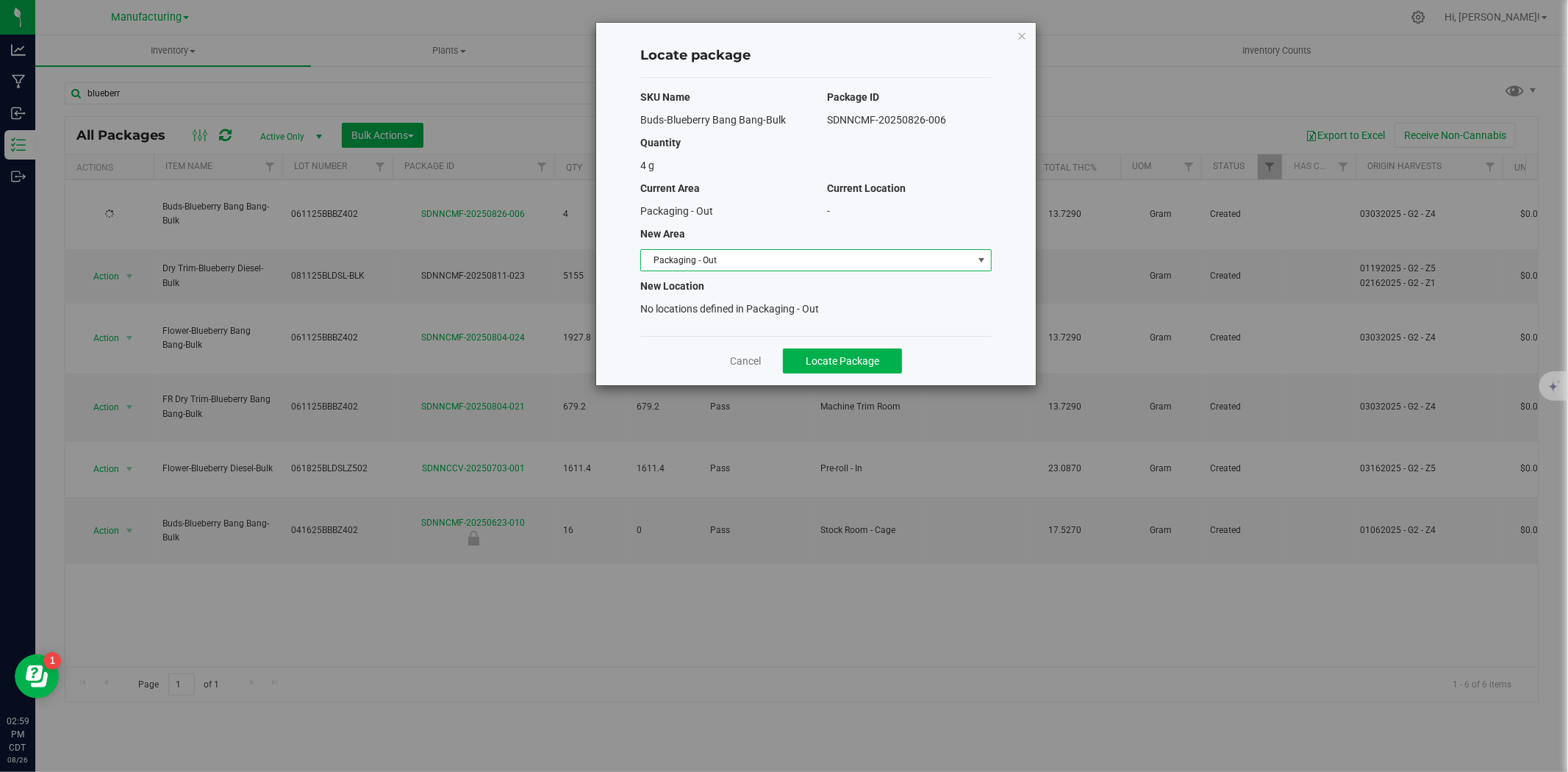
click at [710, 254] on span "Packaging - Out" at bounding box center [807, 260] width 331 height 21
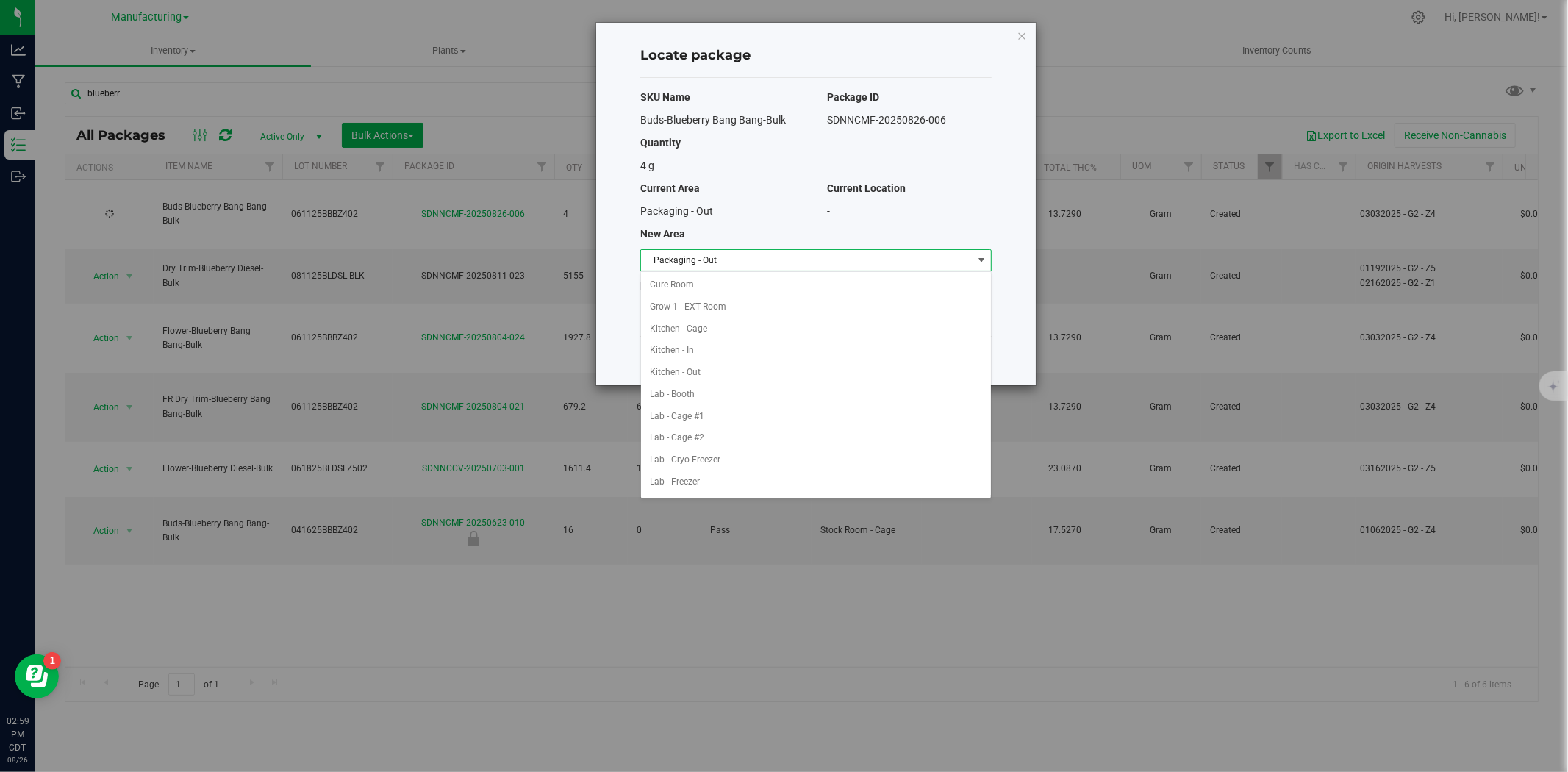
scroll to position [417, 0]
click at [690, 394] on li "Retail Displays" at bounding box center [816, 396] width 350 height 22
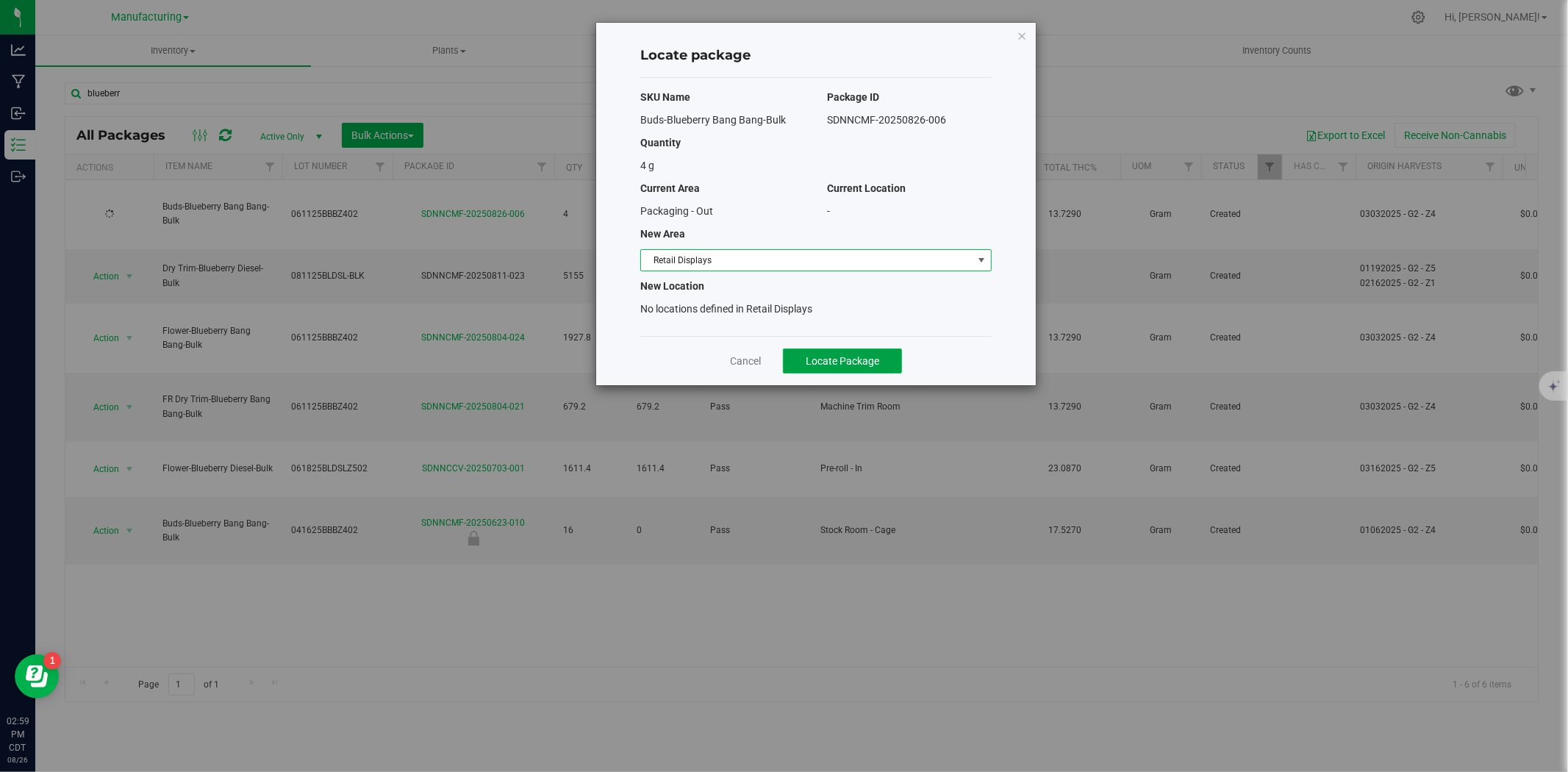
click at [840, 359] on span "Locate Package" at bounding box center [842, 361] width 74 height 12
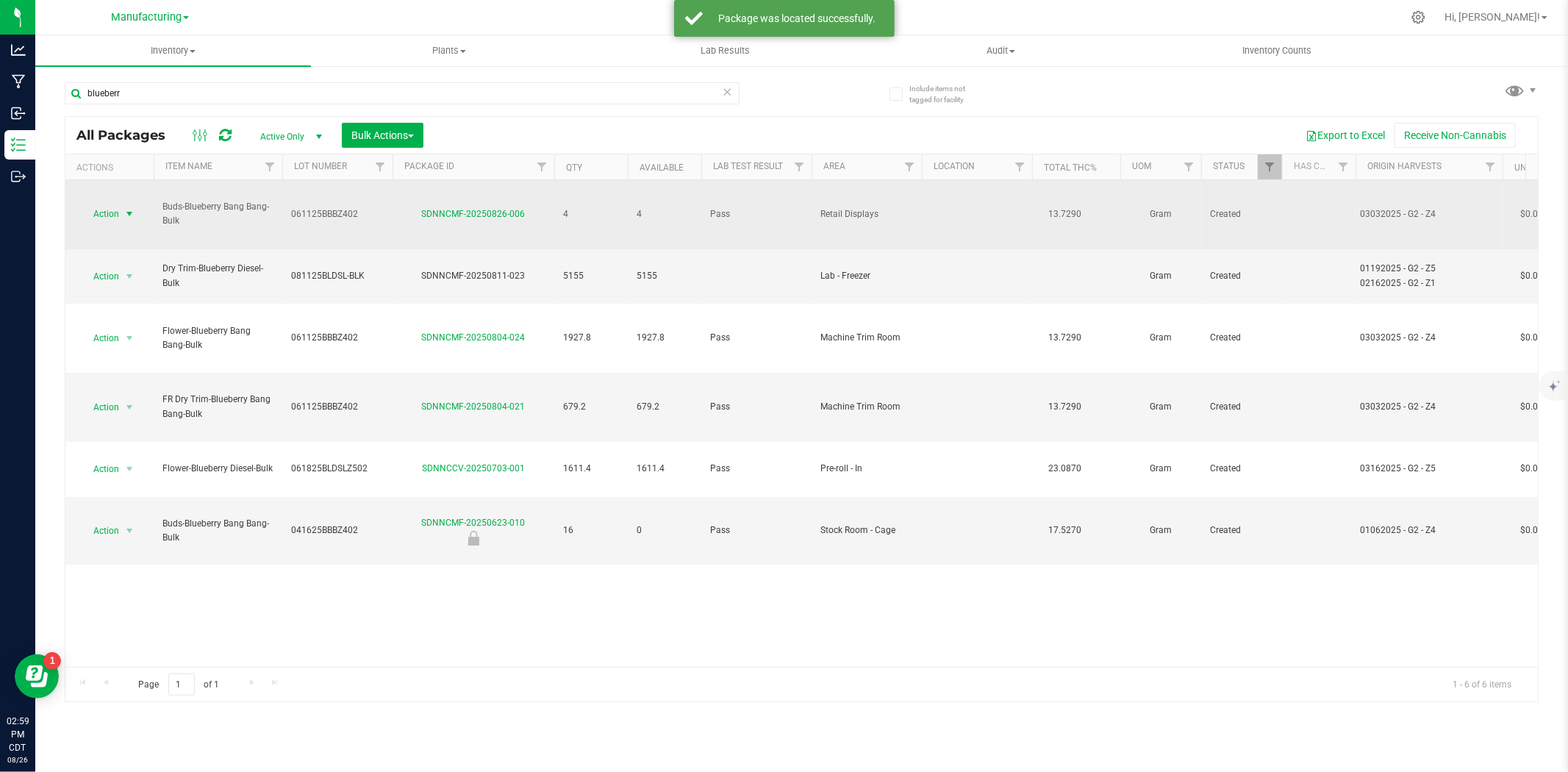
click at [111, 204] on span "Action" at bounding box center [100, 214] width 39 height 21
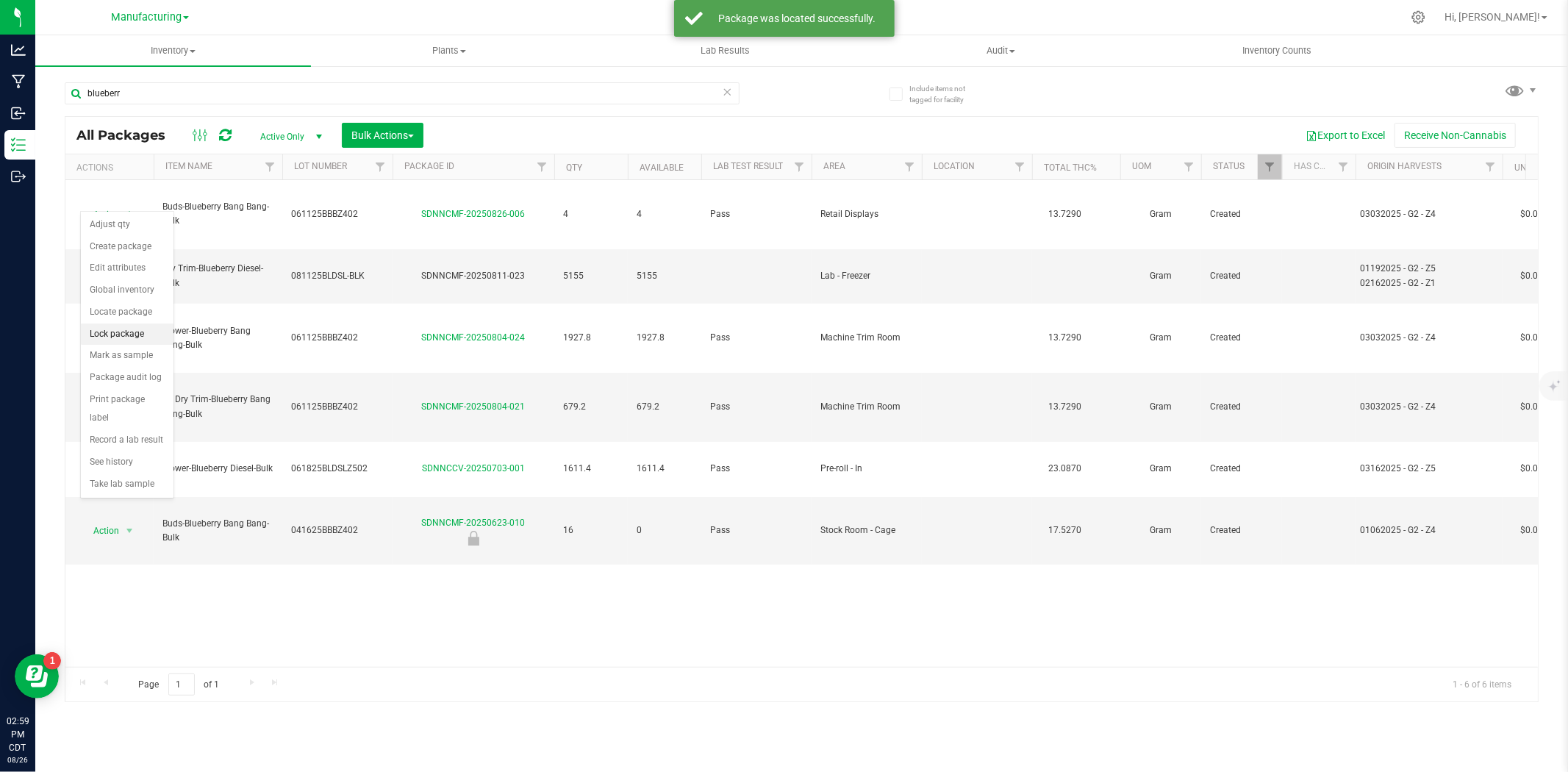
click at [127, 332] on li "Lock package" at bounding box center [127, 335] width 93 height 22
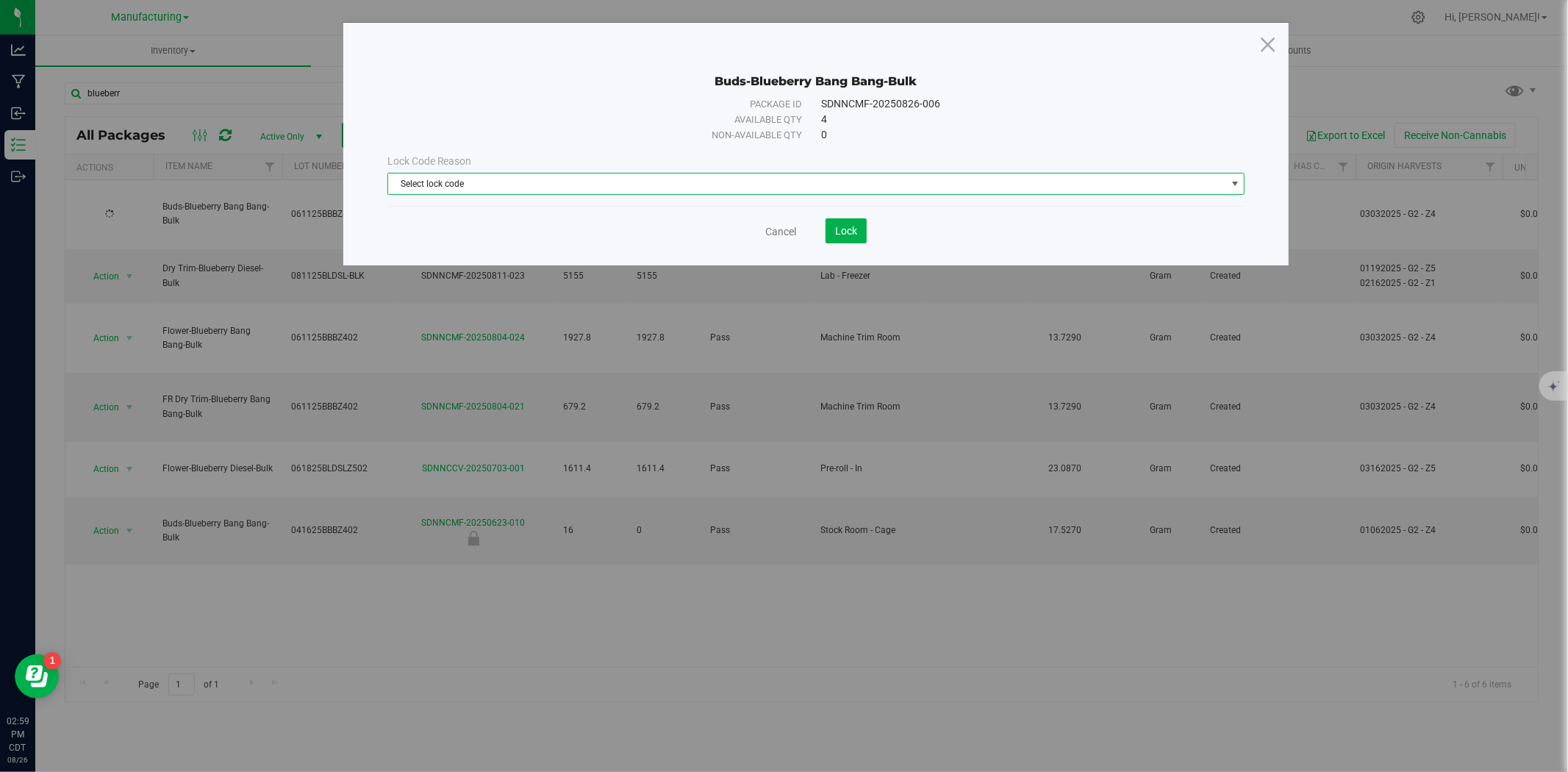
click at [615, 173] on span "Select lock code" at bounding box center [807, 183] width 838 height 21
click at [478, 248] on li "Backstock" at bounding box center [816, 253] width 856 height 22
click at [855, 235] on span "Lock" at bounding box center [846, 231] width 22 height 12
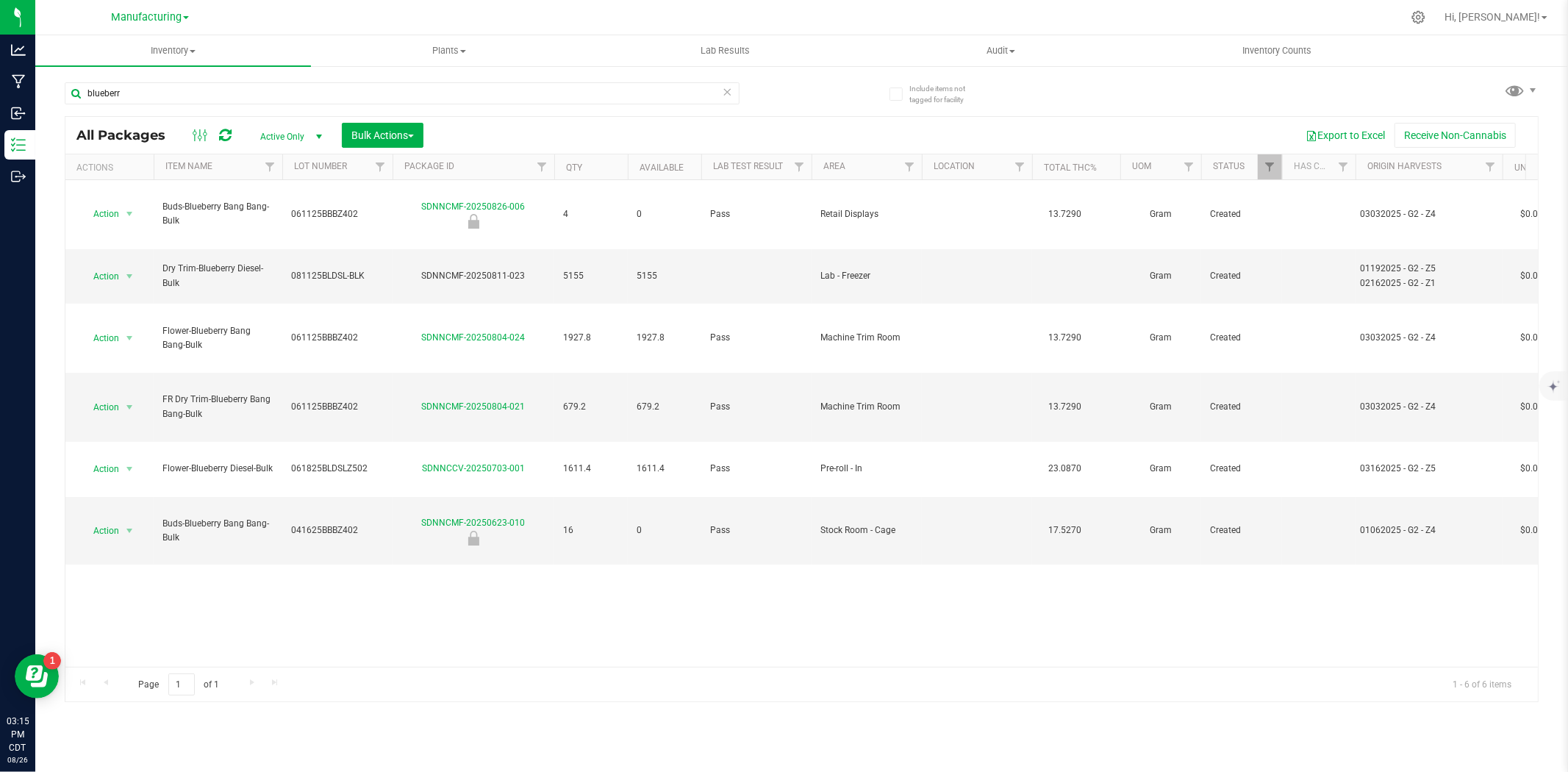
drag, startPoint x: 670, startPoint y: 125, endPoint x: 549, endPoint y: 138, distance: 121.7
click at [667, 125] on div "Export to Excel Receive Non-Cannabis" at bounding box center [981, 135] width 1092 height 25
click at [173, 18] on span "Manufacturing" at bounding box center [146, 18] width 70 height 13
click at [130, 44] on link "Cultivation" at bounding box center [150, 52] width 215 height 20
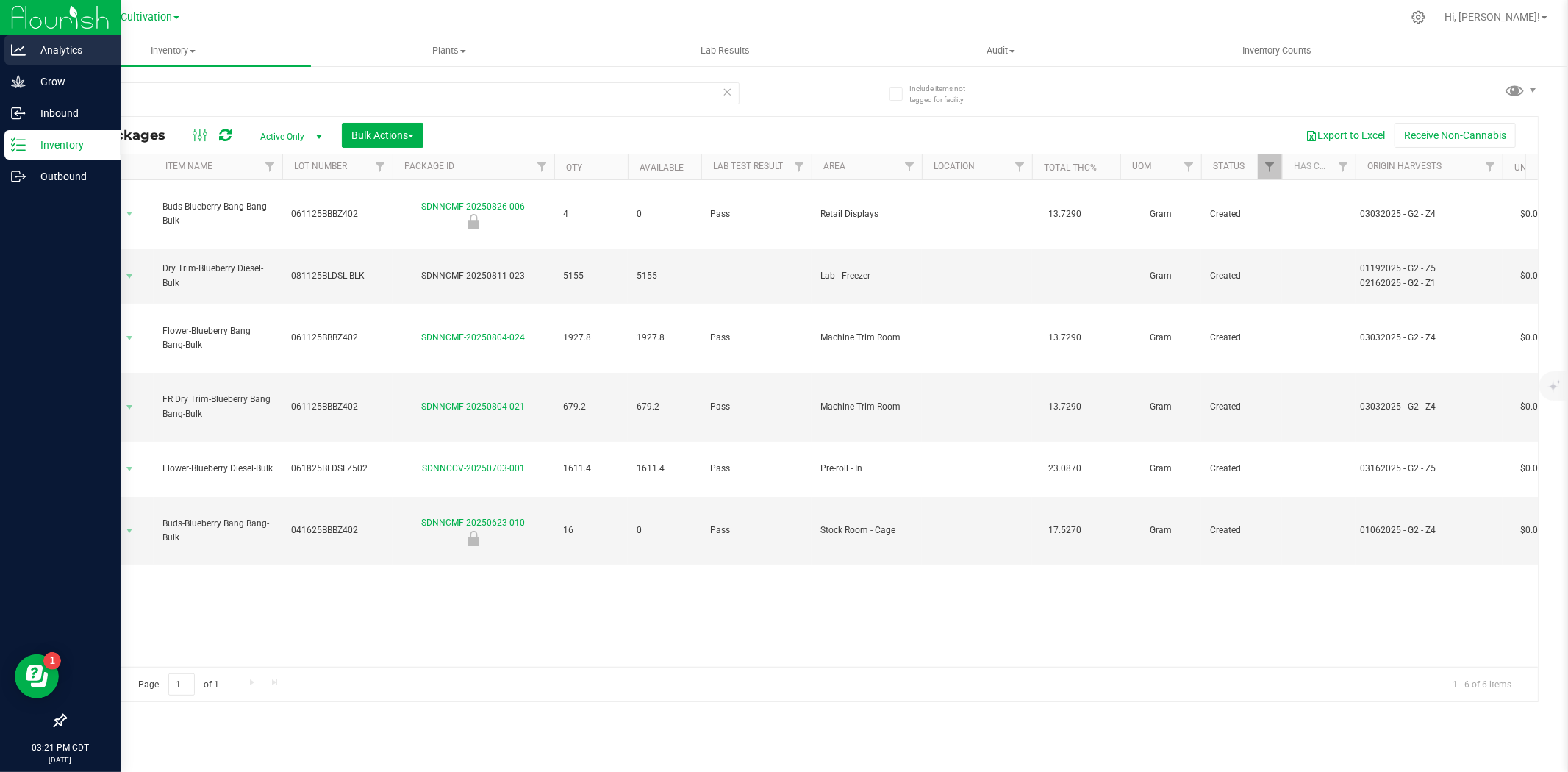
click at [49, 46] on p "Analytics" at bounding box center [69, 49] width 88 height 18
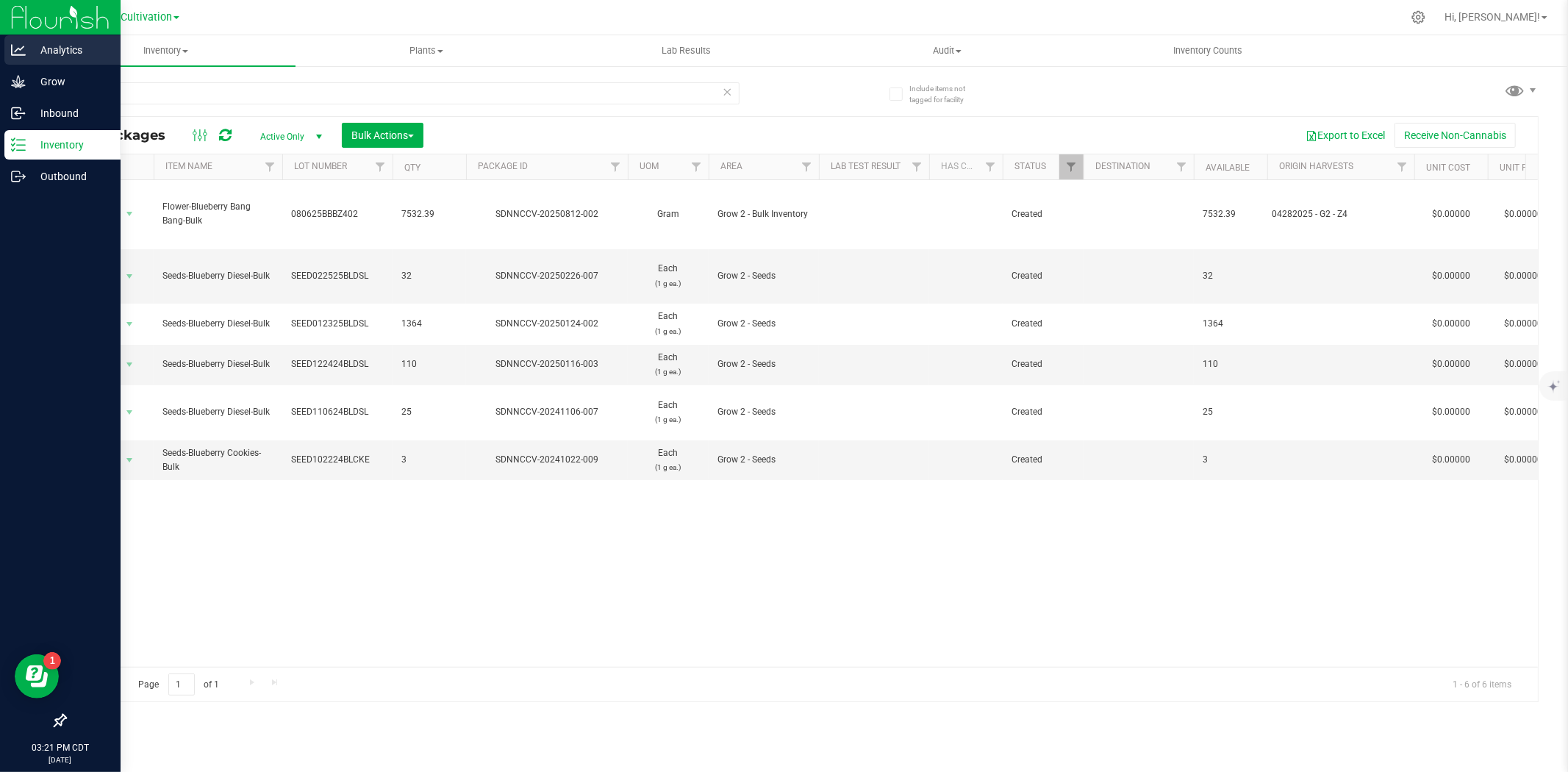
click at [35, 41] on p "Analytics" at bounding box center [69, 49] width 88 height 18
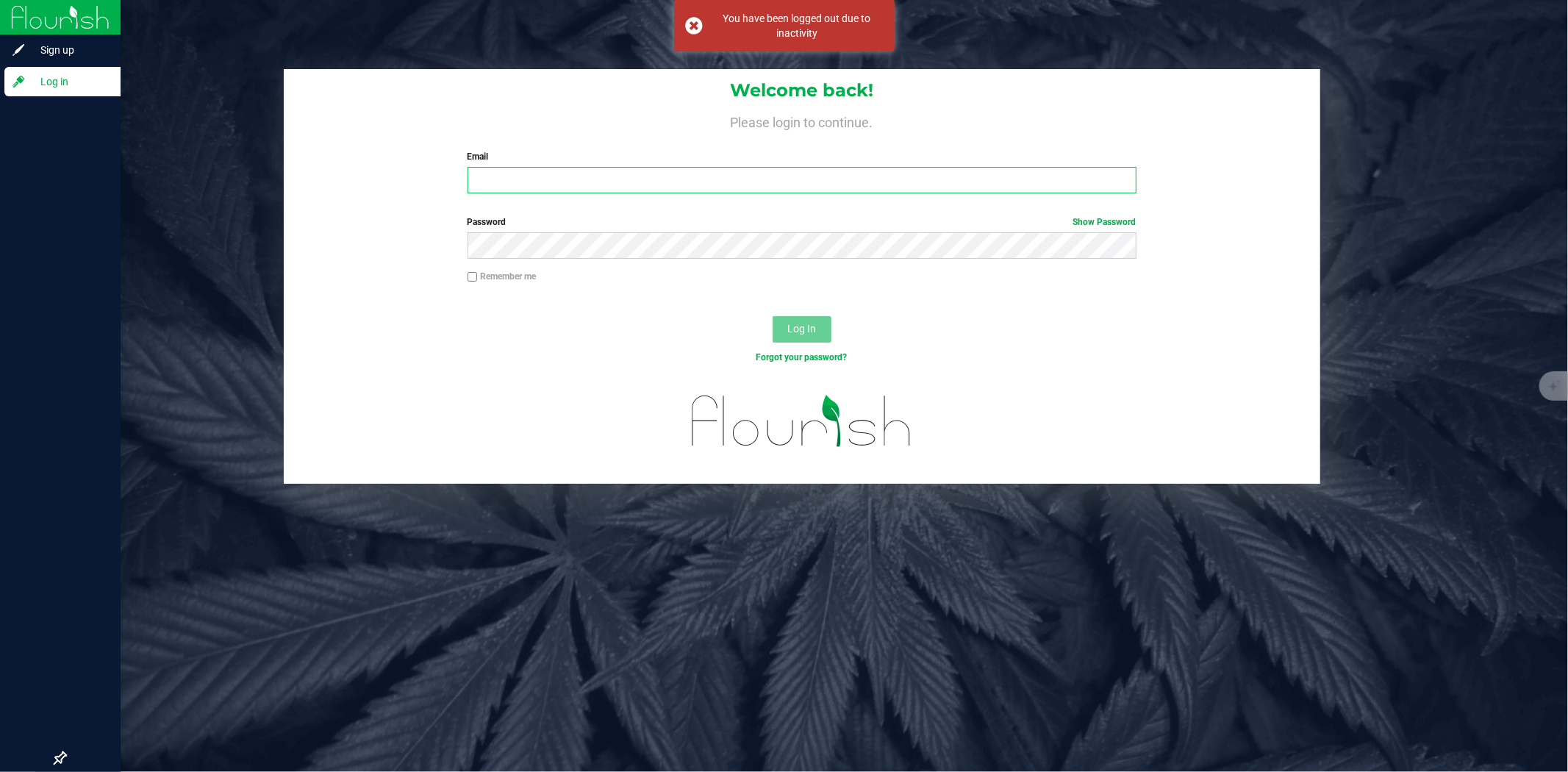
type input "[PERSON_NAME][EMAIL_ADDRESS][PERSON_NAME][DOMAIN_NAME]"
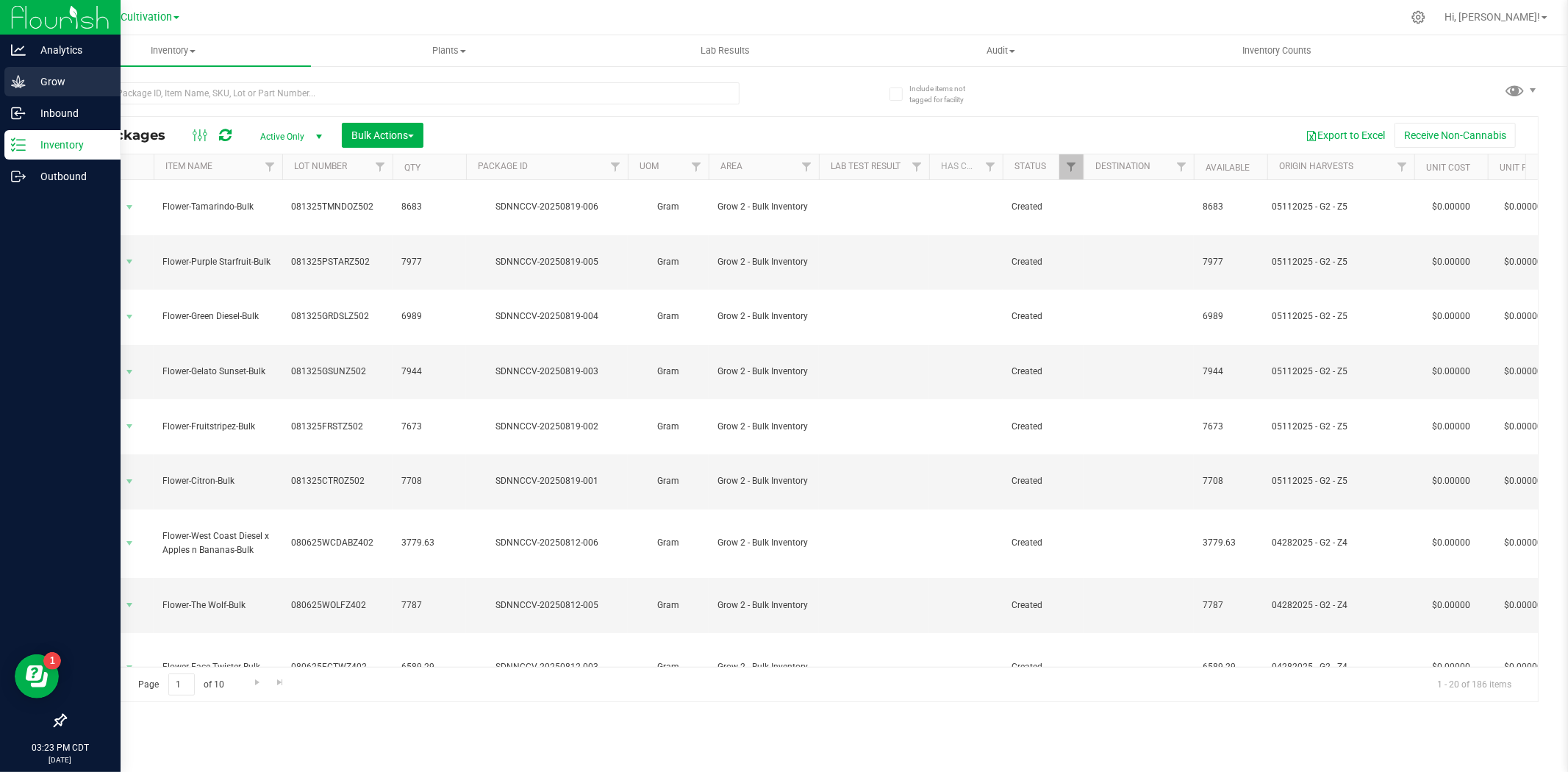
click at [52, 86] on p "Grow" at bounding box center [69, 81] width 88 height 18
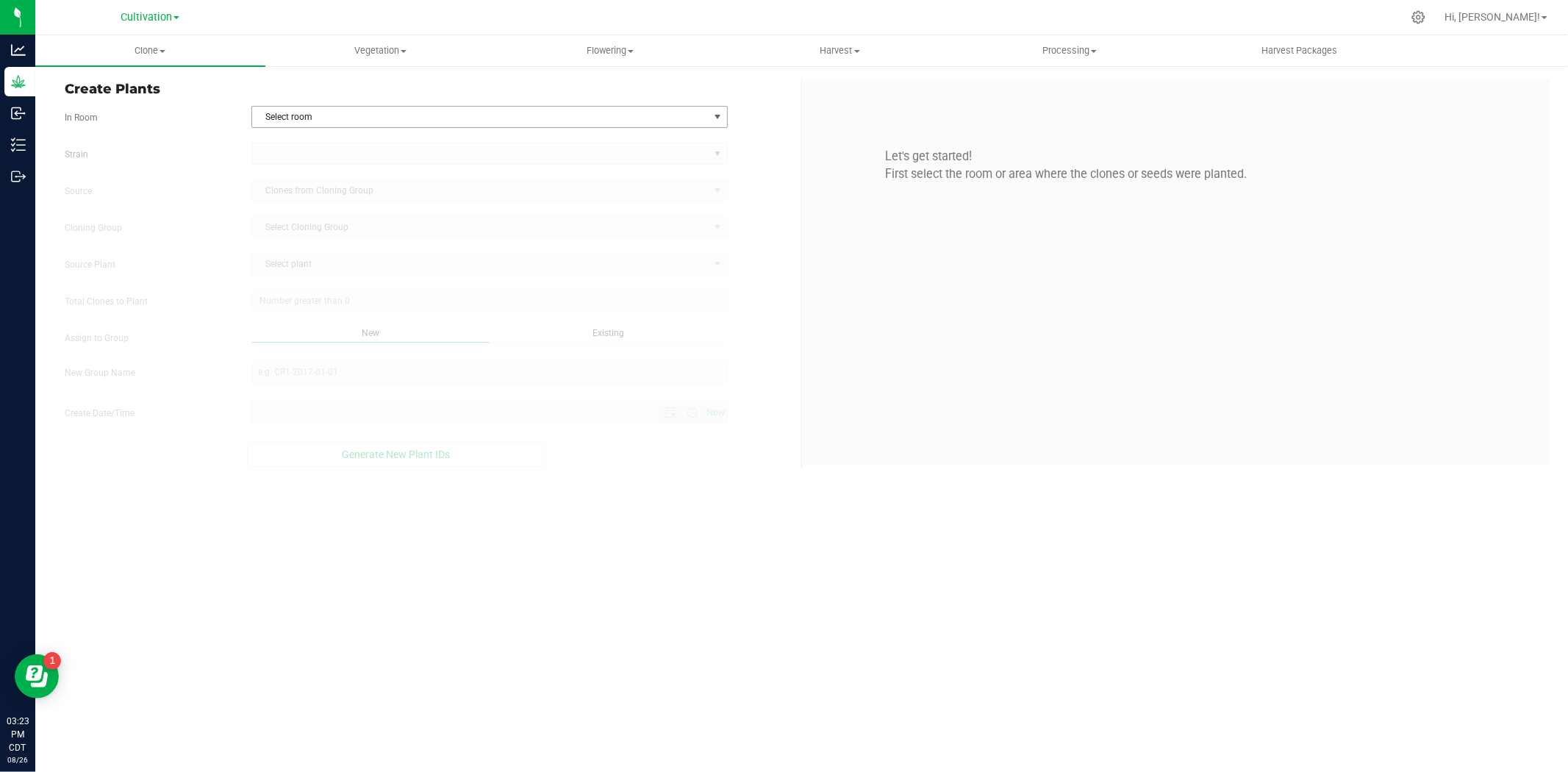
type input "8/26/2025 3:23 PM"
click at [822, 54] on span "Harvest" at bounding box center [840, 51] width 228 height 13
click at [810, 89] on li "Harvests" at bounding box center [840, 89] width 230 height 18
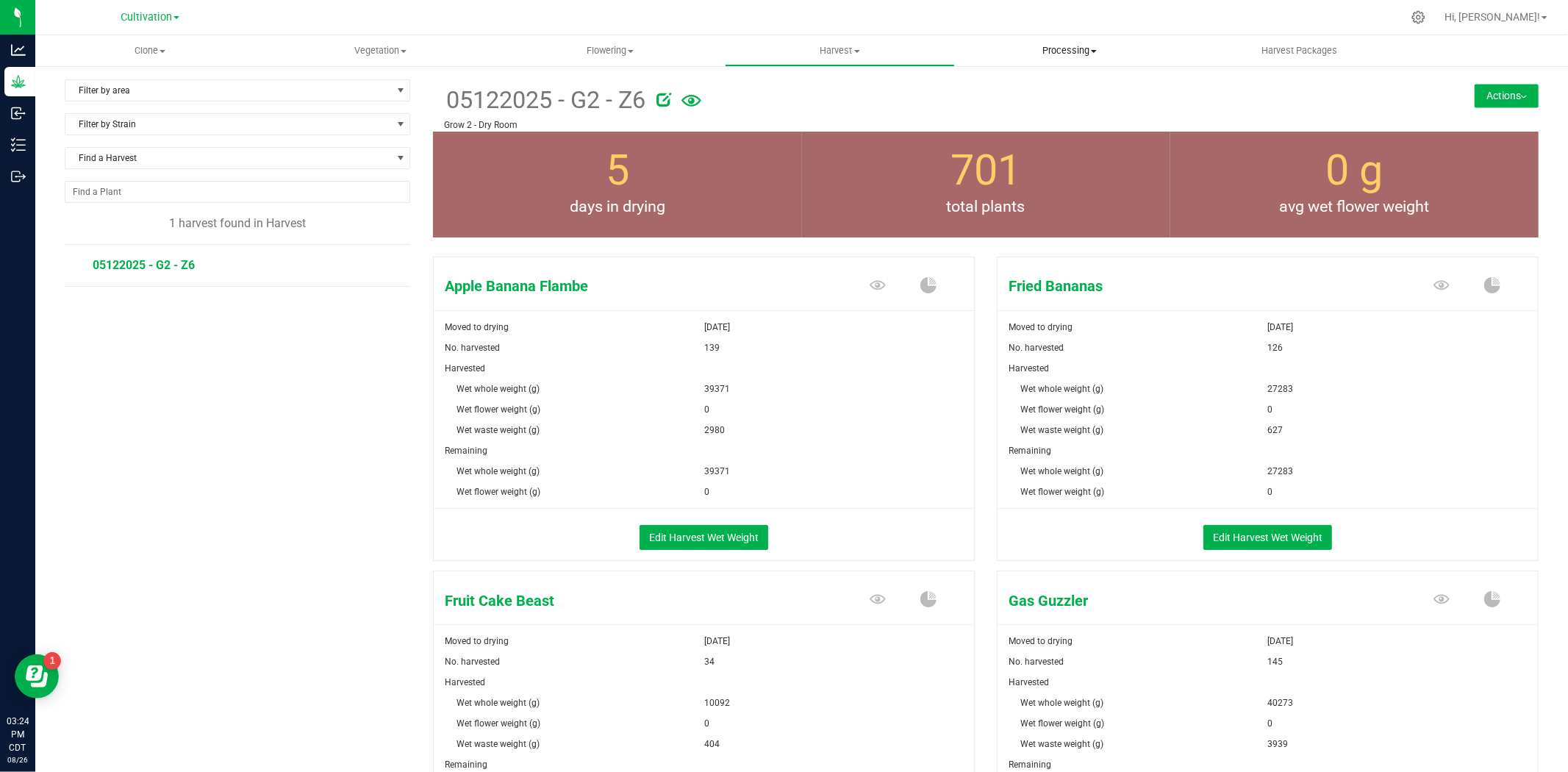
click at [1055, 52] on span "Processing" at bounding box center [1070, 51] width 228 height 13
click at [1044, 143] on span "Completed harvests" at bounding box center [1023, 141] width 135 height 13
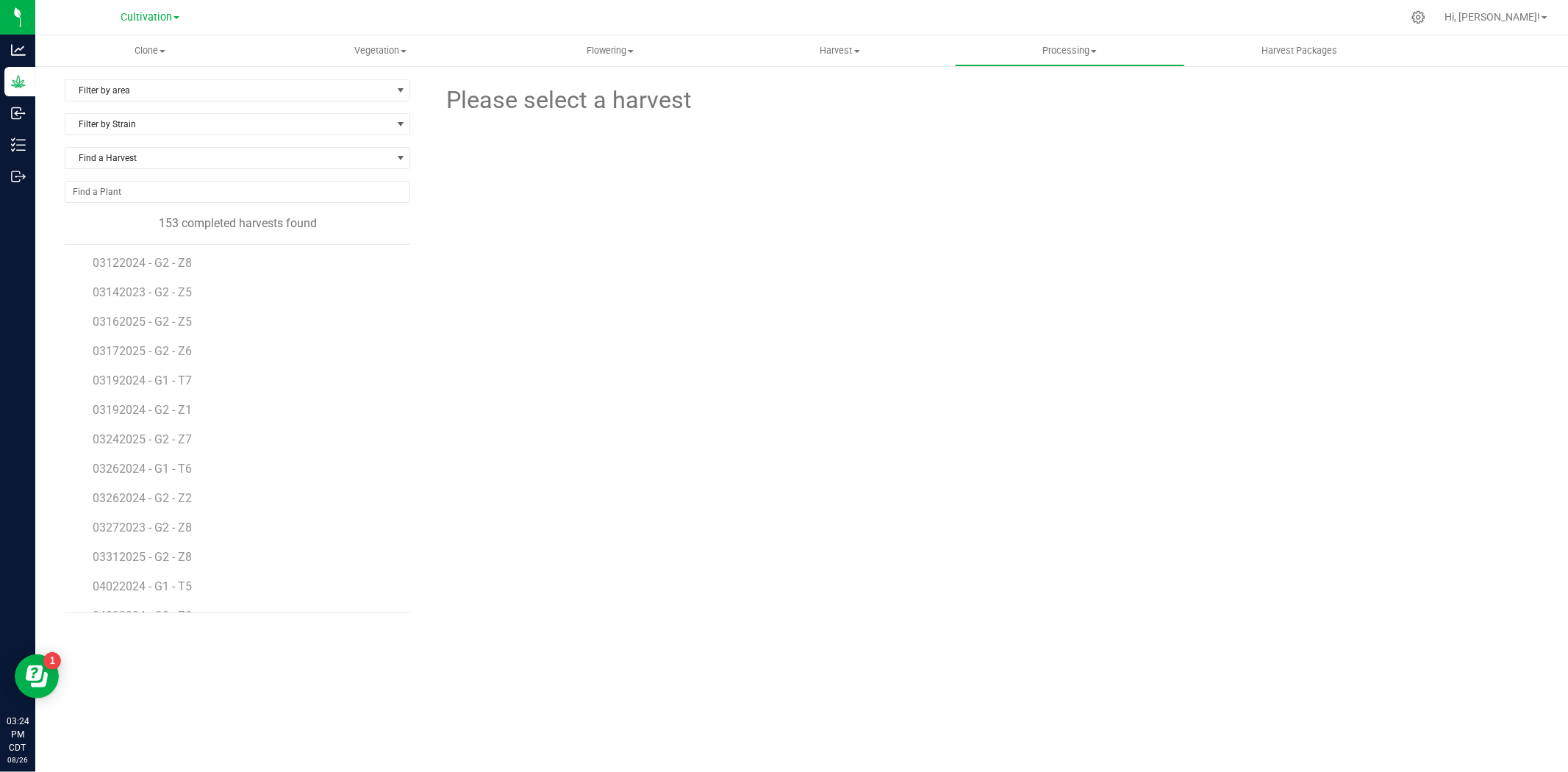
scroll to position [898, 0]
click at [152, 546] on span "03312025 - G2 - Z8" at bounding box center [144, 543] width 102 height 14
